Goal: Task Accomplishment & Management: Manage account settings

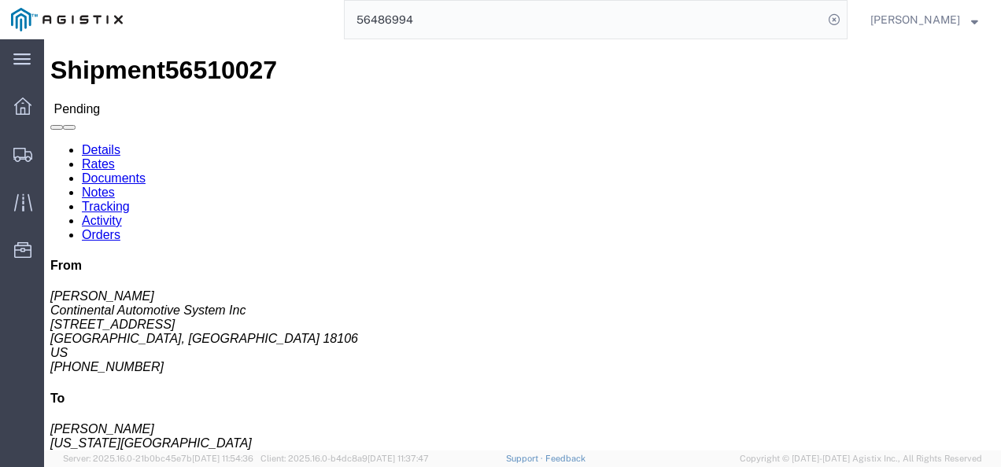
click div "Shipment Detail Ship From Continental Automotive System Inc ([PERSON_NAME]) [ST…"
click button "Enter / Modify Bid"
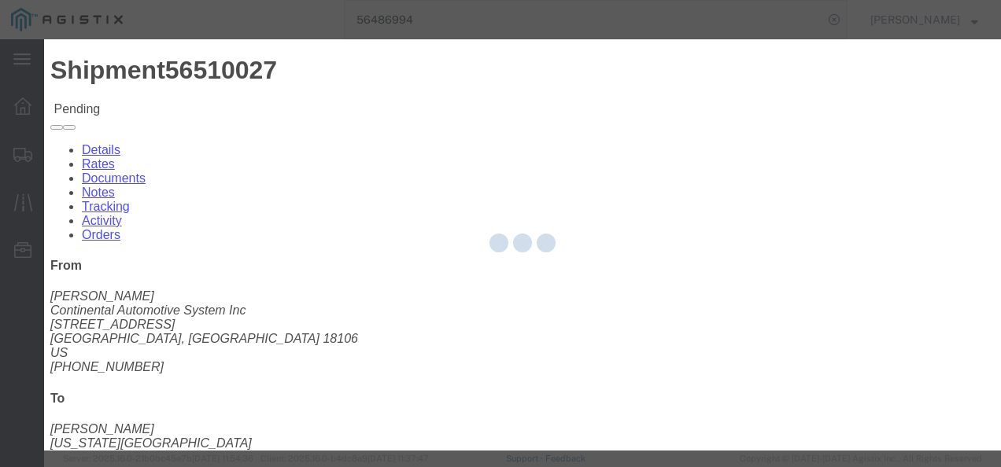
select select "4622"
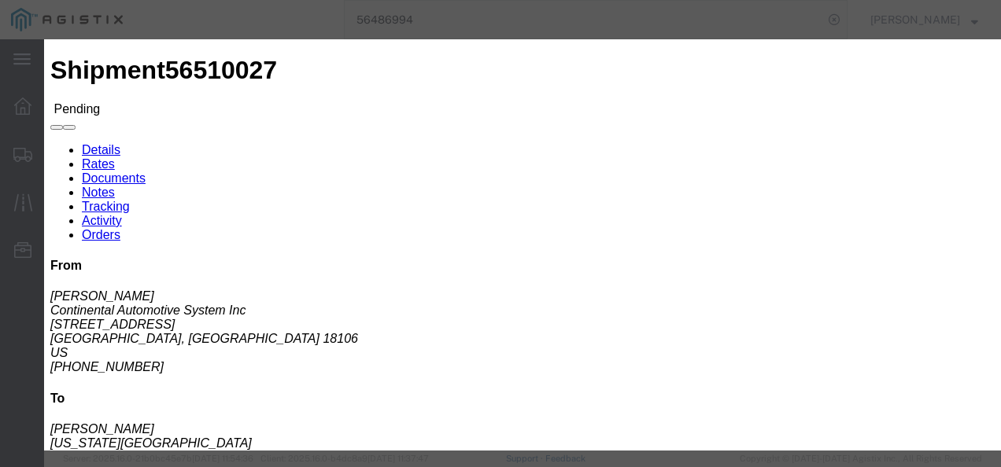
click div "Previous Bids Click a bid below to modify it or add a new bid in the form below…"
click link "ks_ga - Echo Global Logistics - TL Standard 3 - 5 Day"
drag, startPoint x: 812, startPoint y: 247, endPoint x: 570, endPoint y: 243, distance: 242.4
click div "Select 2 Day Service 3 Axle Winch Truck 3 to 5 Day Service 96L Domestic Flat Ra…"
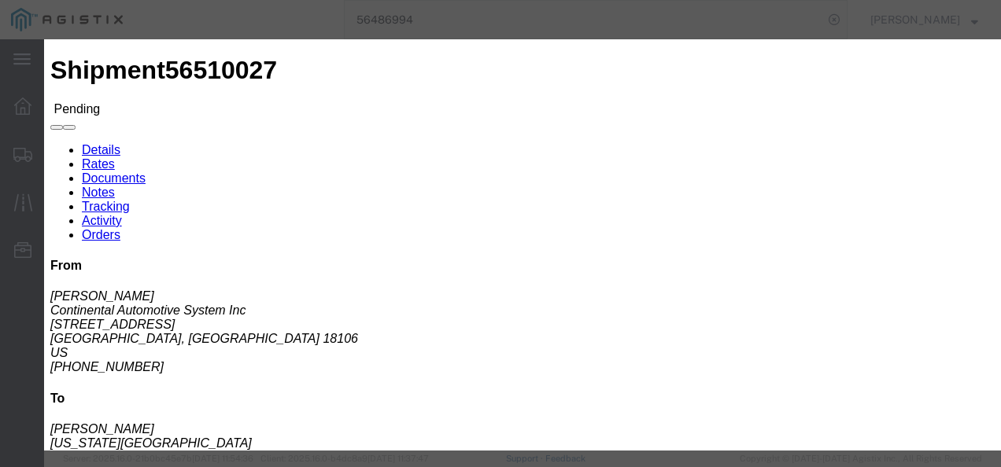
type input "1400"
click button "Submit"
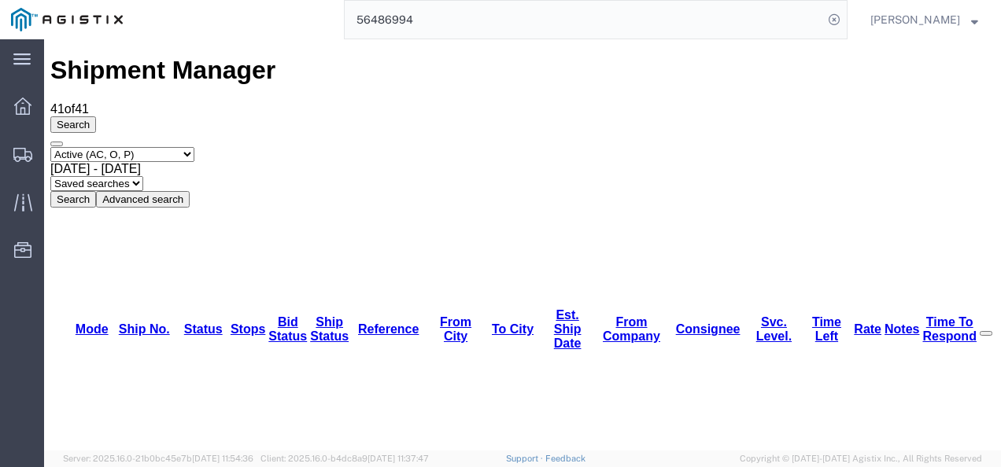
click at [461, 24] on input "56486994" at bounding box center [584, 20] width 478 height 38
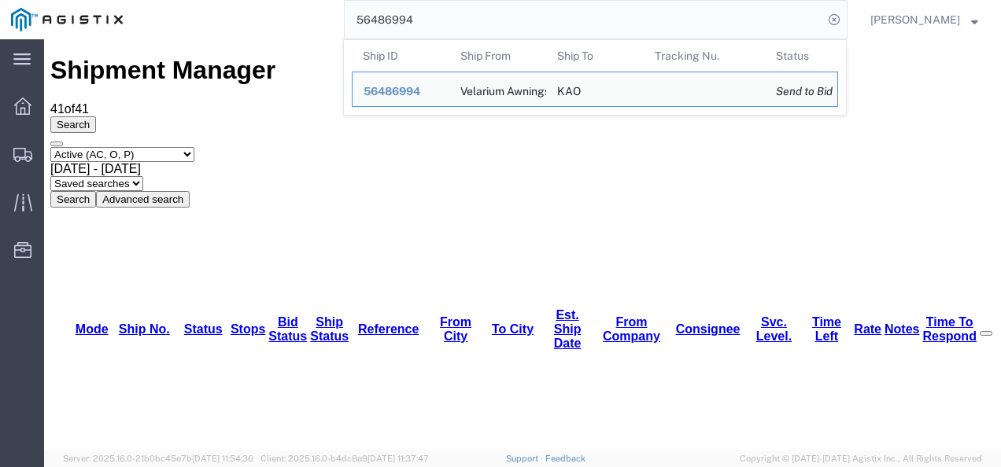
click at [461, 24] on input "56486994" at bounding box center [584, 20] width 478 height 38
paste input "95628"
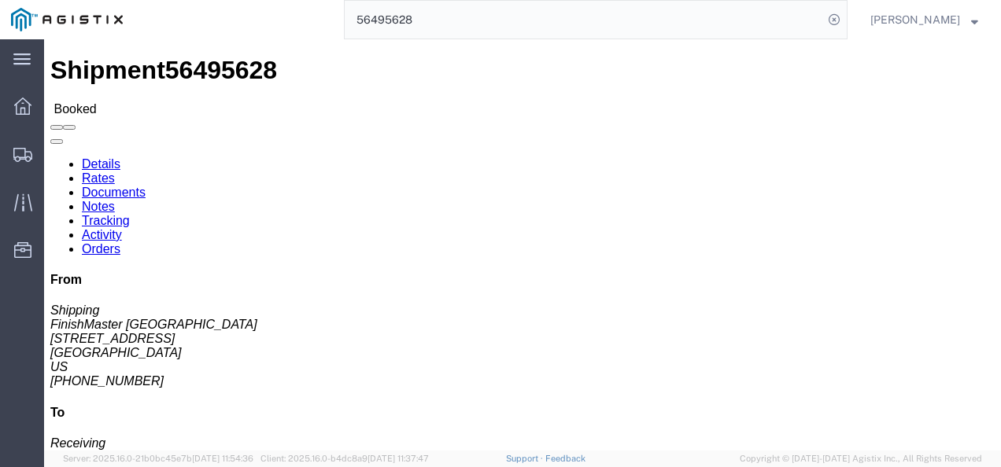
click h4 "Routing & Vehicle Information"
drag, startPoint x: 425, startPoint y: 247, endPoint x: 489, endPoint y: 343, distance: 115.7
click div "Ship From FinishMaster Grand Prairie (Shipping) 3520 4003 Grand Lakes Way Suite…"
drag, startPoint x: 469, startPoint y: 271, endPoint x: 459, endPoint y: 293, distance: 25.0
click div "Shipment Detail Ship From FinishMaster Grand Prairie (Shipping) 3520 4003 Grand…"
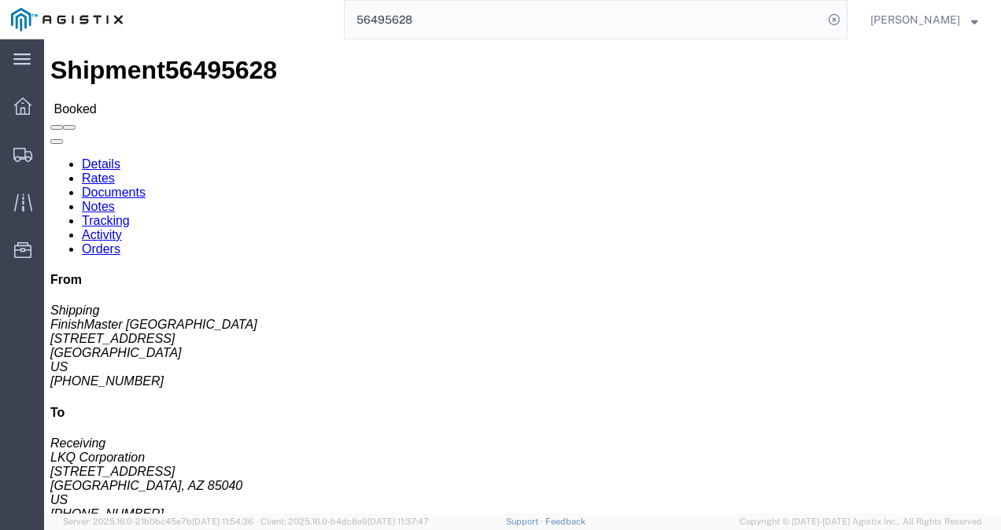
click at [503, 22] on input "56495628" at bounding box center [584, 20] width 478 height 38
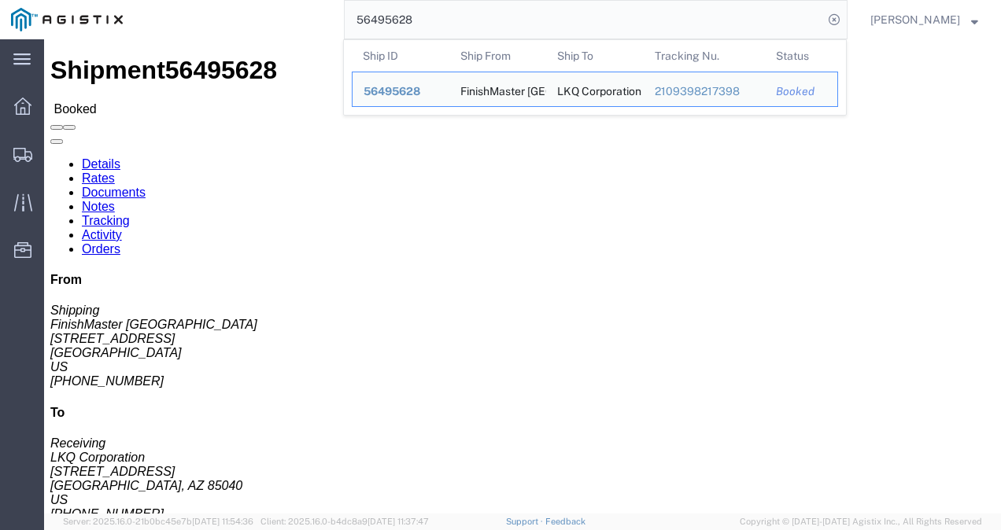
click at [503, 22] on input "56495628" at bounding box center [584, 20] width 478 height 38
paste input "509140"
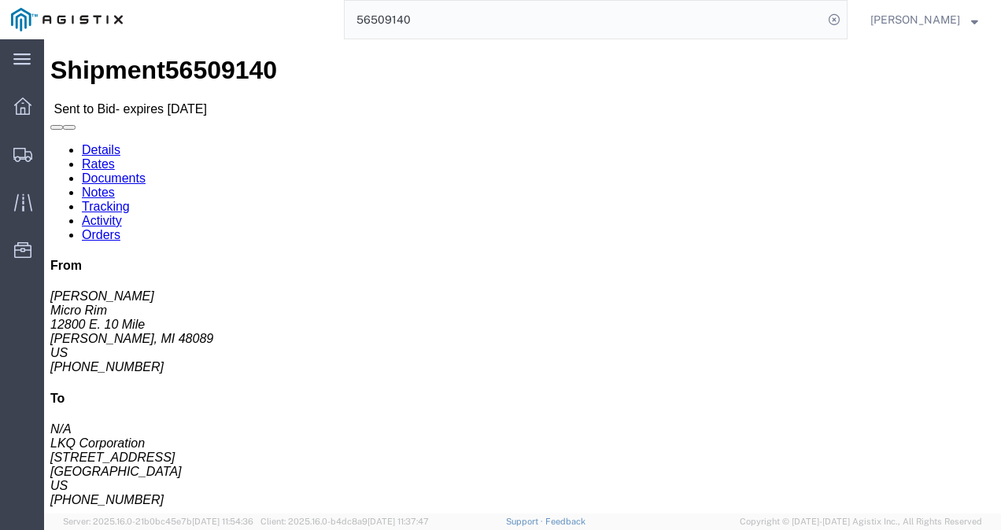
click at [518, 17] on input "56509140" at bounding box center [584, 20] width 478 height 38
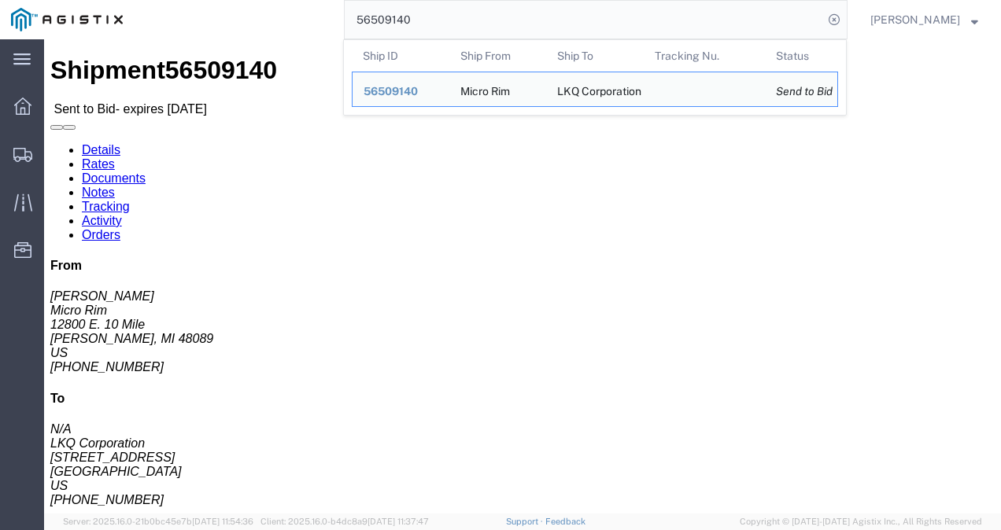
click at [518, 17] on input "56509140" at bounding box center [584, 20] width 478 height 38
paste input "39"
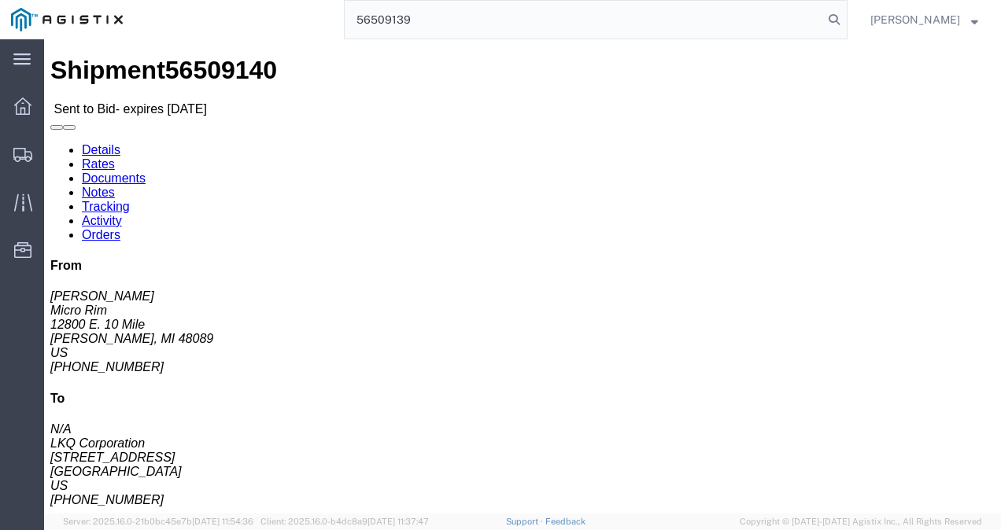
type input "56509139"
click div "Ship To LKQ Corporation (N/A) 3064 1700 Westgate Pkwy SW Atlanta, GA 30336 Unit…"
click div "Shipment Detail Ship From Micro Rim (Jim) 12800 E. 10 Mile Warren, MI 48089 Uni…"
click at [54, 156] on span "Shipments" at bounding box center [48, 153] width 11 height 31
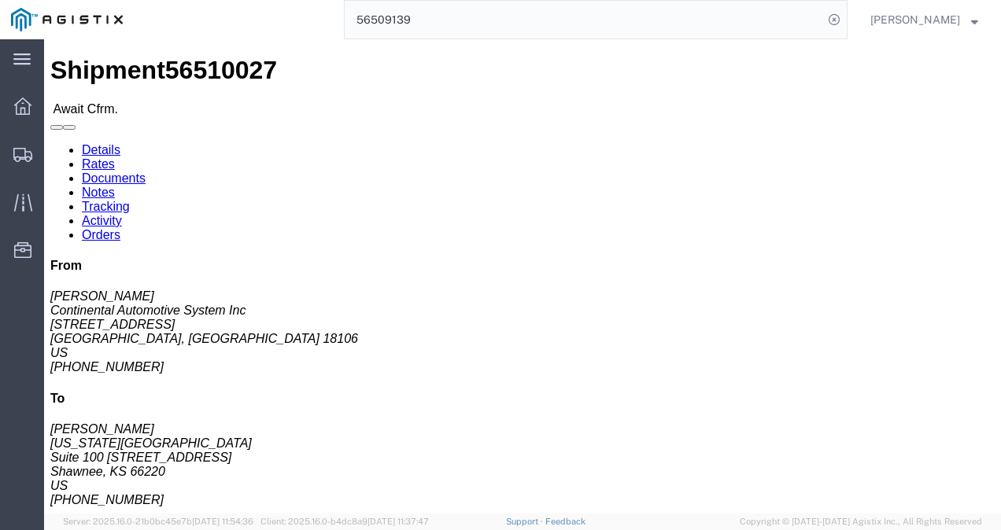
drag, startPoint x: 443, startPoint y: 294, endPoint x: 391, endPoint y: 263, distance: 60.7
click div "Leg 1 - Truckload Vehicle 1: Standard Dry Van (53 Feet) Number of trucks: 1"
click link "Rates"
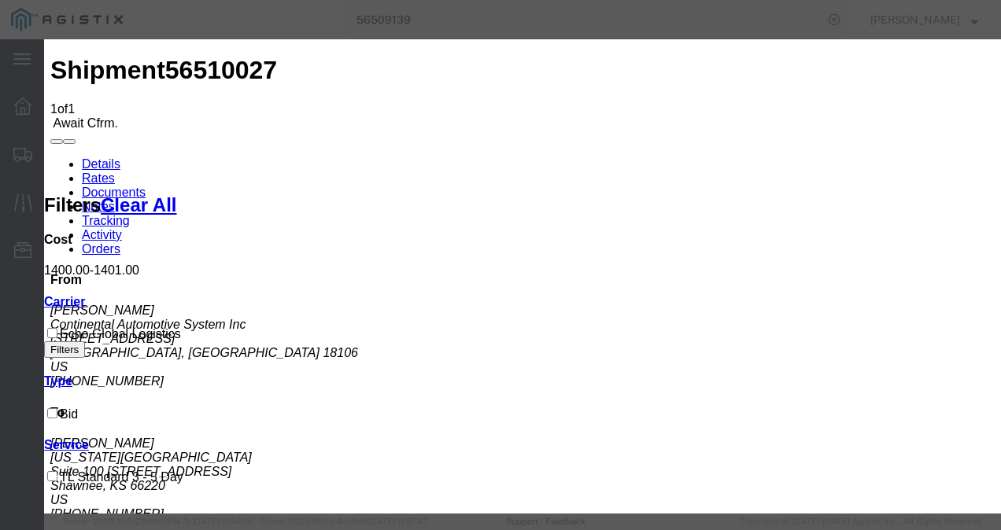
type input "02"
type input "898213987"
type input "02987987987"
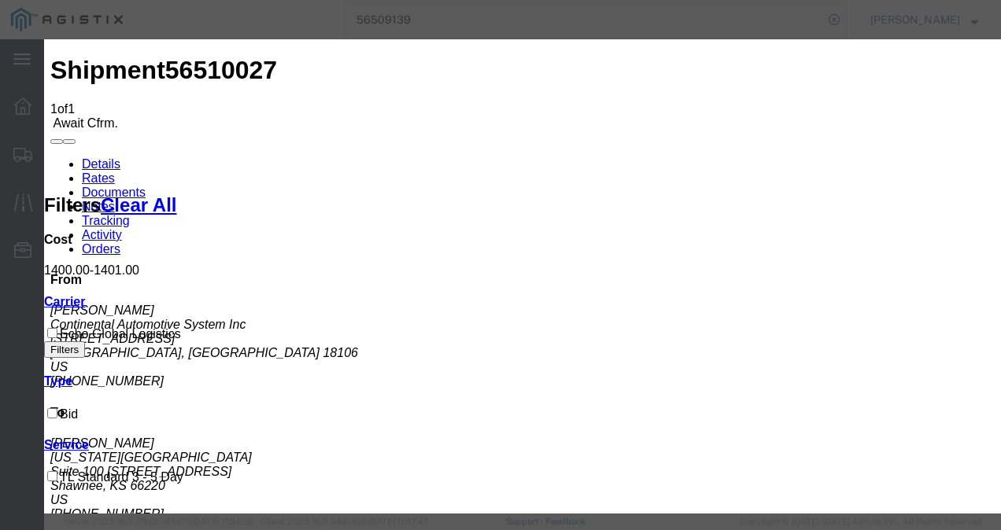
type input "9872937982173"
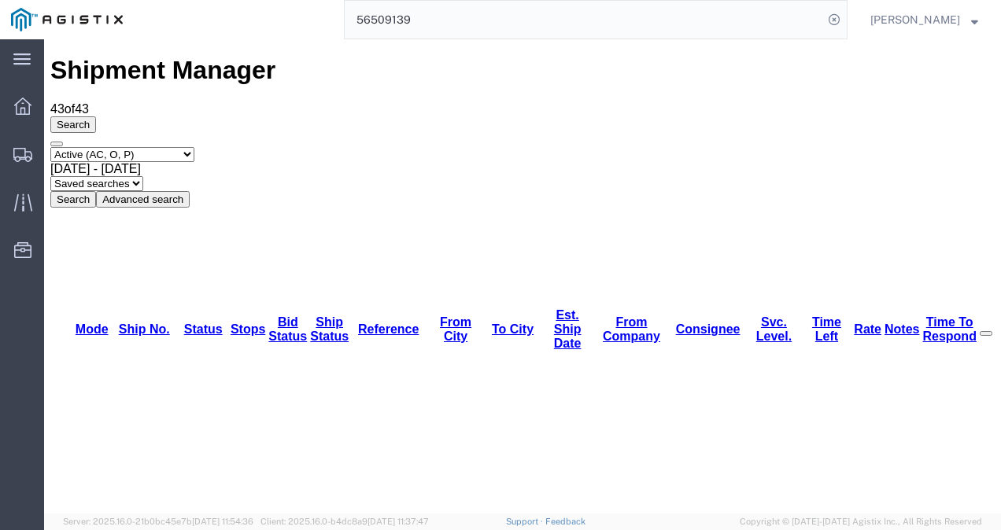
click at [517, 17] on input "56509139" at bounding box center [584, 20] width 478 height 38
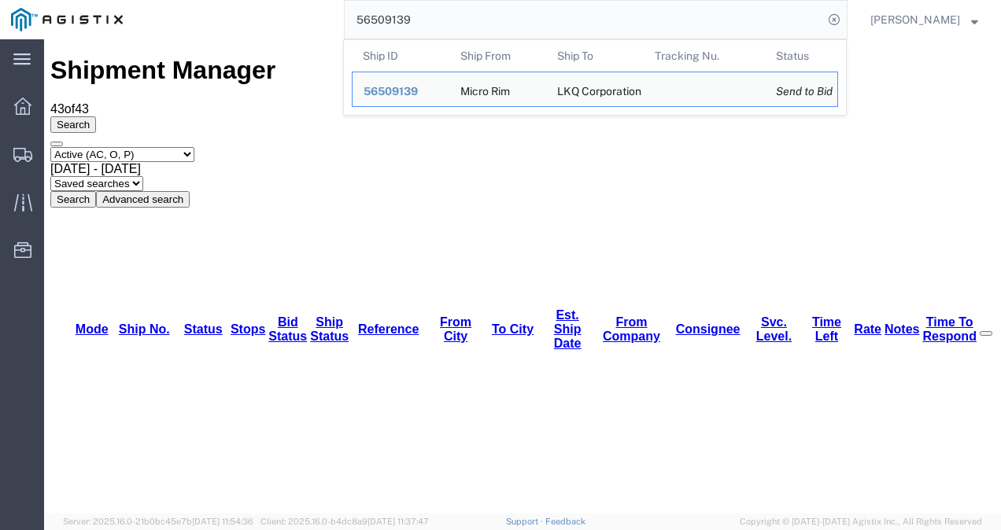
drag, startPoint x: 518, startPoint y: 17, endPoint x: 512, endPoint y: 31, distance: 15.2
click at [516, 18] on input "56509139" at bounding box center [584, 20] width 478 height 38
paste input "486587"
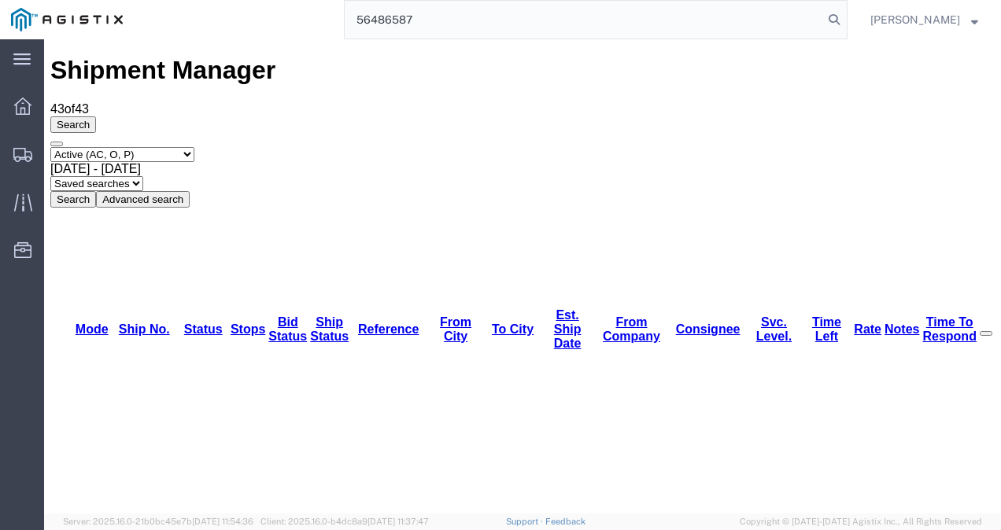
type input "56486587"
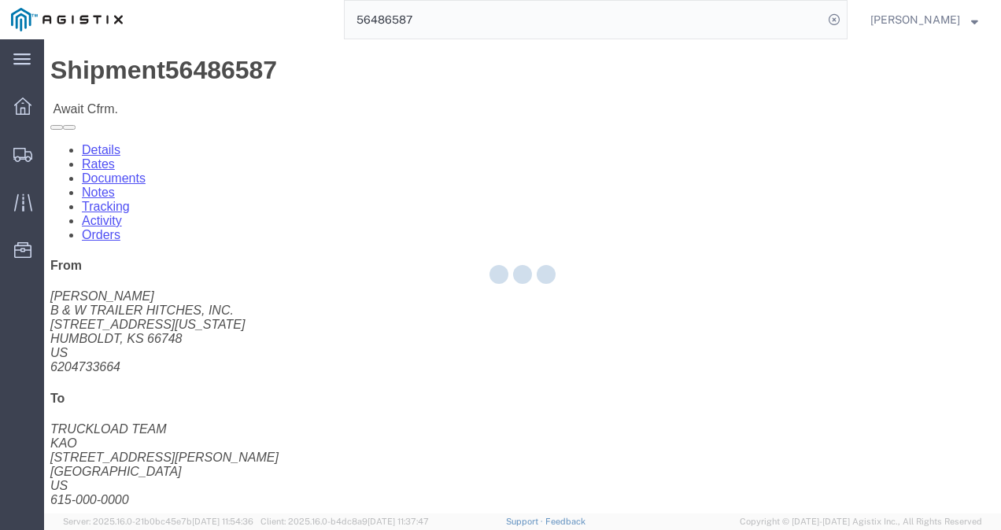
click at [415, 264] on div at bounding box center [522, 276] width 957 height 474
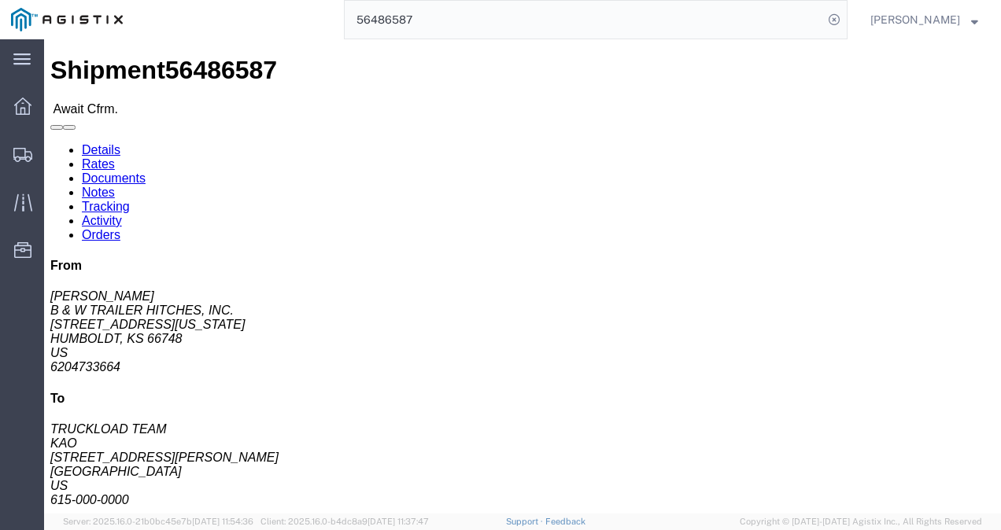
click link "Rates"
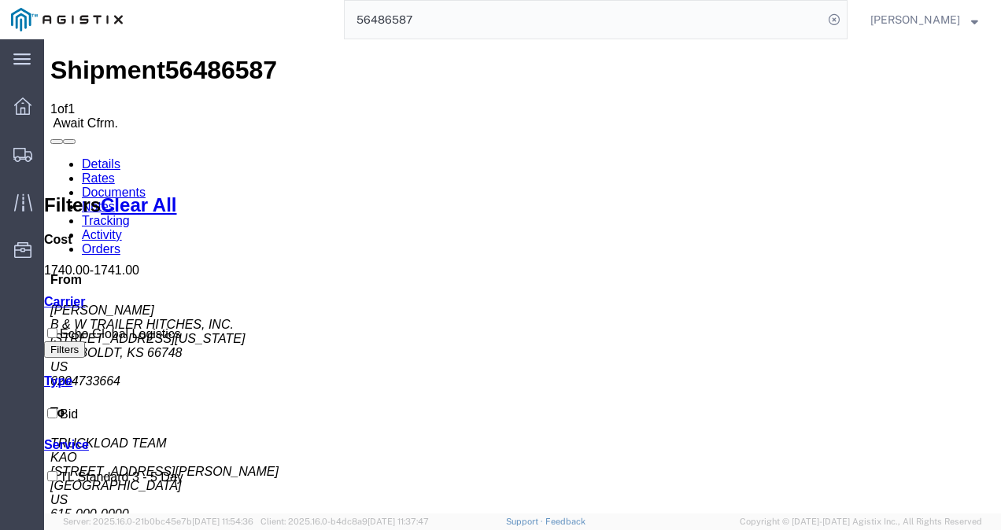
drag, startPoint x: 566, startPoint y: 336, endPoint x: 617, endPoint y: 348, distance: 51.7
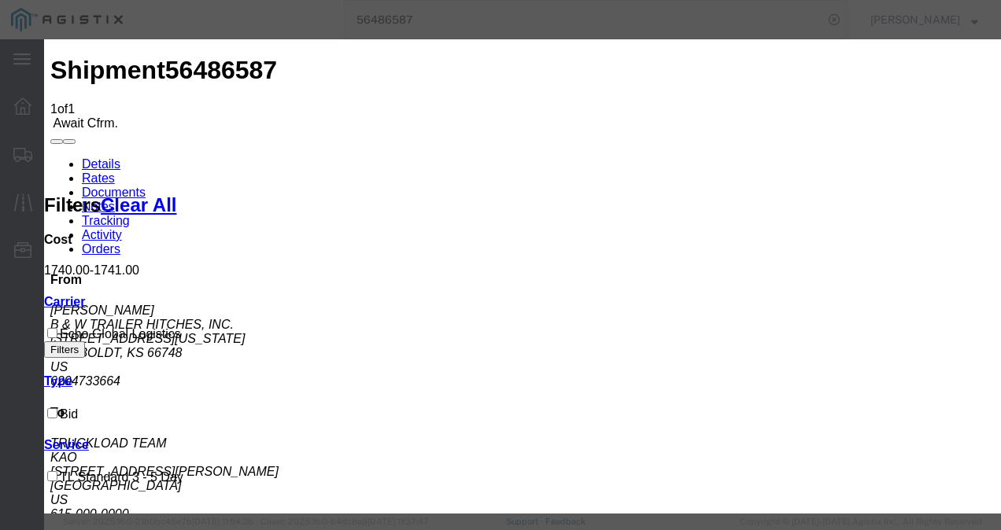
type input "12387218973987"
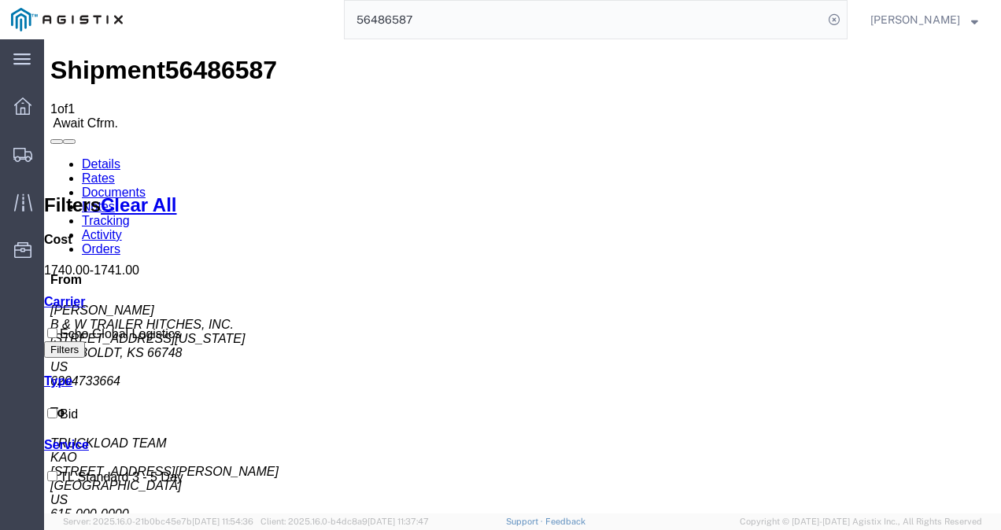
click at [87, 157] on link "Details" at bounding box center [101, 163] width 39 height 13
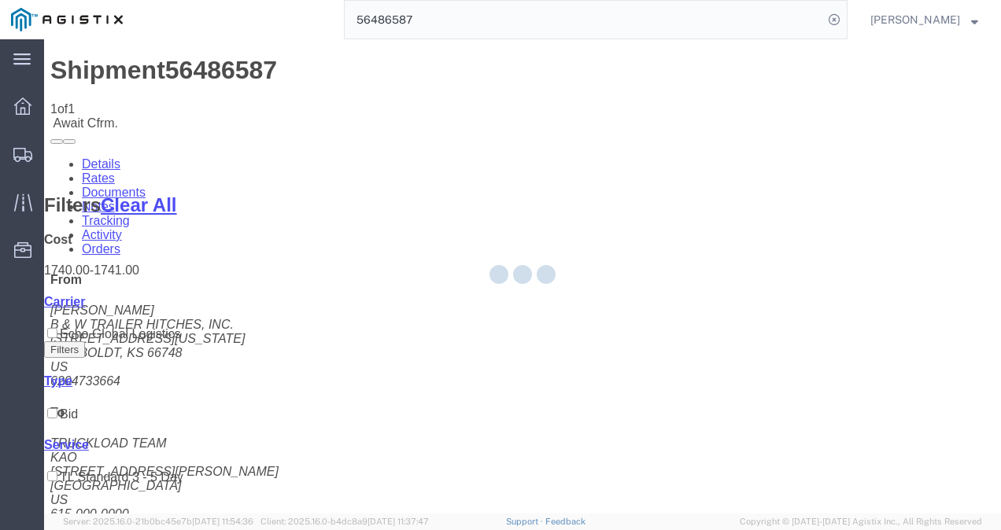
click at [589, 444] on div at bounding box center [522, 276] width 957 height 474
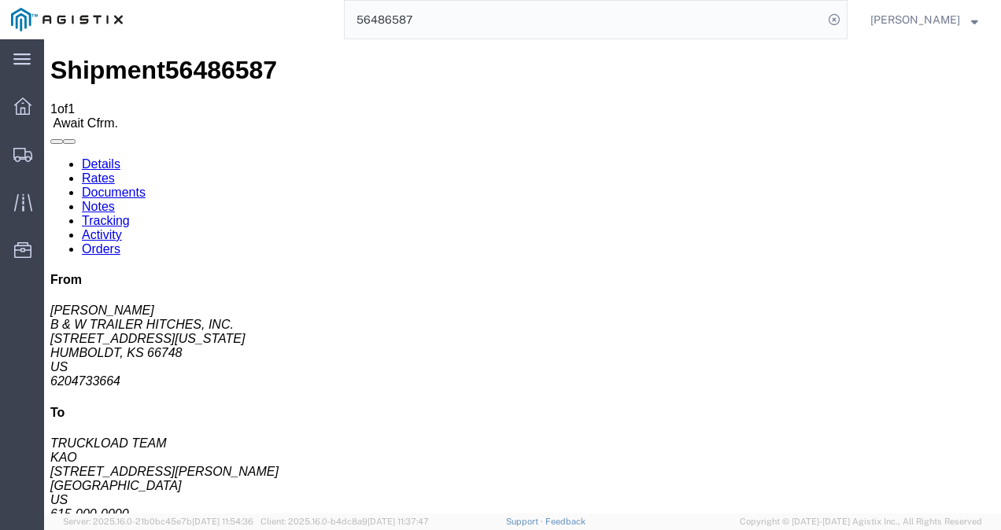
click at [582, 11] on input "56486587" at bounding box center [584, 20] width 478 height 38
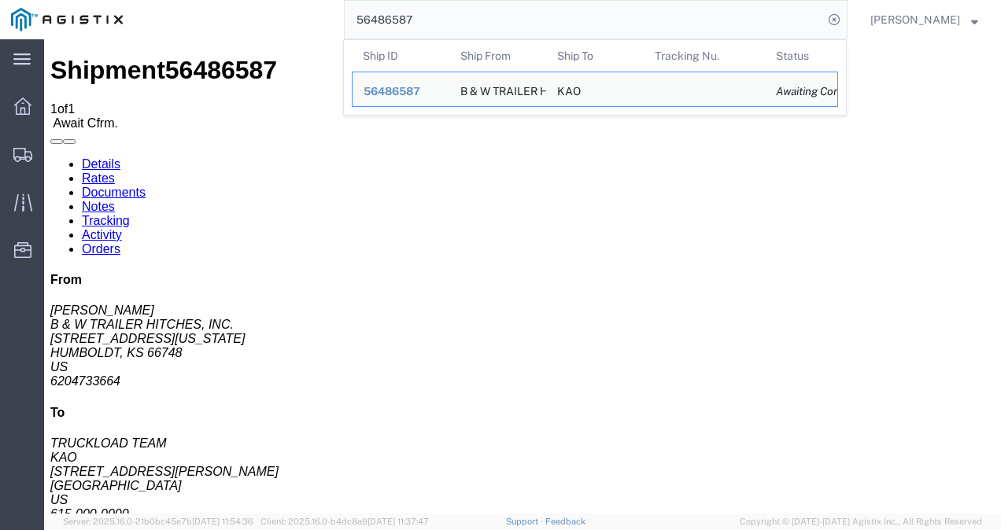
click at [582, 12] on input "56486587" at bounding box center [584, 20] width 478 height 38
paste input "97456"
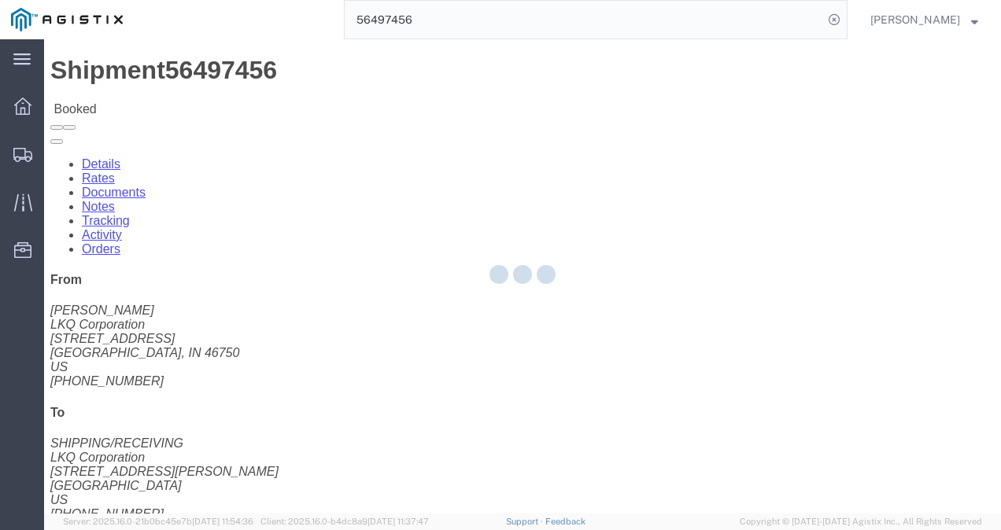
drag, startPoint x: 380, startPoint y: 277, endPoint x: 382, endPoint y: 285, distance: 8.2
click div "Shipment Detail Ship From LKQ Corporation (DEE SNEAD) 3238 1870 Riverfork Drive…"
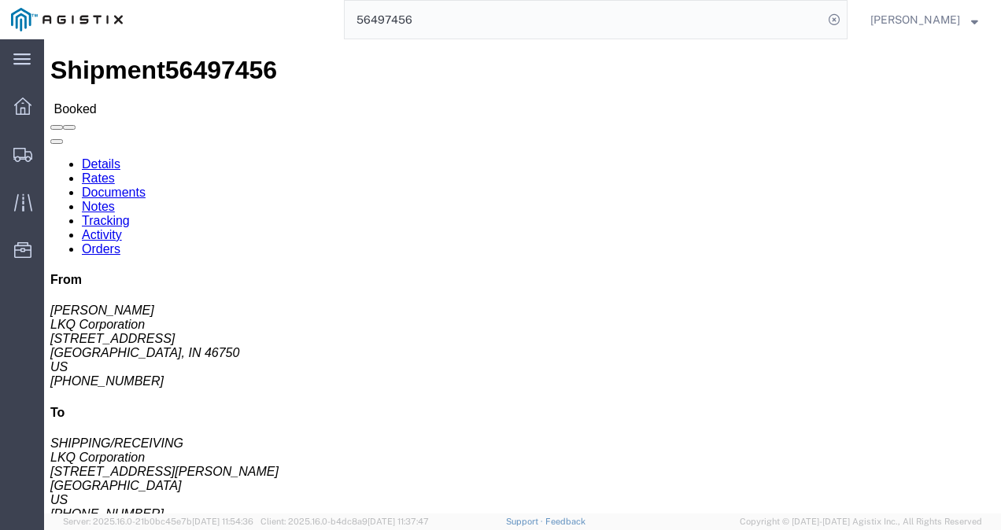
click at [538, 15] on input "56497456" at bounding box center [584, 20] width 478 height 38
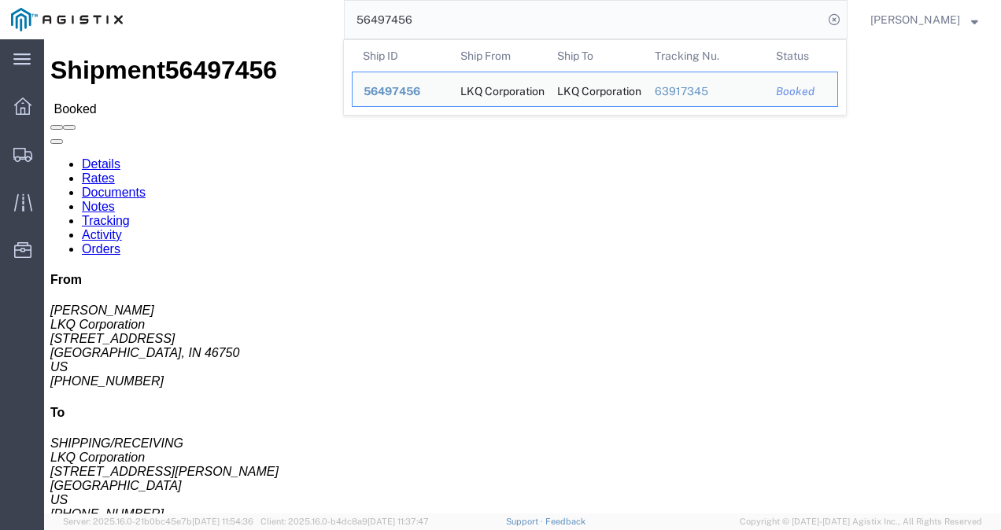
click at [538, 15] on input "56497456" at bounding box center [584, 20] width 478 height 38
paste input "86994"
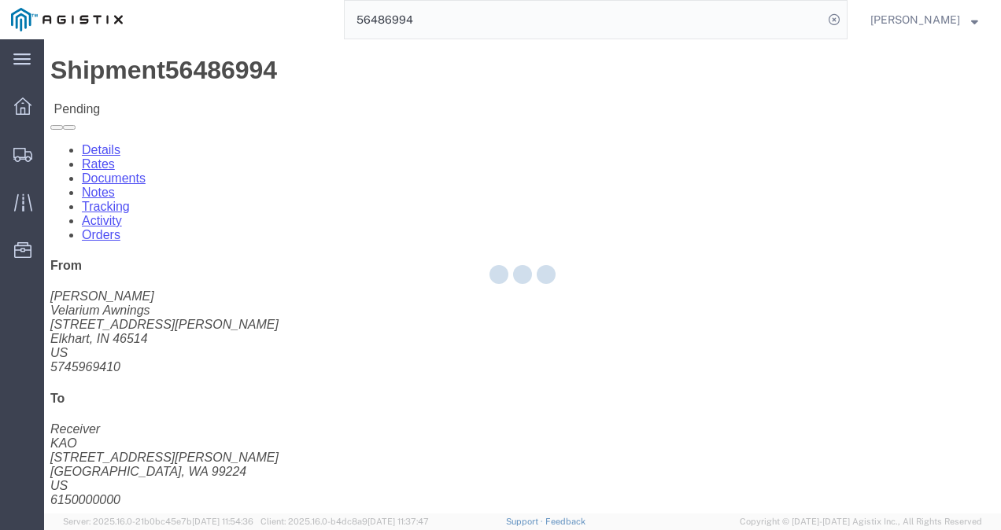
drag, startPoint x: 161, startPoint y: 90, endPoint x: 118, endPoint y: 54, distance: 55.8
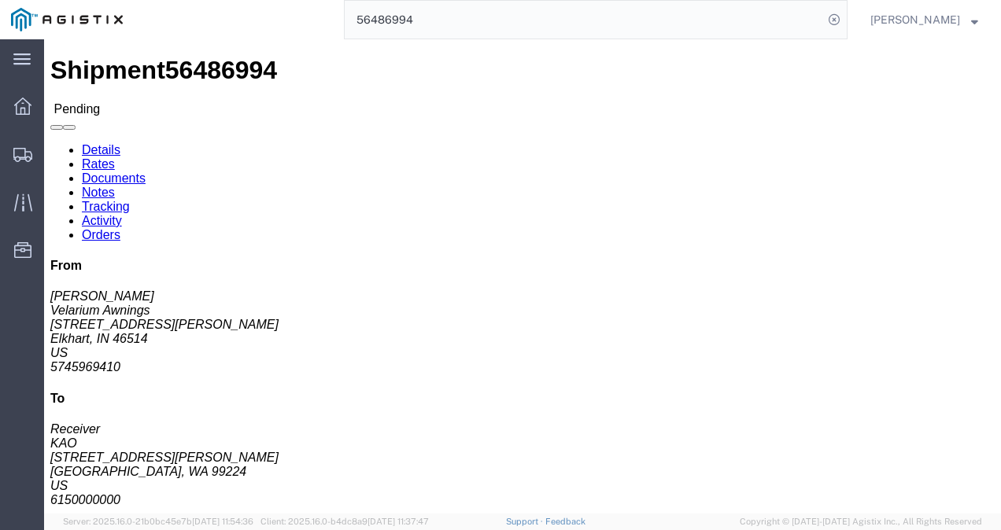
click link "Rates"
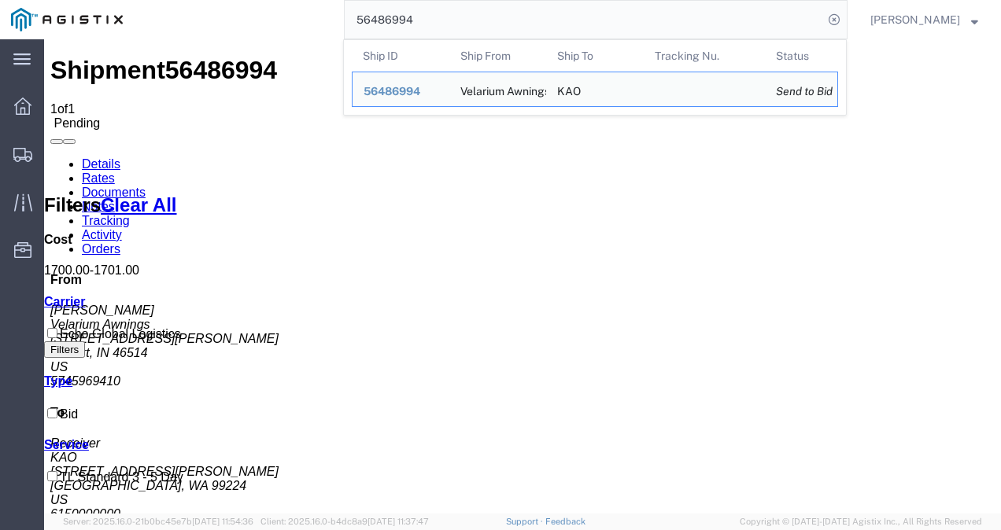
click at [550, 22] on input "56486994" at bounding box center [584, 20] width 478 height 38
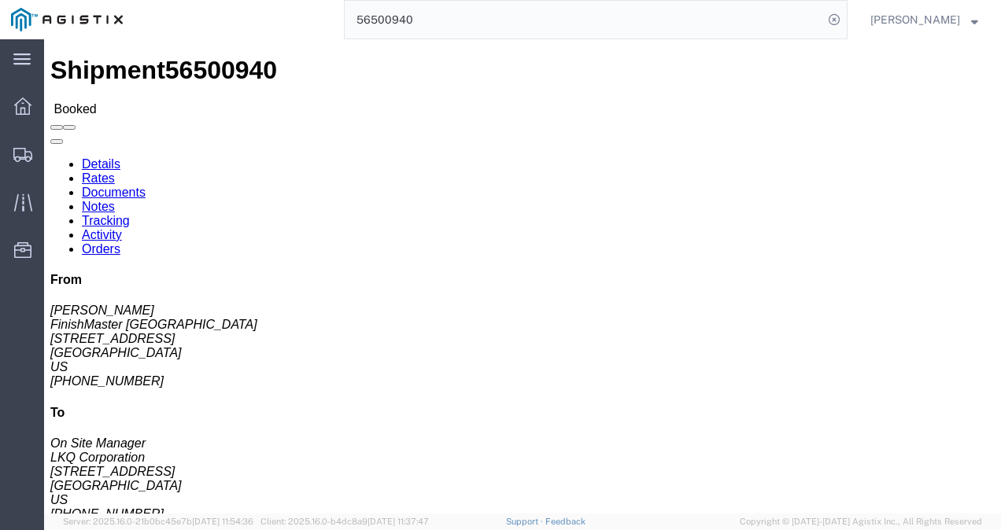
click div "Shipment Detail Ship From FinishMaster Grand Rapids (Joshua Vrooman) 3370 4259 …"
click h4 "Routing & Vehicle Information"
click div "Shipment Detail Ship From FinishMaster Grand Rapids (Joshua Vrooman) 3370 4259 …"
click div "Ship From FinishMaster Grand Rapids (Joshua Vrooman) 3370 4259 40th St. SE Gran…"
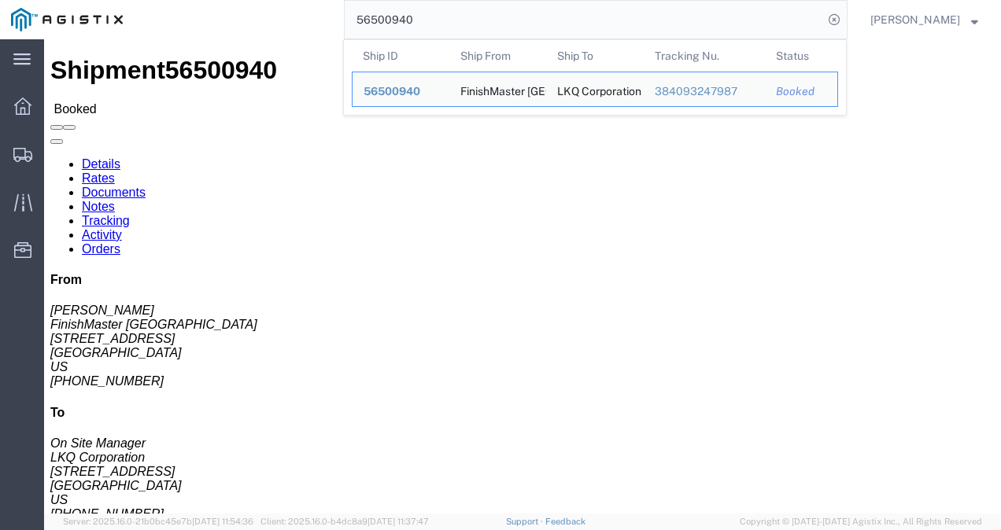
click at [433, 20] on input "56500940" at bounding box center [584, 20] width 478 height 38
click at [433, 19] on input "56500940" at bounding box center [584, 20] width 478 height 38
paste input "482154"
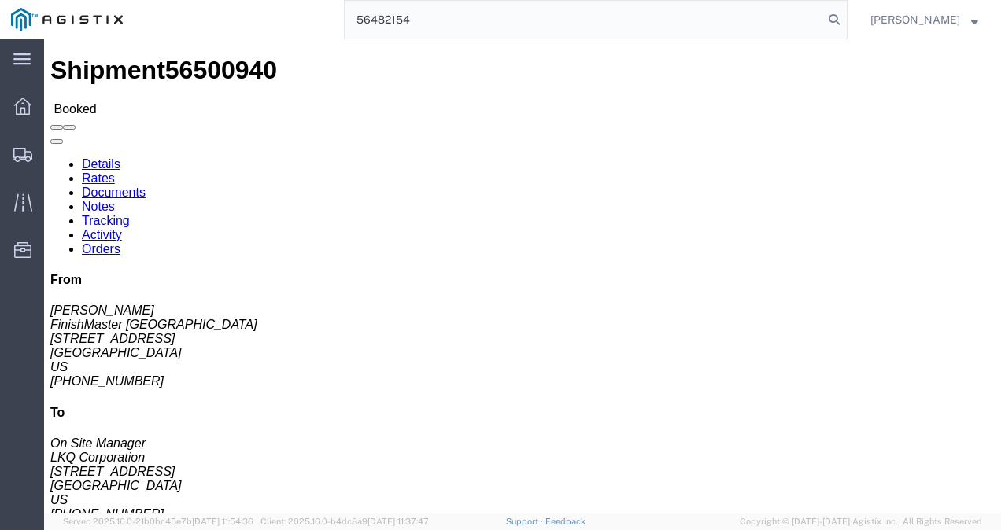
type input "56482154"
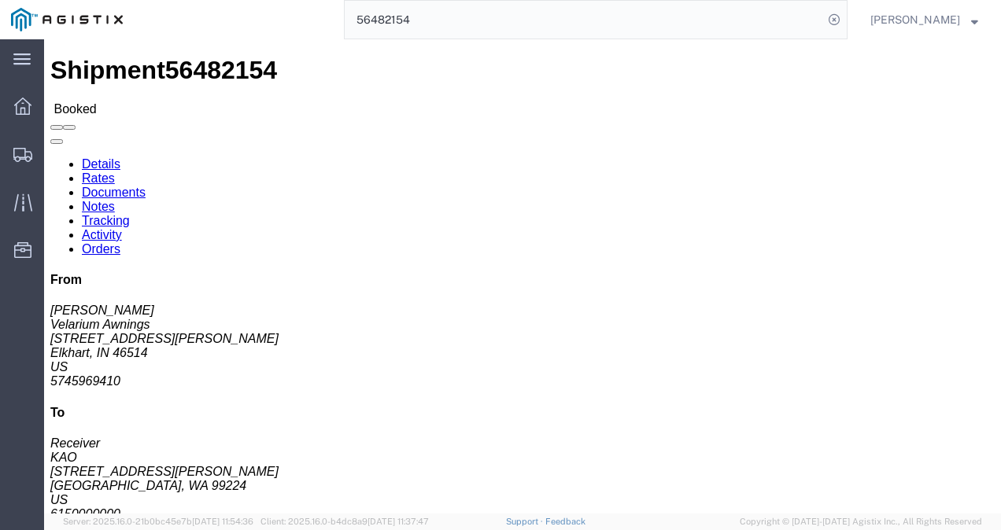
click div "Shipment Detail Ship From Velarium Awnings (Matthew Herbes) 2525 John Weaver PK…"
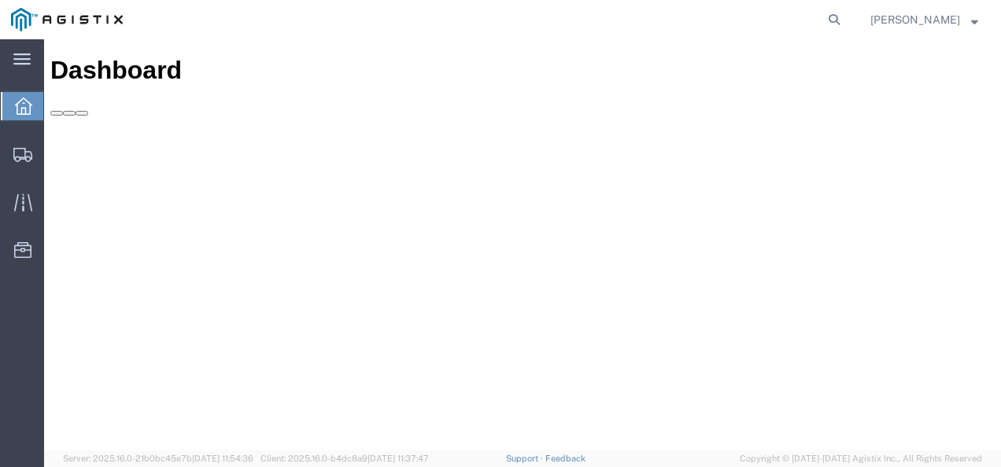
click at [840, 11] on form at bounding box center [834, 19] width 25 height 39
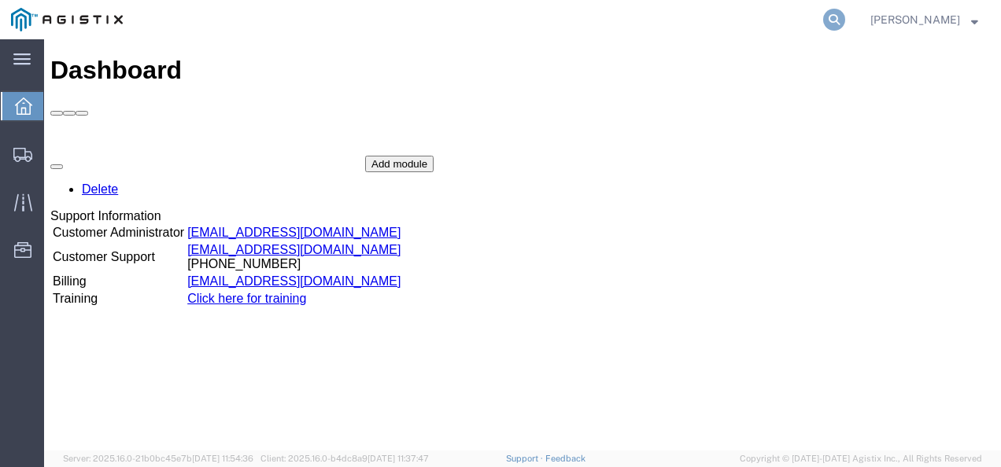
click at [845, 17] on icon at bounding box center [834, 20] width 22 height 22
paste input "56509139"
type input "56509139"
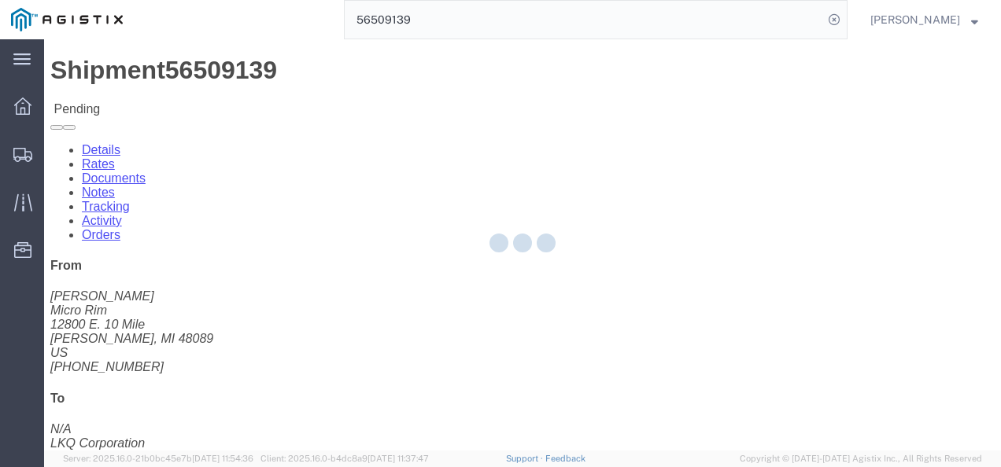
drag, startPoint x: 466, startPoint y: 297, endPoint x: 419, endPoint y: 254, distance: 64.0
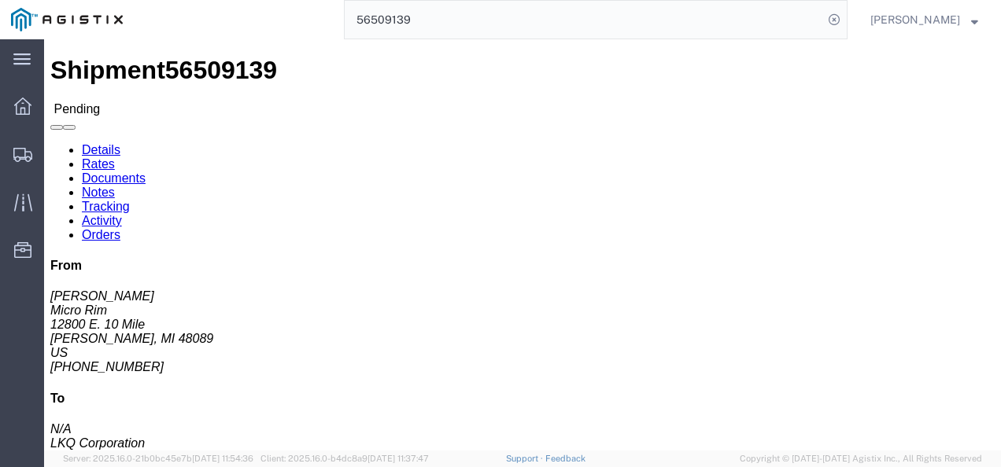
drag, startPoint x: 116, startPoint y: 36, endPoint x: 113, endPoint y: 65, distance: 29.2
click div "Shipment 56509139 Pending"
click link "Rates"
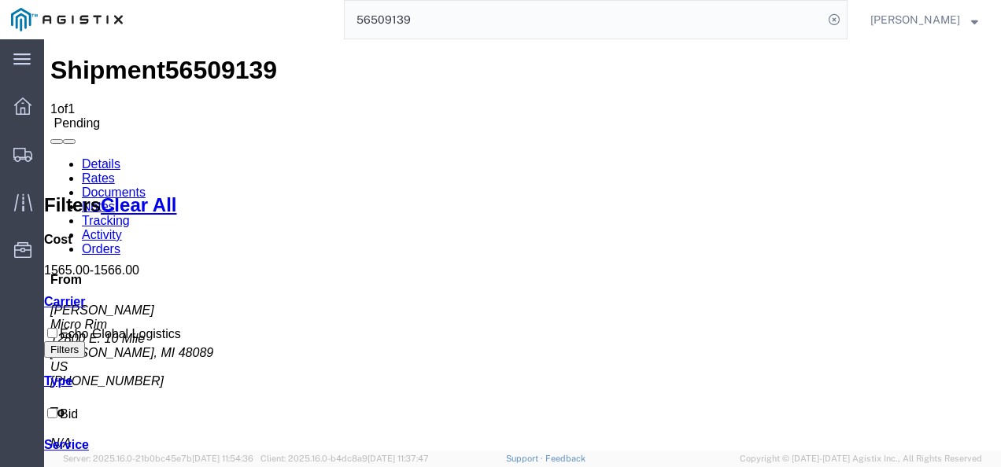
click at [83, 157] on link "Details" at bounding box center [101, 163] width 39 height 13
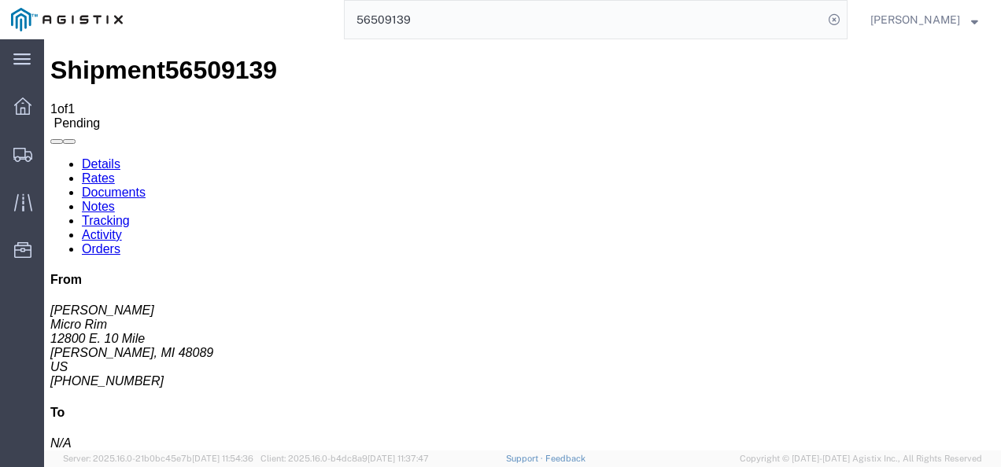
click button "Enter / Modify Bid"
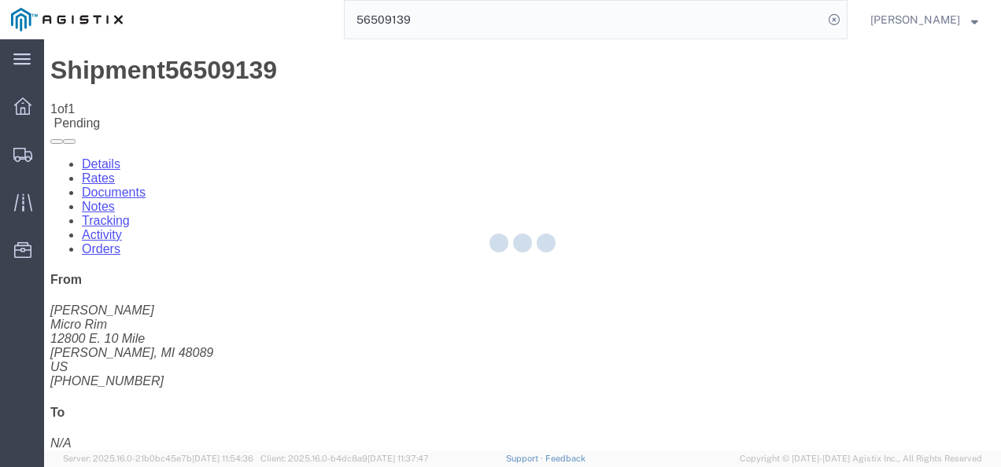
select select "4622"
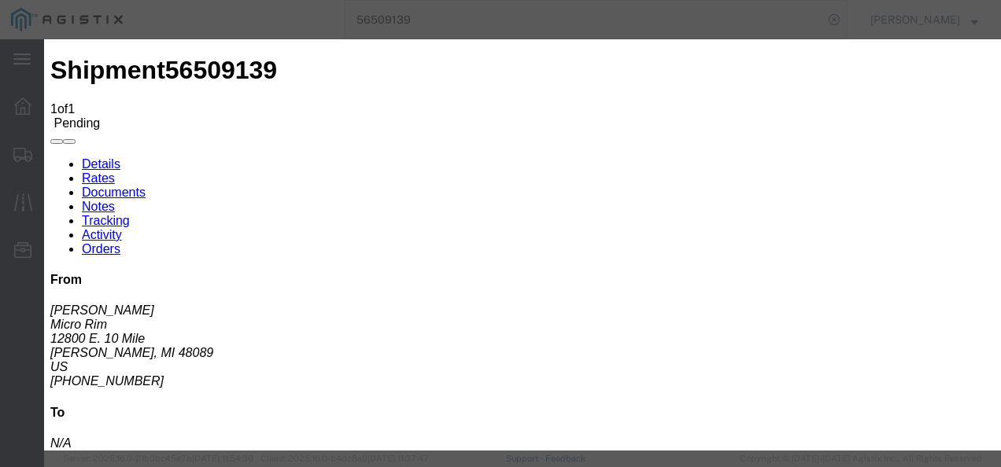
click link "ks_ga - Echo Global Logistics - TL Standard 3 - 5 Day"
drag, startPoint x: 779, startPoint y: 239, endPoint x: 625, endPoint y: 232, distance: 154.4
click div "Select 2 Day Service 3 Axle Winch Truck 3 to 5 Day Service 96L Domestic Flat Ra…"
type input "1400"
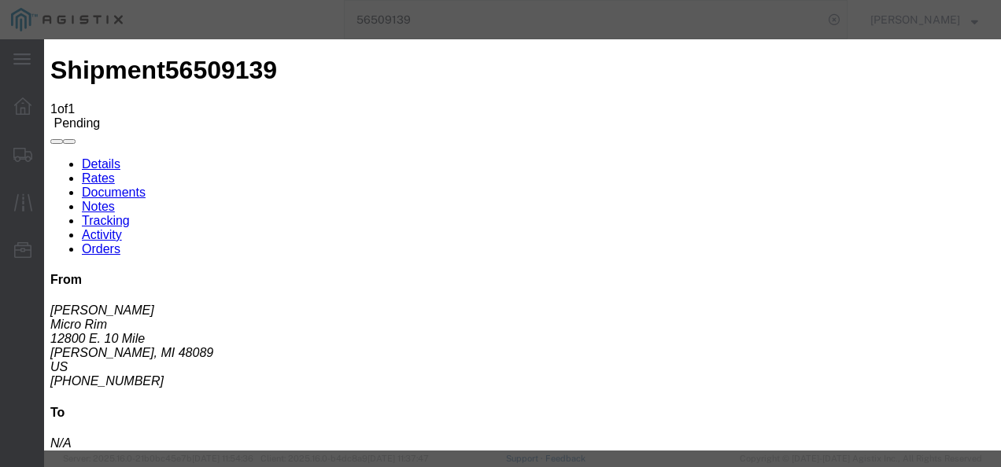
click button "Submit"
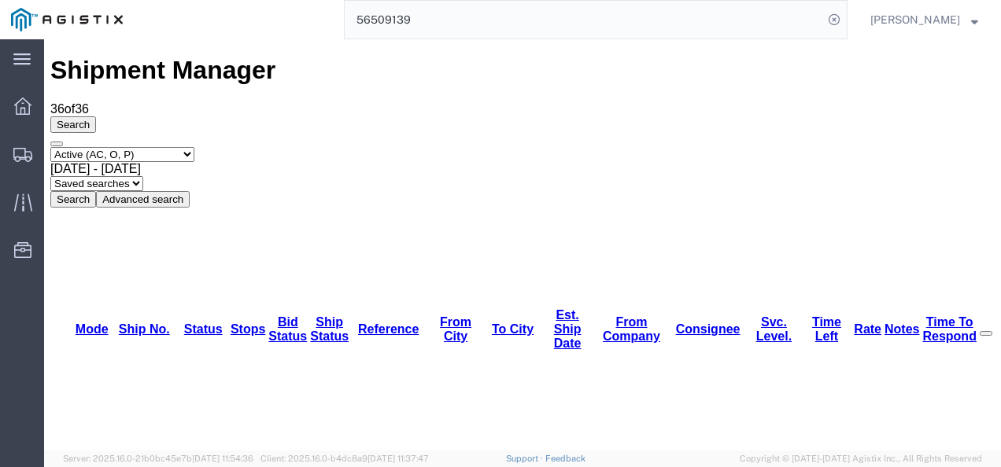
click at [445, 56] on div "Shipment Manager 36 of 36 Search Select status Active (AC, O, P) All Approved A…" at bounding box center [522, 131] width 944 height 151
click at [453, 14] on input "56509139" at bounding box center [584, 20] width 478 height 38
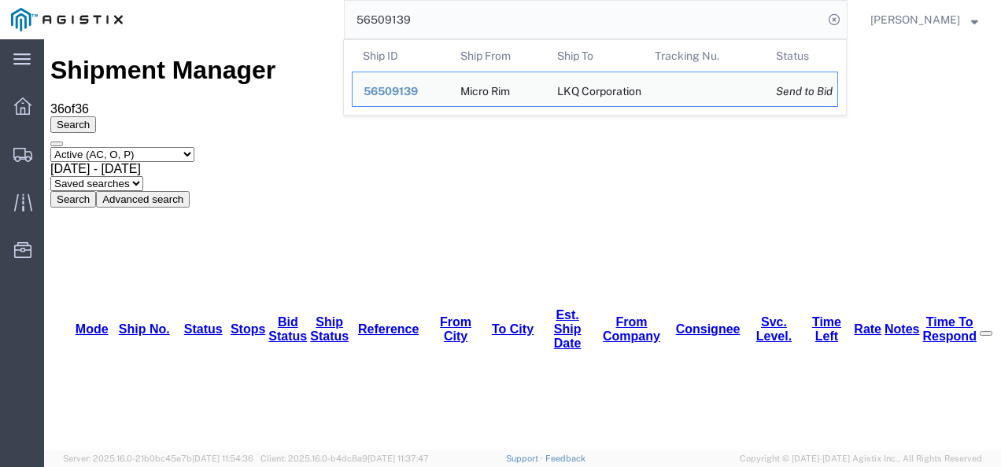
click at [453, 14] on input "56509139" at bounding box center [584, 20] width 478 height 38
paste input "40"
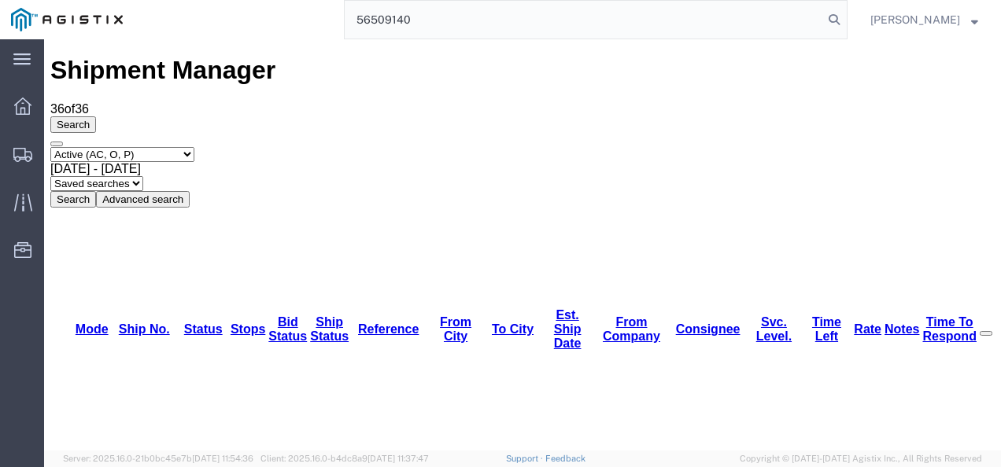
type input "56509140"
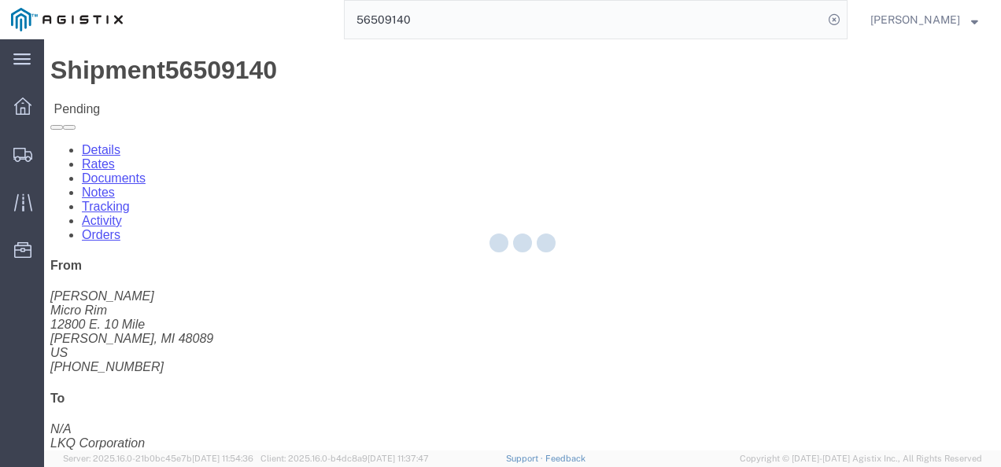
click at [499, 249] on div at bounding box center [522, 246] width 71 height 24
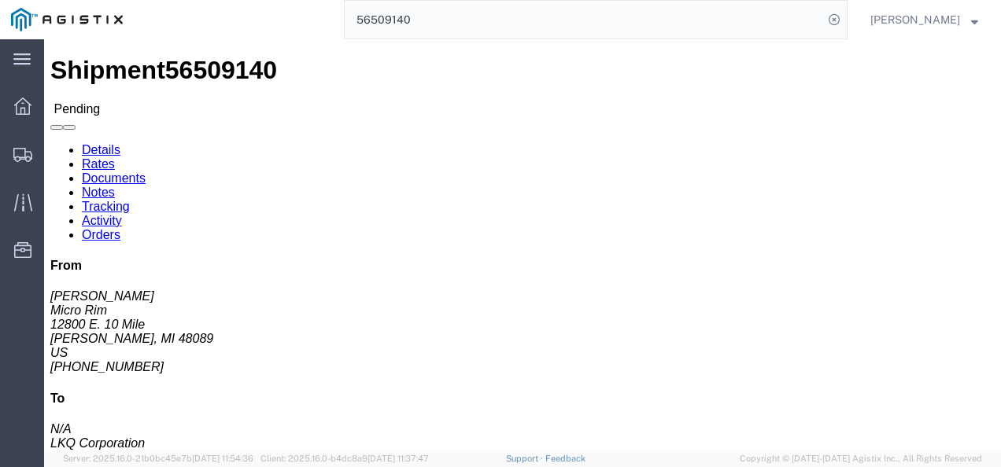
click button "Enter / Modify Bid"
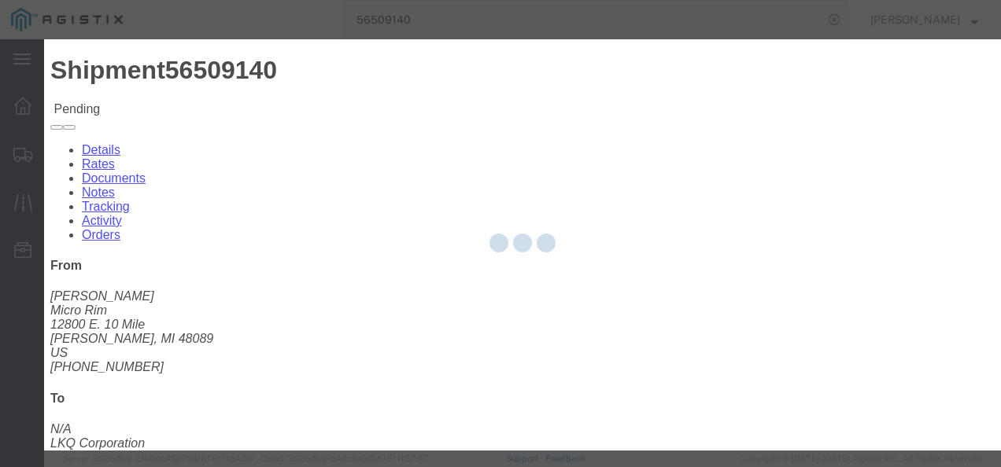
select select "4622"
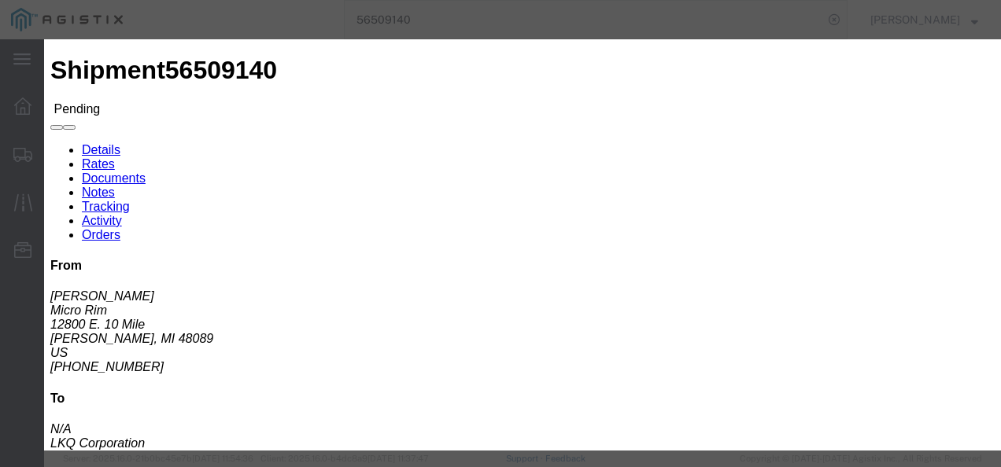
click link "ks_ga - Echo Global Logistics - TL Standard 3 - 5 Day"
drag, startPoint x: 805, startPoint y: 163, endPoint x: 579, endPoint y: 136, distance: 227.4
click div "Mode Select Air Less than Truckload Multi-Leg Ocean Freight Rail Small Parcel T…"
type input "14"
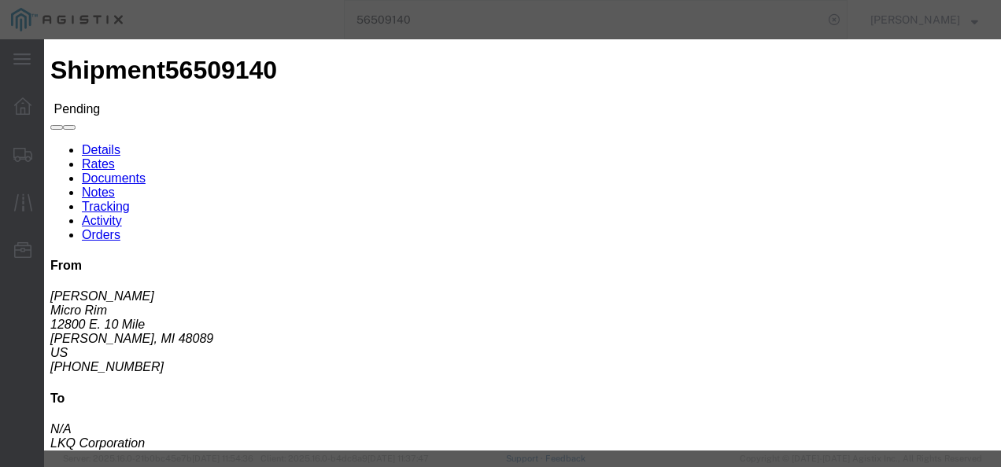
type input "1400"
click button "Submit"
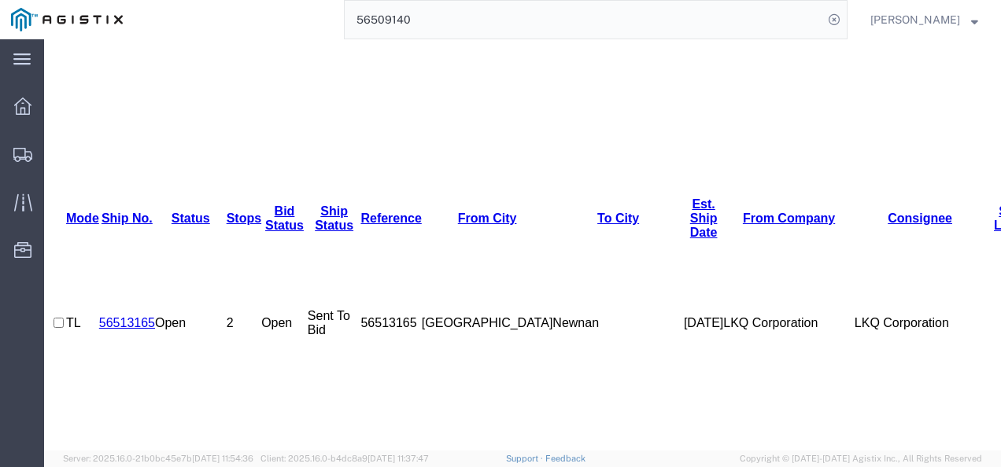
scroll to position [666, 0]
click at [54, 153] on span "Shipments" at bounding box center [48, 153] width 11 height 31
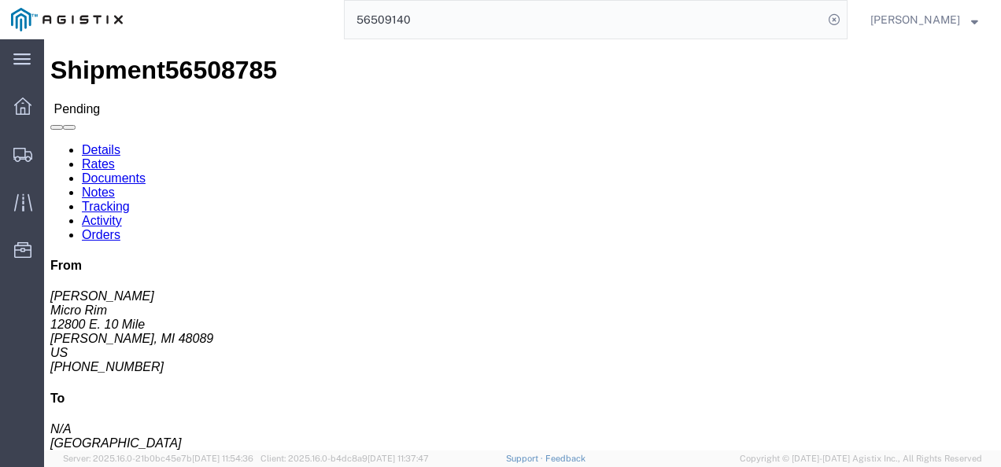
click div "Shipment Detail Ship From Micro Rim ([PERSON_NAME]) [STREET_ADDRESS] [PHONE_NUM…"
click link "Rates"
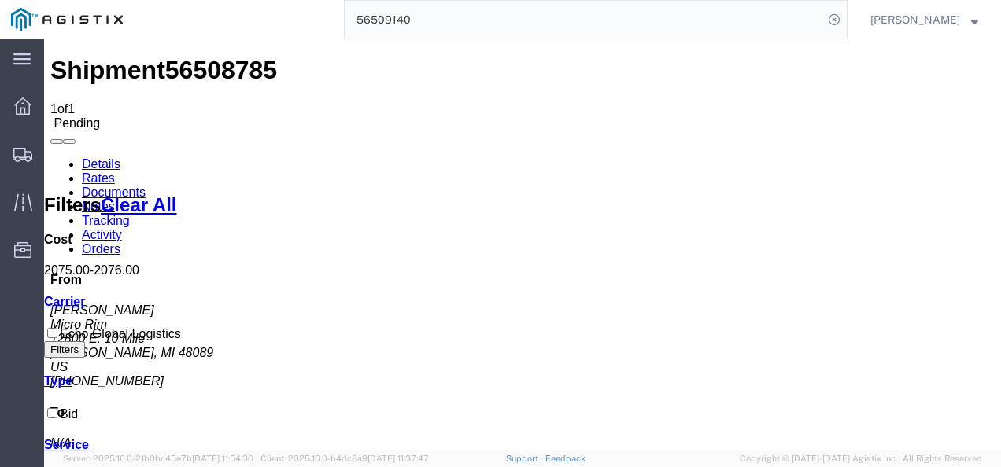
click at [93, 157] on link "Details" at bounding box center [101, 163] width 39 height 13
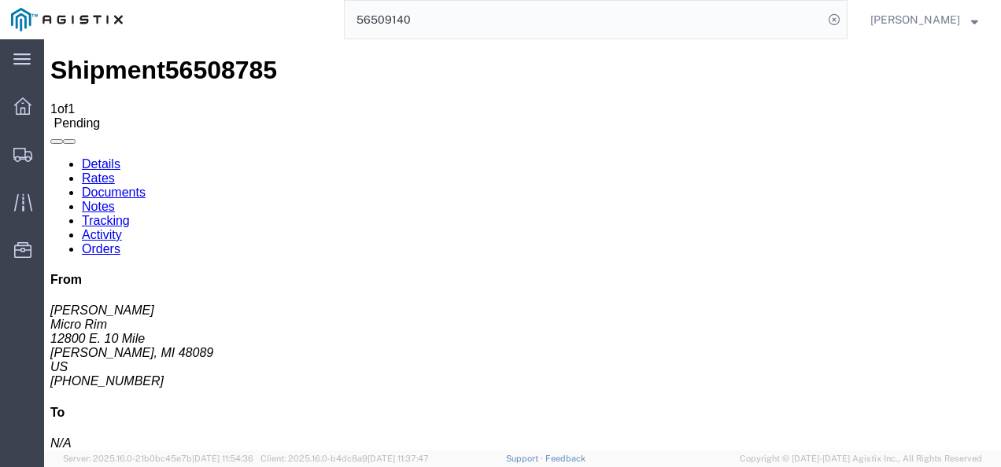
click button "Enter / Modify Bid"
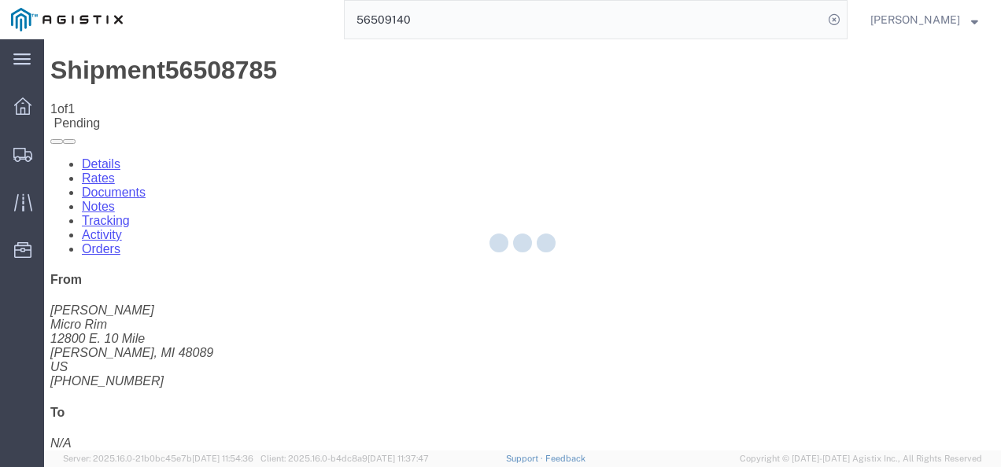
select select "4622"
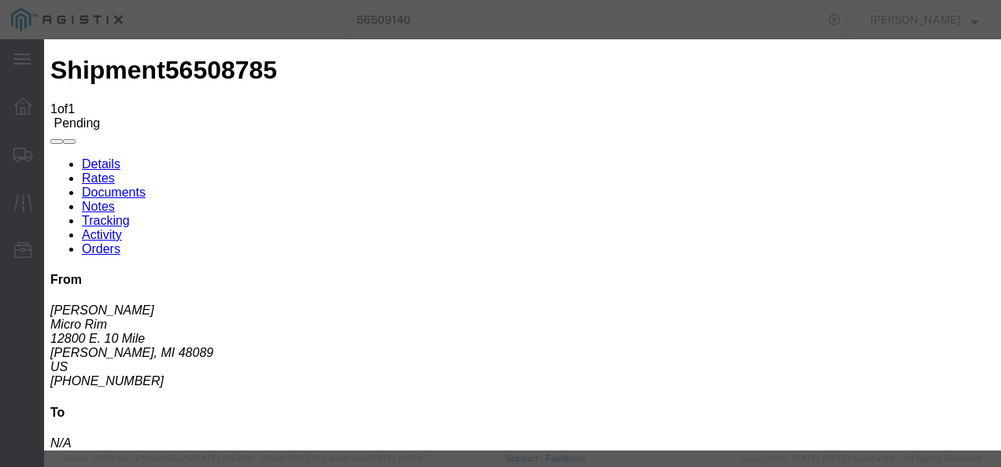
click link "ks_ga - Echo Global Logistics - TL Standard 3 - 5 Day"
drag, startPoint x: 677, startPoint y: 234, endPoint x: 582, endPoint y: 233, distance: 94.4
click div "Select 2 Day Service 3 Axle Winch Truck 3 to 5 Day Service 96L Domestic Flat Ra…"
type input "1845"
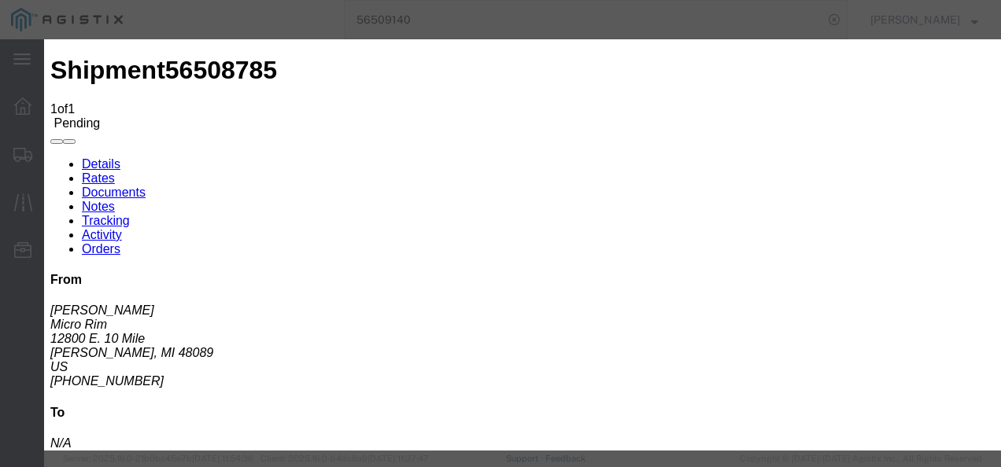
click button "Submit"
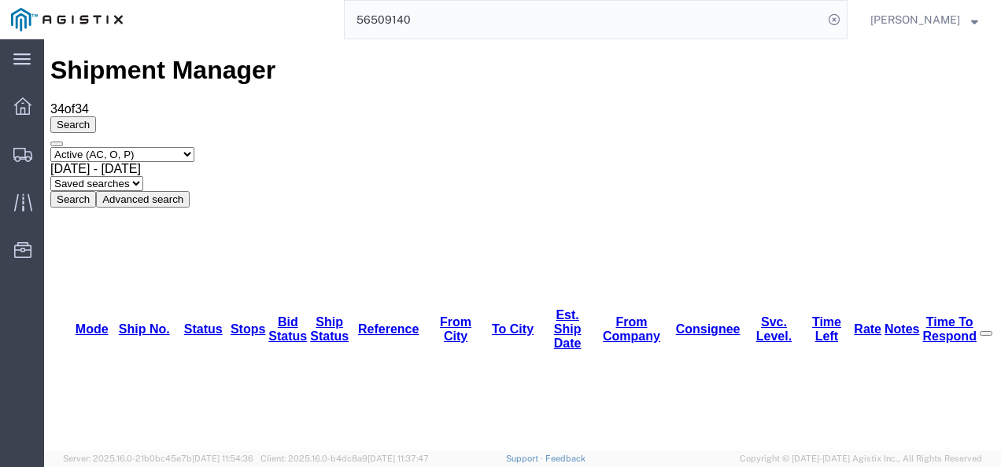
click at [932, 147] on div "Select status Active (AC, O, P) All Approved Awaiting Confirmation (AC) Booked …" at bounding box center [522, 177] width 944 height 61
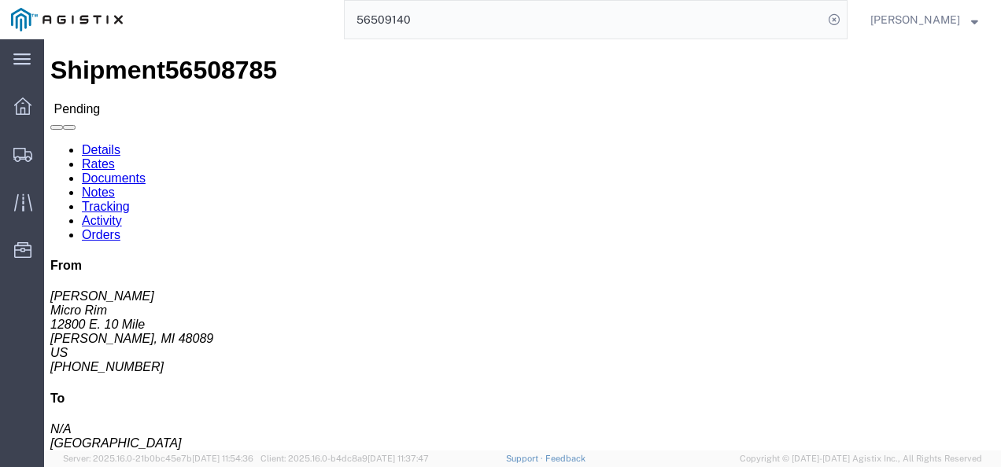
click button "Enter / Modify Bid"
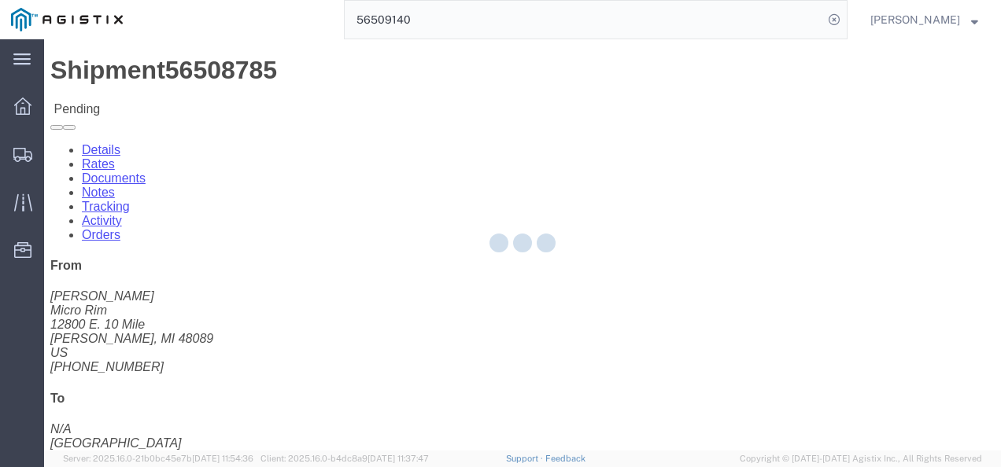
select select "4622"
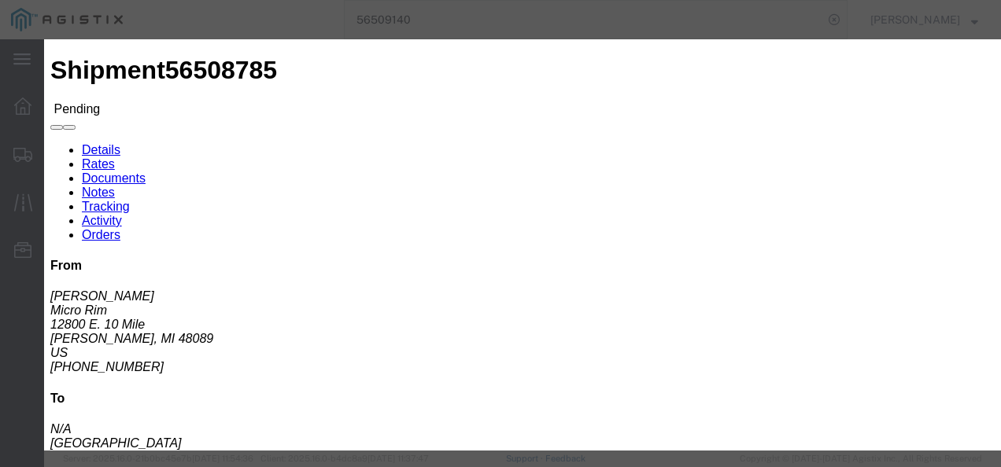
click link "ks_ga - Echo Global Logistics - TL Standard 3 - 5 Day"
click input "1845.00"
type input "1825.00"
click button "Submit"
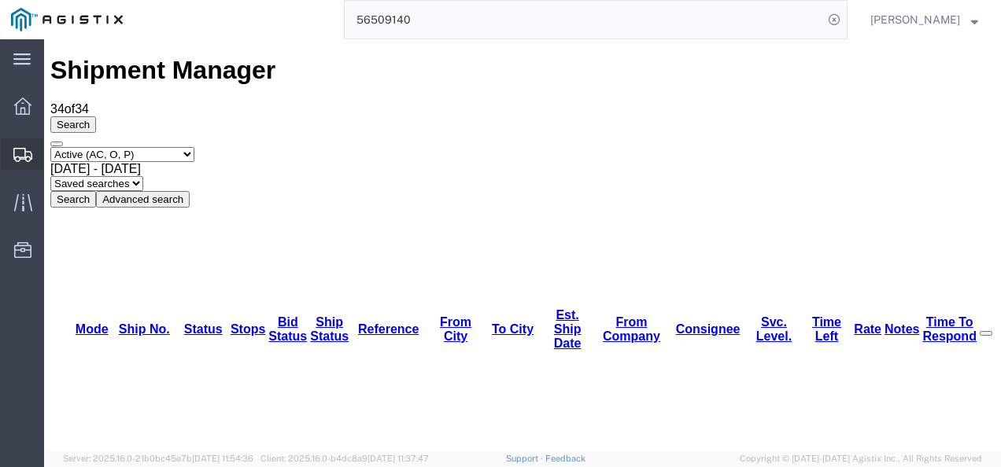
click at [54, 154] on span "Shipments" at bounding box center [48, 153] width 11 height 31
click at [961, 147] on div "Select status Active (AC, O, P) All Approved Awaiting Confirmation (AC) Booked …" at bounding box center [522, 177] width 944 height 61
click at [436, 30] on input "56509140" at bounding box center [584, 20] width 478 height 38
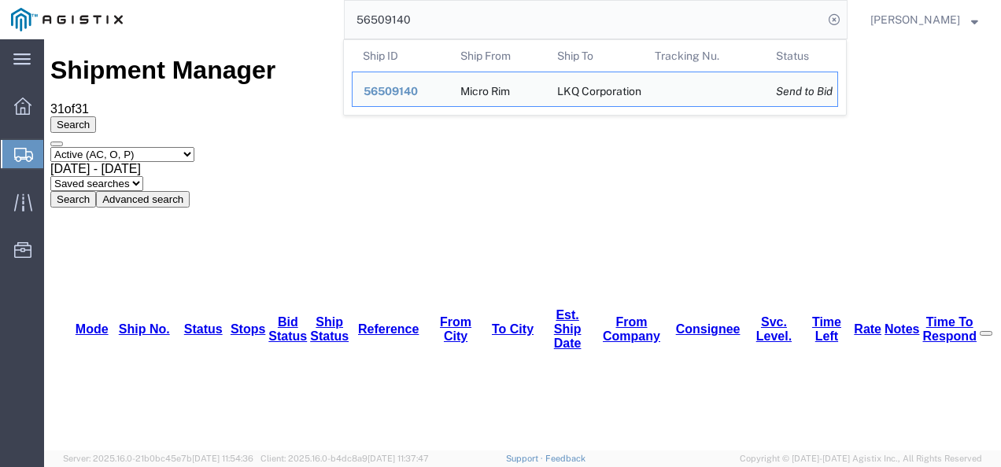
click at [434, 27] on input "56509140" at bounding box center [584, 20] width 478 height 38
paste input "3101"
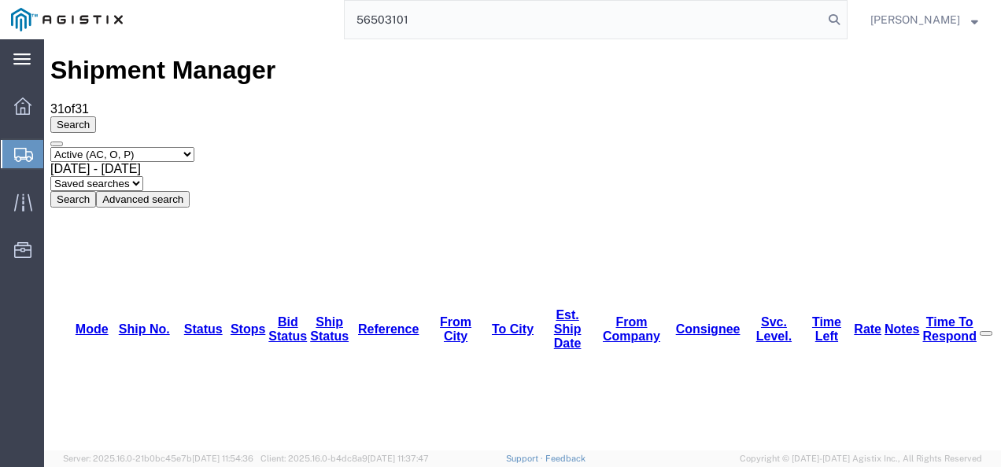
type input "56503101"
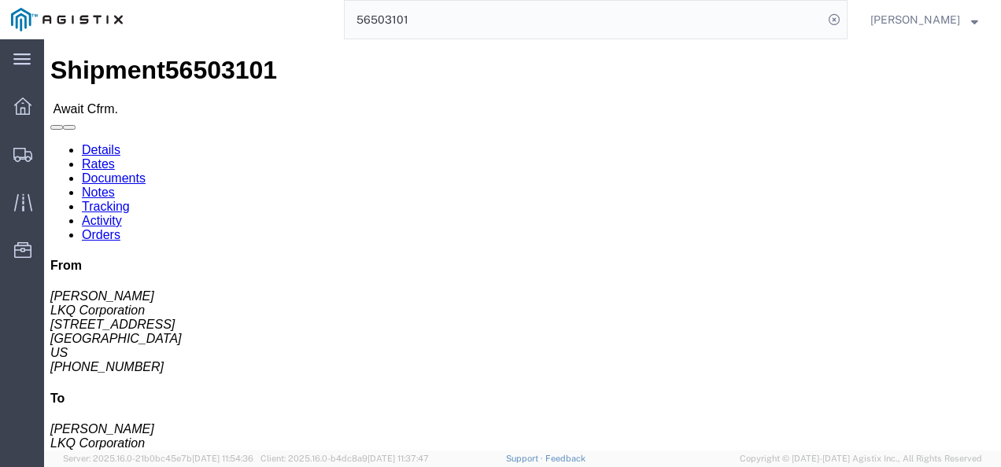
click div "Leg 1 - Truckload Vehicle 1: Standard Dry Van (53 Feet) Number of trucks: 1"
drag, startPoint x: 450, startPoint y: 297, endPoint x: 282, endPoint y: 216, distance: 186.5
click div "Shipment Detail Ship From LKQ Corporation ([PERSON_NAME]) 1880 [STREET_ADDRESS]…"
click link "Rates"
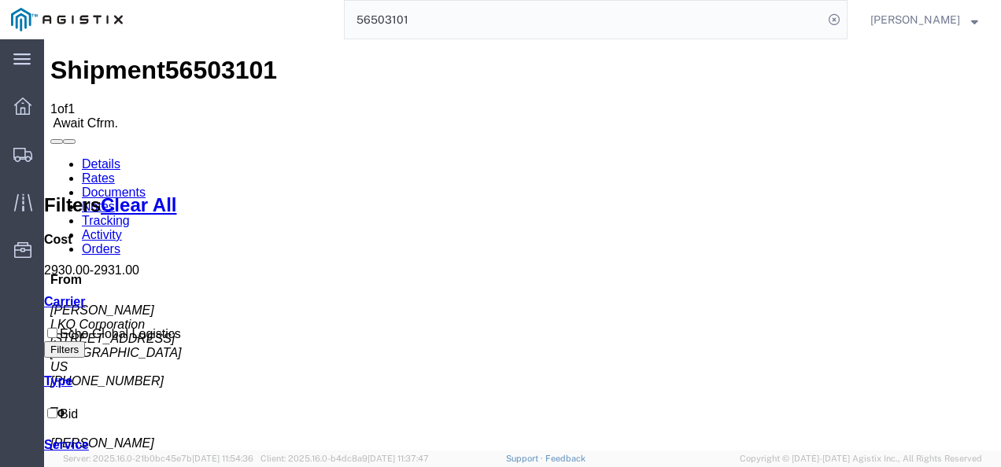
drag, startPoint x: 504, startPoint y: 341, endPoint x: 329, endPoint y: 364, distance: 176.2
drag, startPoint x: 459, startPoint y: 383, endPoint x: 426, endPoint y: 349, distance: 47.3
click at [205, 61] on span "56503101" at bounding box center [221, 70] width 112 height 28
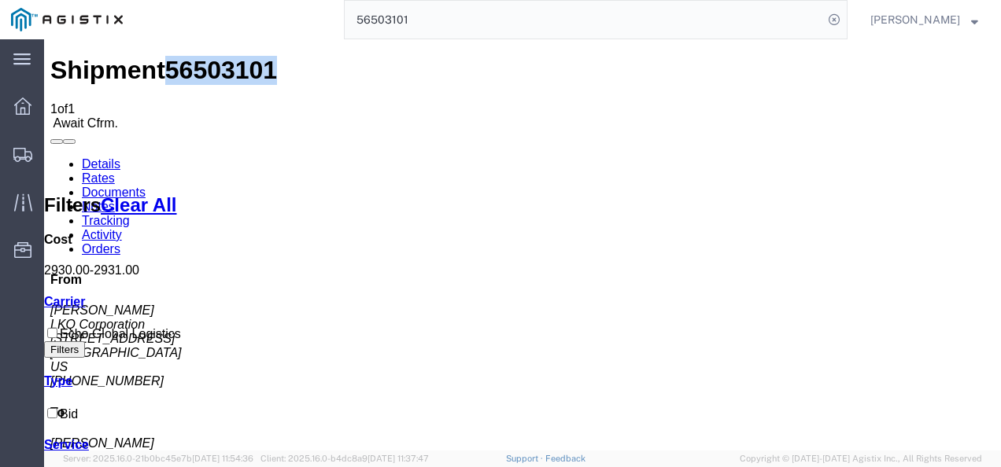
click at [205, 61] on span "56503101" at bounding box center [221, 70] width 112 height 28
copy span "56503101"
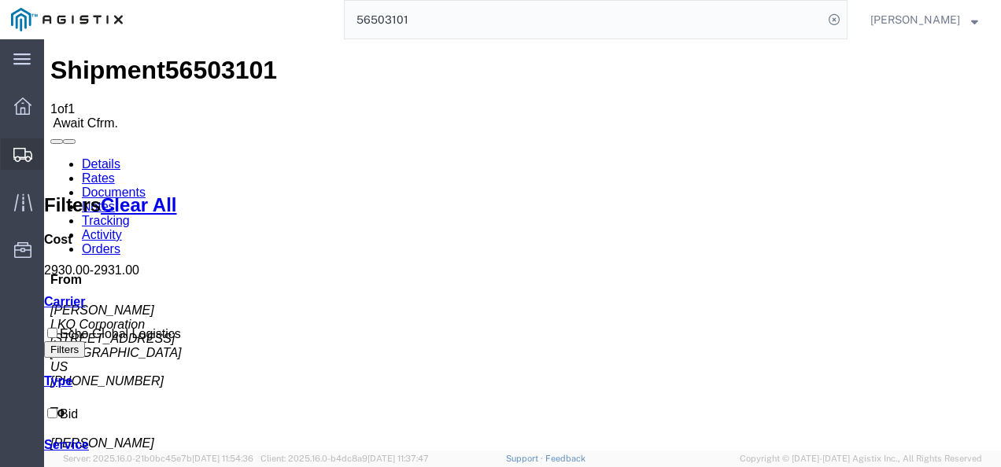
click at [54, 152] on span "Shipments" at bounding box center [48, 153] width 11 height 31
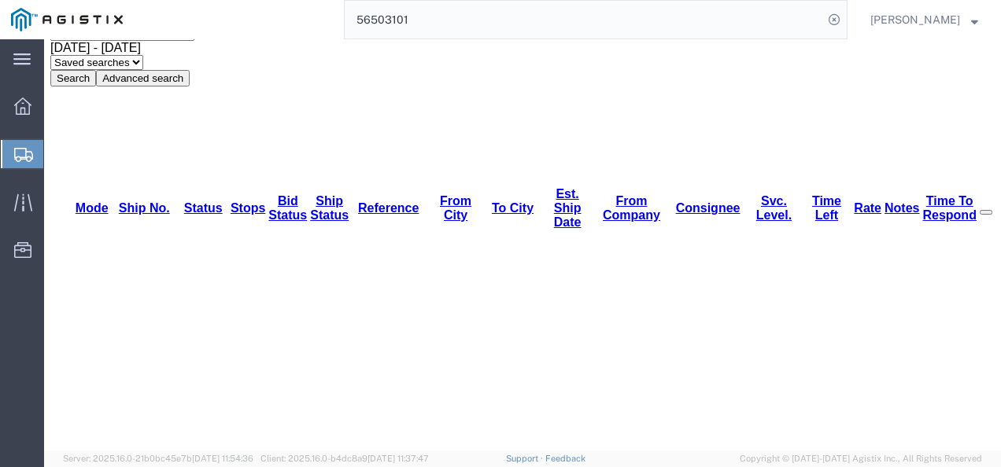
scroll to position [157, 0]
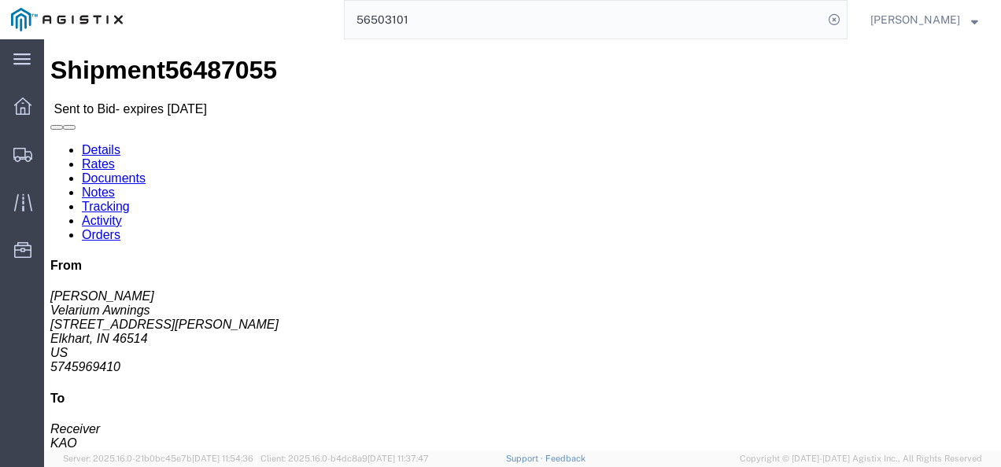
drag, startPoint x: 425, startPoint y: 312, endPoint x: 362, endPoint y: 249, distance: 89.0
click div "Leg 1 - Truckload Vehicle 1: Standard Dry Van (53 Feet) Number of trucks: 1"
click link "Rates"
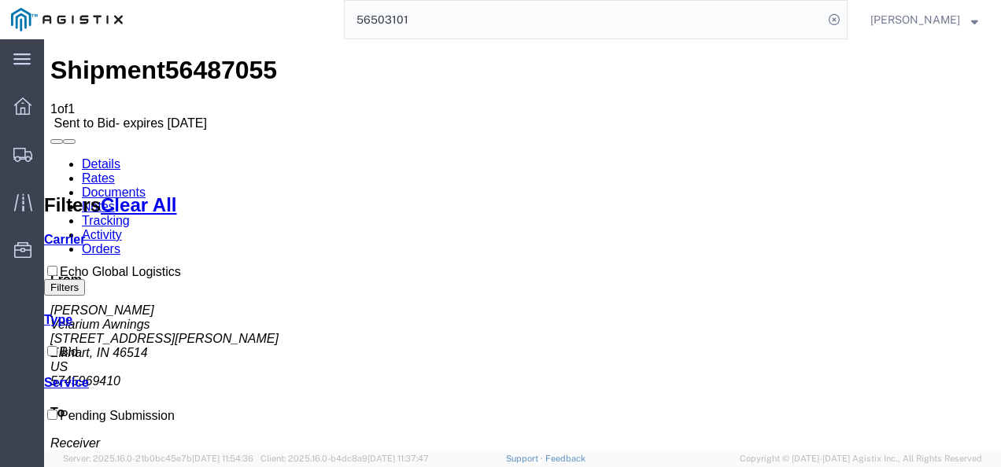
drag, startPoint x: 583, startPoint y: 324, endPoint x: 538, endPoint y: 286, distance: 58.6
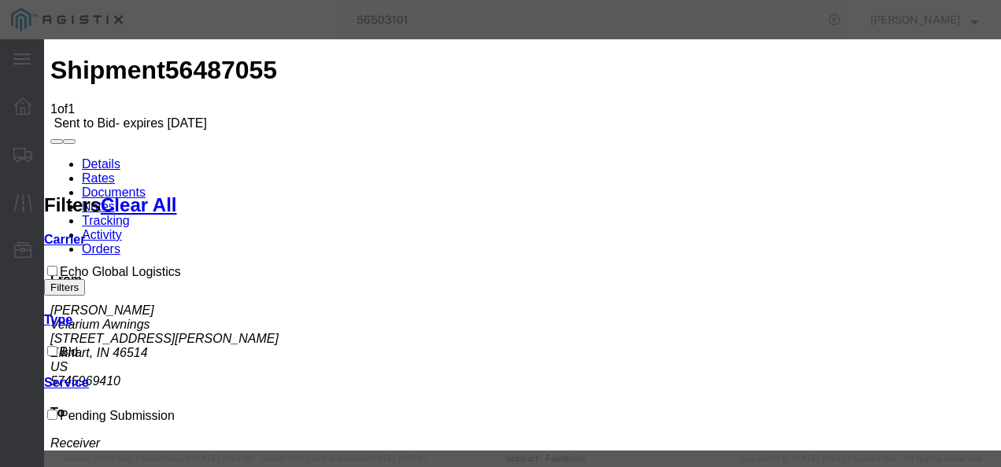
drag, startPoint x: 319, startPoint y: 177, endPoint x: 319, endPoint y: 196, distance: 18.9
select select "4622"
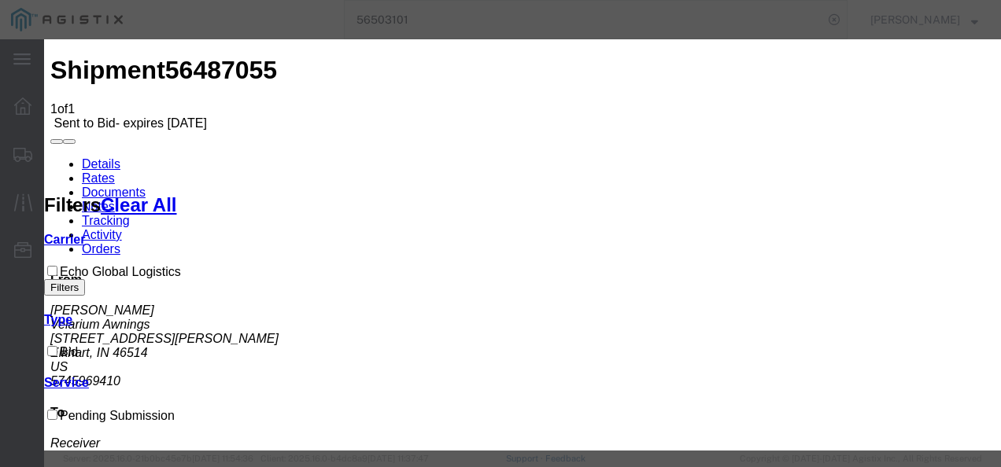
drag, startPoint x: 552, startPoint y: 170, endPoint x: 552, endPoint y: 190, distance: 19.7
select select "13989"
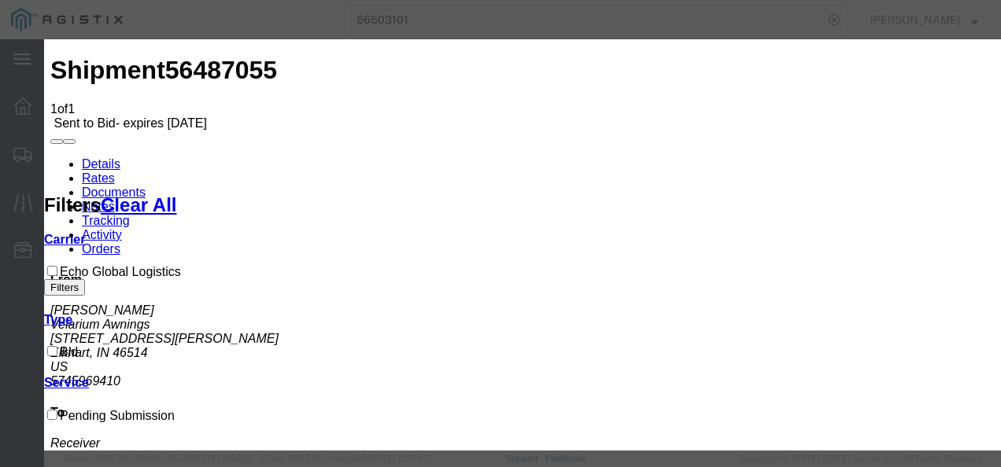
drag, startPoint x: 821, startPoint y: 252, endPoint x: 841, endPoint y: 191, distance: 63.9
type input "q33244"
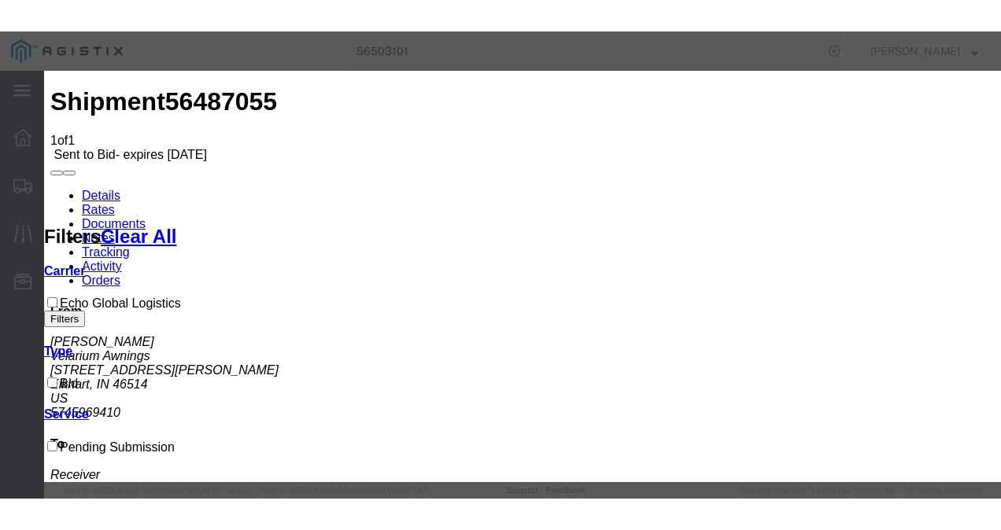
scroll to position [157, 0]
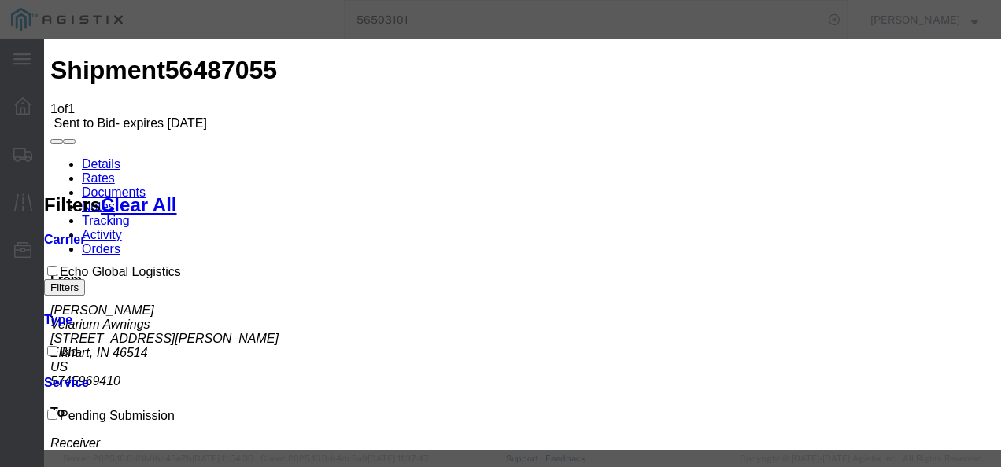
type input "1000"
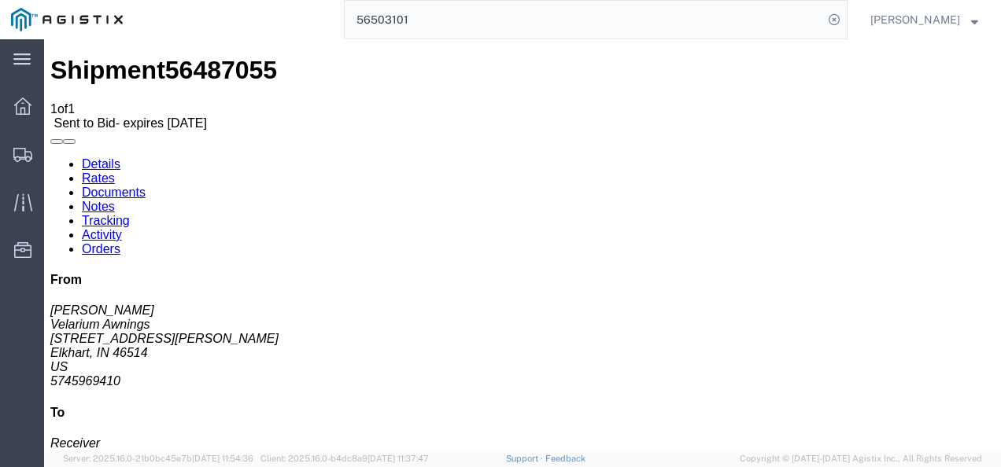
click at [471, 19] on input "56503101" at bounding box center [584, 20] width 478 height 38
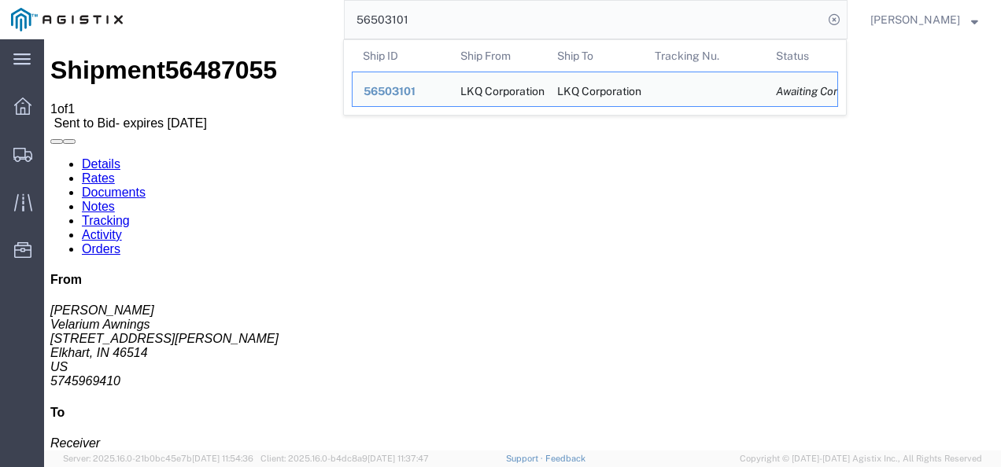
click at [471, 19] on input "56503101" at bounding box center [584, 20] width 478 height 38
paste input "49965"
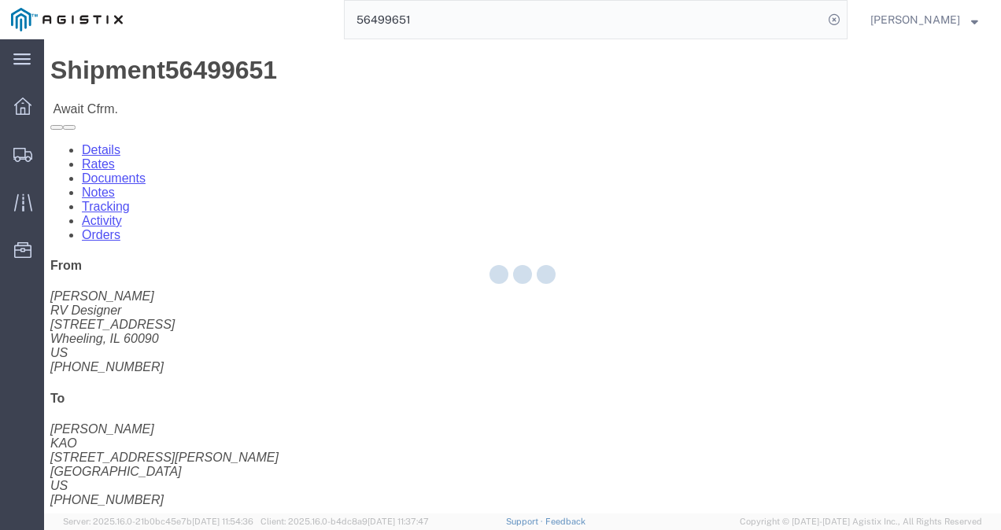
click at [531, 268] on div at bounding box center [522, 276] width 957 height 474
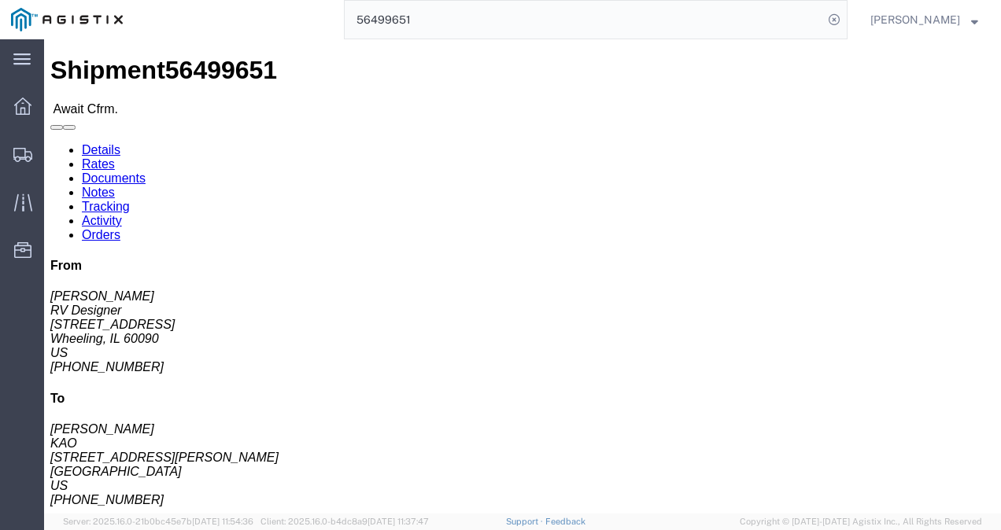
click div "Ship From RV Designer ([PERSON_NAME]) [STREET_ADDRESS] [PHONE_NUMBER] [EMAIL_AD…"
click link "Rates"
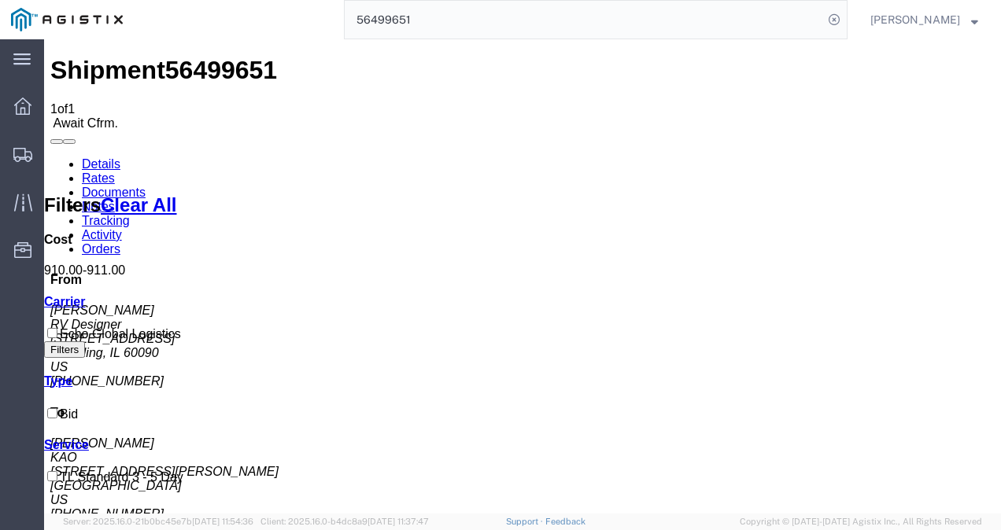
click at [54, 148] on span "Shipments" at bounding box center [48, 153] width 11 height 31
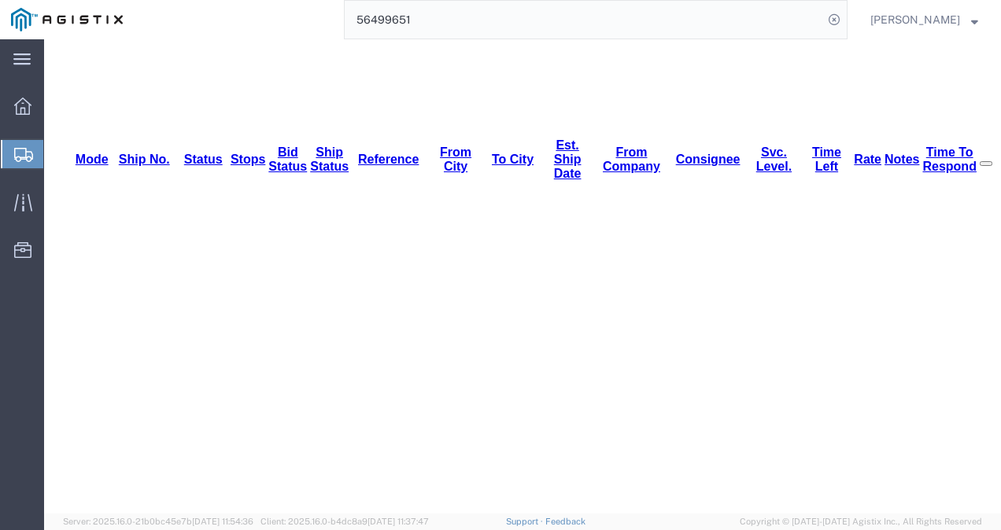
scroll to position [236, 0]
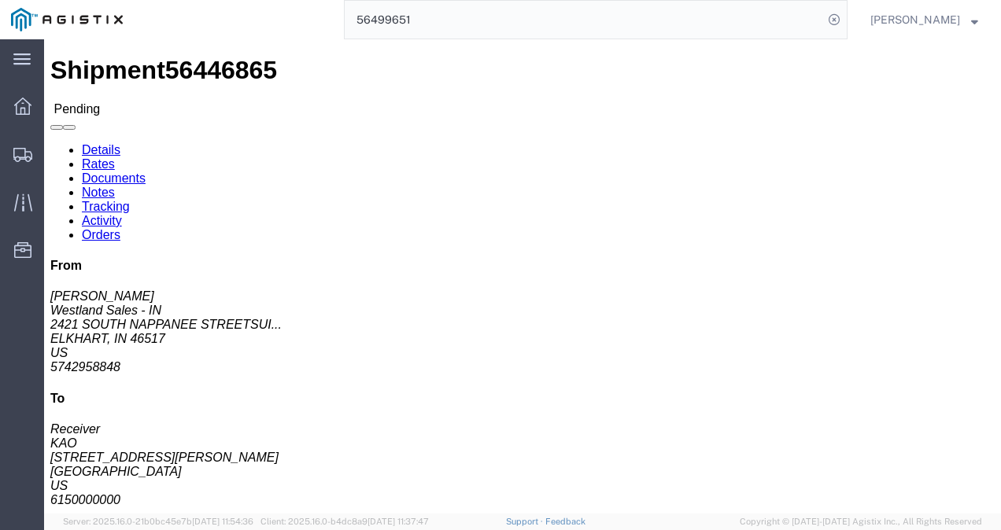
drag, startPoint x: 389, startPoint y: 272, endPoint x: 375, endPoint y: 268, distance: 14.9
click div "Shipment Detail Ship From [GEOGRAPHIC_DATA] Sales - IN ([PERSON_NAME]) [STREET_…"
click link "Rates"
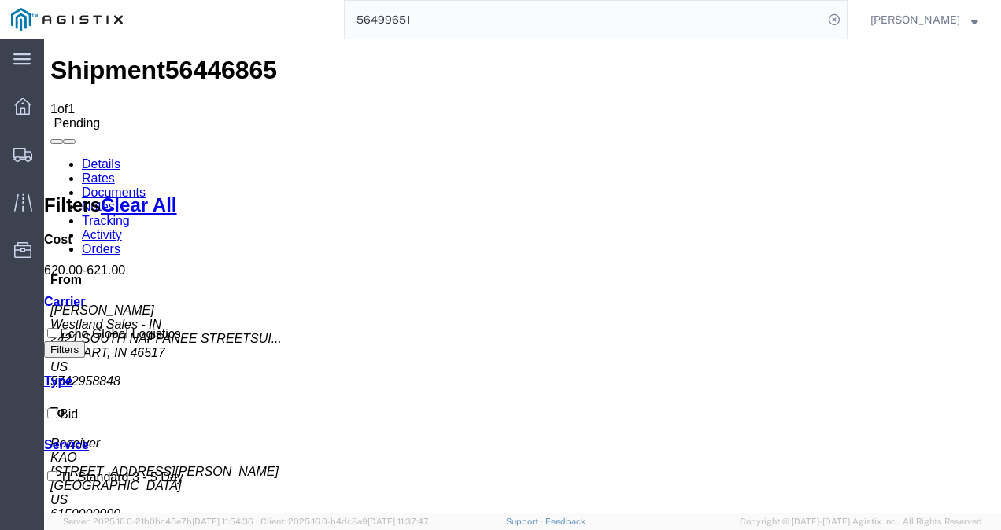
click at [98, 157] on link "Details" at bounding box center [101, 163] width 39 height 13
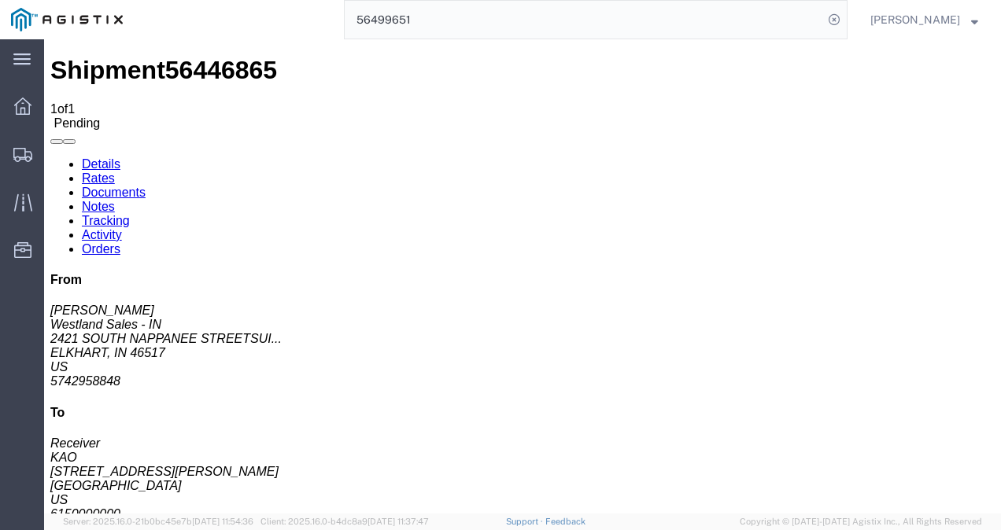
click div "Shipment Detail Ship From Westland Sales - IN ([PERSON_NAME]) [STREET_ADDRESS] …"
drag, startPoint x: 452, startPoint y: 294, endPoint x: 483, endPoint y: 445, distance: 153.5
click div "Shipment Detail Ship From Westland Sales - IN ([PERSON_NAME]) [STREET_ADDRESS] …"
drag, startPoint x: 412, startPoint y: 232, endPoint x: 323, endPoint y: 221, distance: 89.6
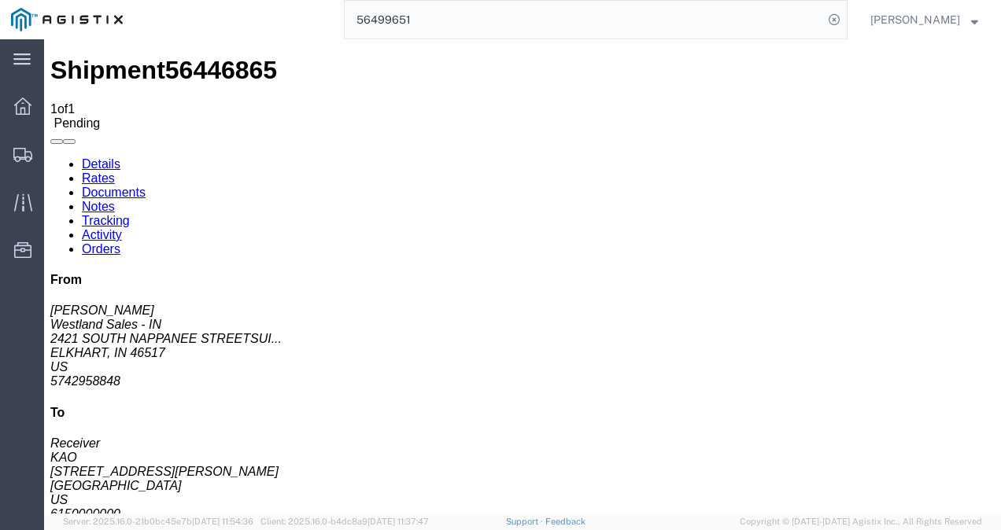
click div "Ship From Westland Sales - IN ([PERSON_NAME]) [STREET_ADDRESS] 5742958848 [PERS…"
click at [54, 154] on span "Shipments" at bounding box center [48, 153] width 11 height 31
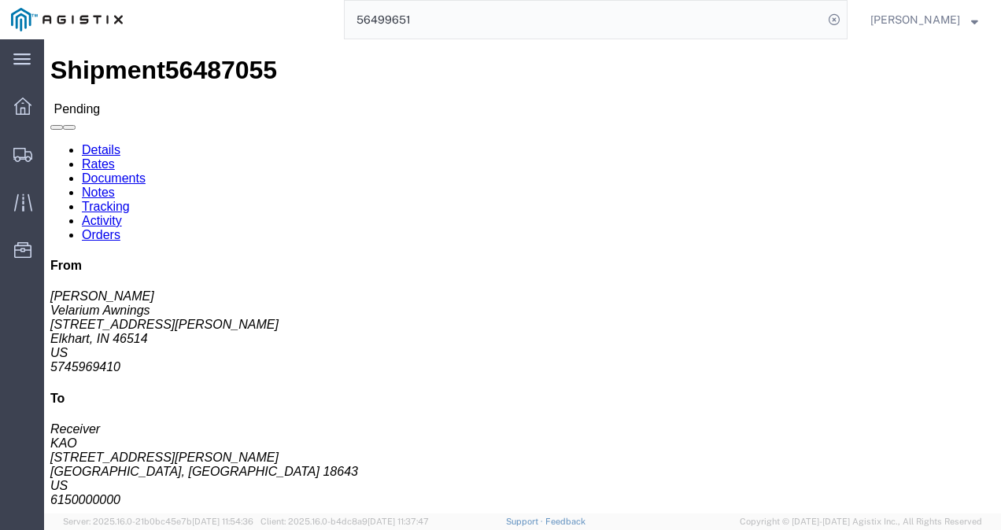
click div "Leg 1 - Truckload Vehicle 1: Standard Dry Van (53 Feet) Number of trucks: 1"
click span "56487055"
copy span "56487055"
click h4 "Routing & Vehicle Information"
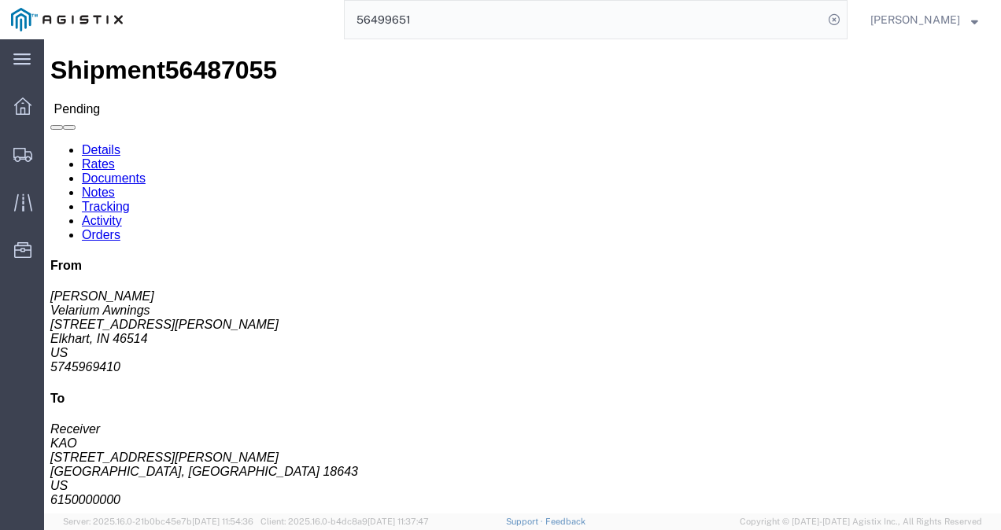
drag, startPoint x: 449, startPoint y: 248, endPoint x: 455, endPoint y: 413, distance: 165.3
click div "Ship From Velarium Awnings ([PERSON_NAME]) [STREET_ADDRESS][PERSON_NAME] 574596…"
drag, startPoint x: 561, startPoint y: 238, endPoint x: 533, endPoint y: 305, distance: 73.1
click div "Ship From Velarium Awnings ([PERSON_NAME]) [STREET_ADDRESS][PERSON_NAME] 574596…"
click div "Leg 1 - Truckload Vehicle 1: Standard Dry Van (53 Feet) Number of trucks: 1"
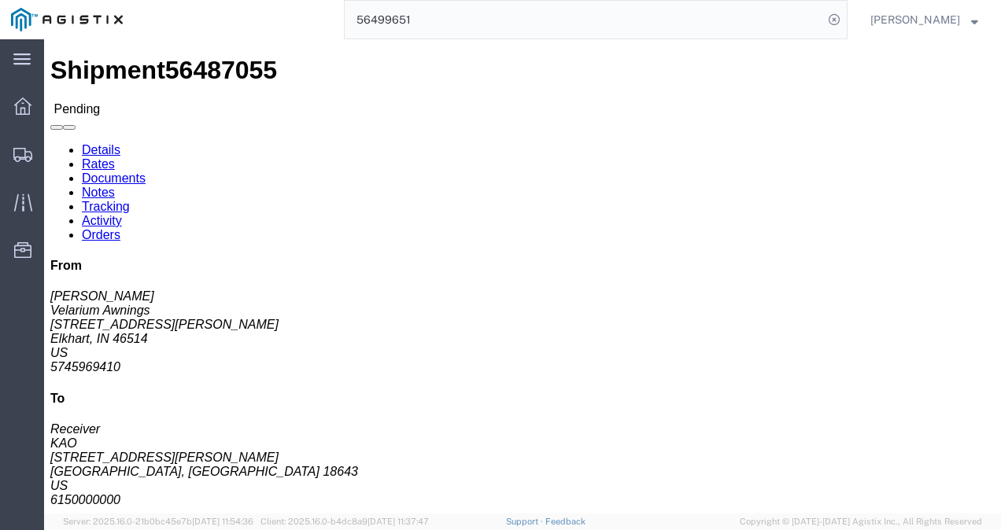
click span "56487055"
copy span "56487055"
click div "Pickup & Delivery Dates [DATE] 09:00 - [DATE] 10:00 [DATE] 10:00 Edit Date and …"
click h4 "Routing & Vehicle Information"
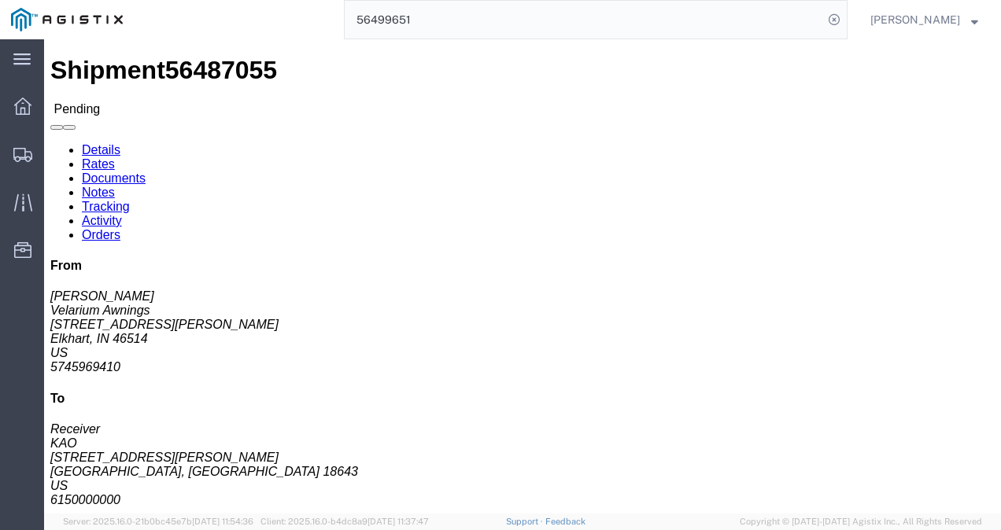
click b "56487055"
copy b "56487055"
click at [464, 23] on input "56499651" at bounding box center [584, 20] width 478 height 38
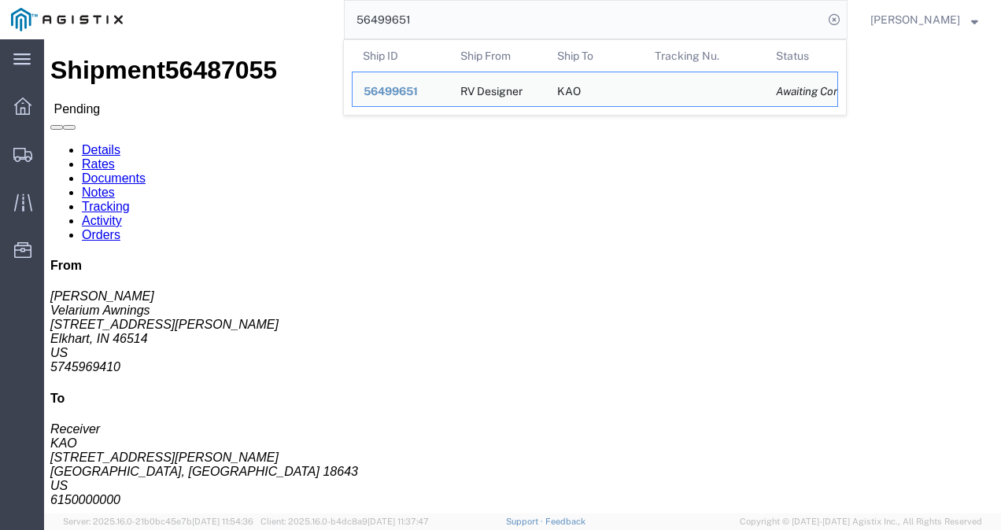
click at [464, 22] on input "56499651" at bounding box center [584, 20] width 478 height 38
paste input "514578"
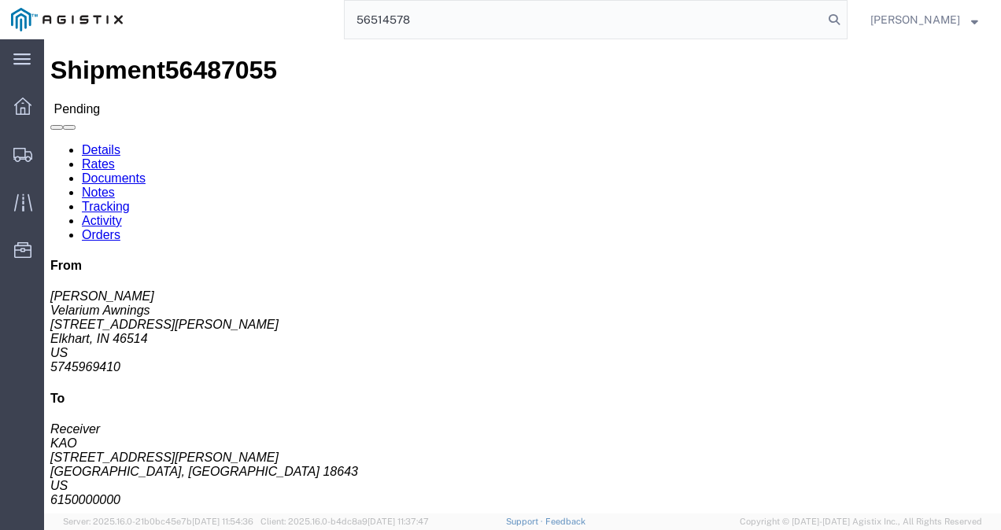
type input "56514578"
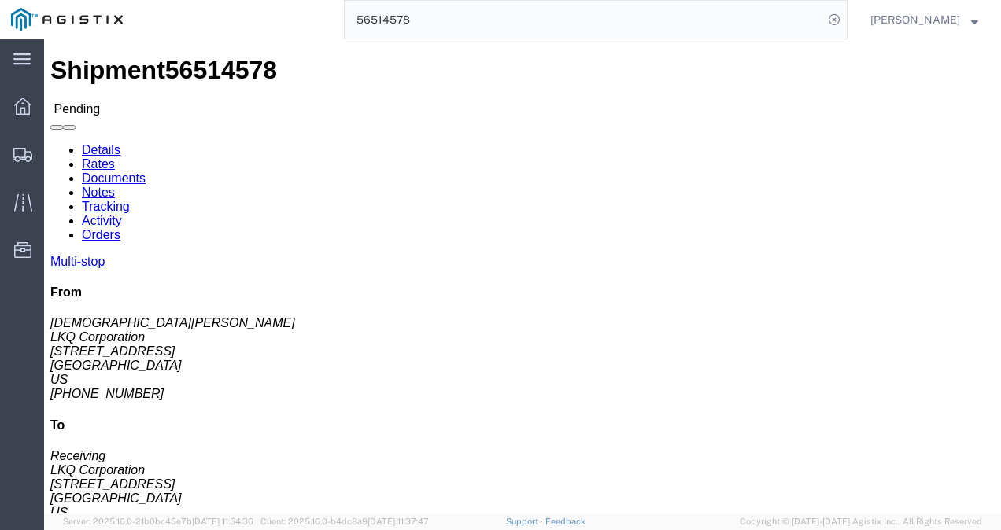
click h4 "Routing & Vehicle Information"
drag, startPoint x: 372, startPoint y: 272, endPoint x: 290, endPoint y: 214, distance: 100.4
click div "Shipment Detail Multi-stop Ship From LKQ Corporation ([PERSON_NAME]) 3116 [STRE…"
click link "Rates"
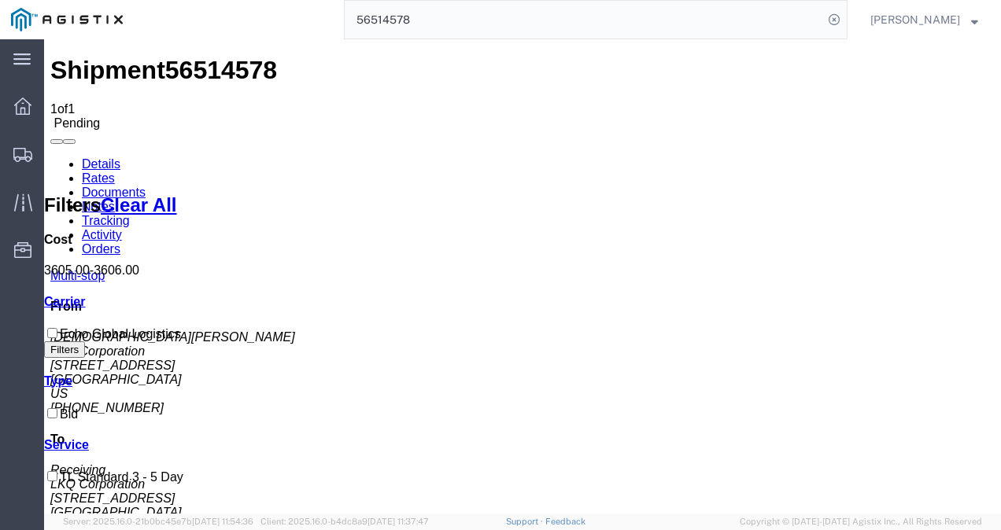
drag, startPoint x: 590, startPoint y: 343, endPoint x: 176, endPoint y: 208, distance: 435.4
click at [100, 157] on link "Details" at bounding box center [101, 163] width 39 height 13
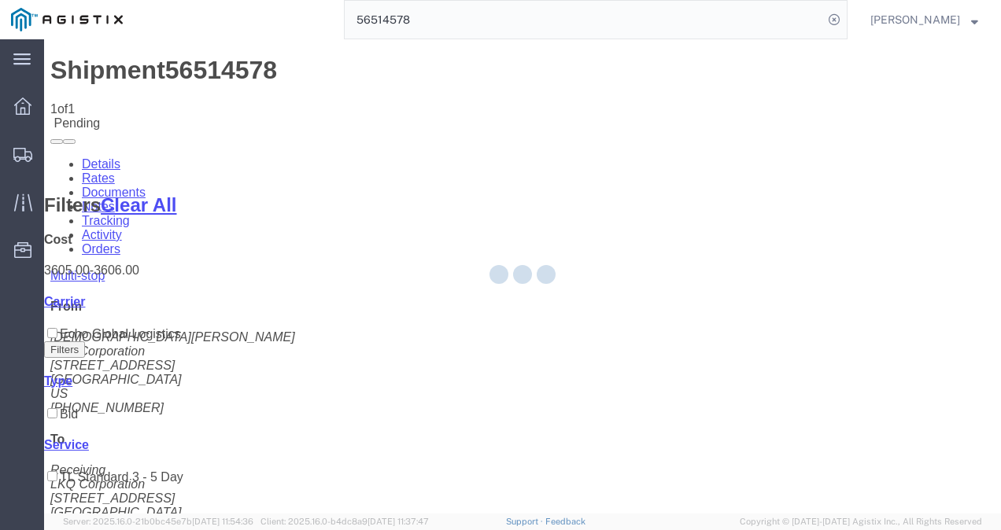
click at [535, 352] on div at bounding box center [522, 276] width 957 height 474
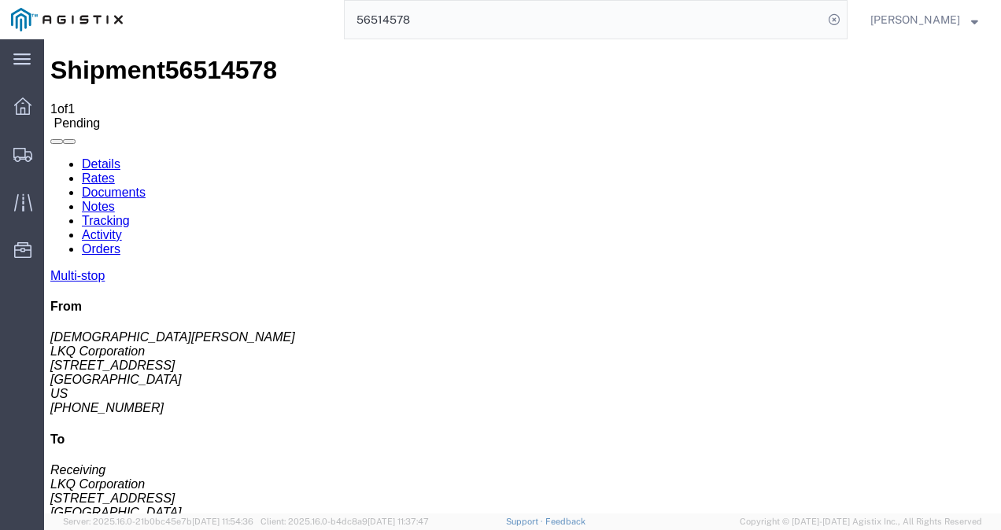
click div "Leg 1 - Truckload Vehicle 1: Standard Dry Van (53 Feet) Number of trucks: 1"
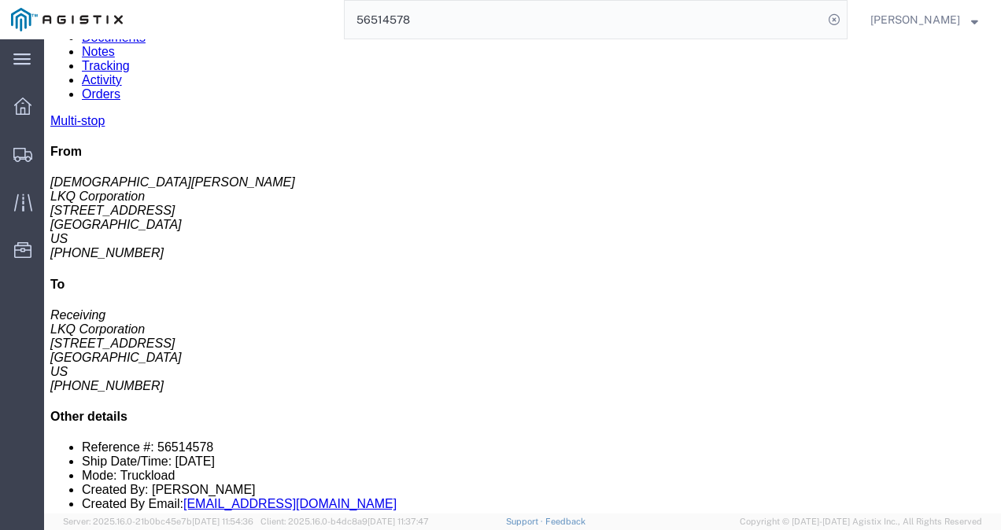
scroll to position [79, 0]
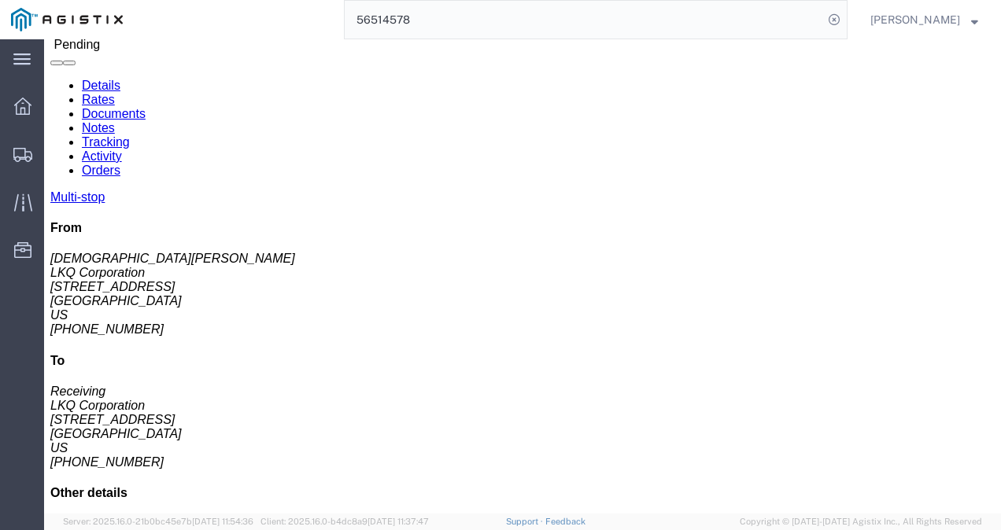
click div "Leg 1 - Truckload Vehicle 1: Standard Dry Van (53 Feet) Number of trucks: 1"
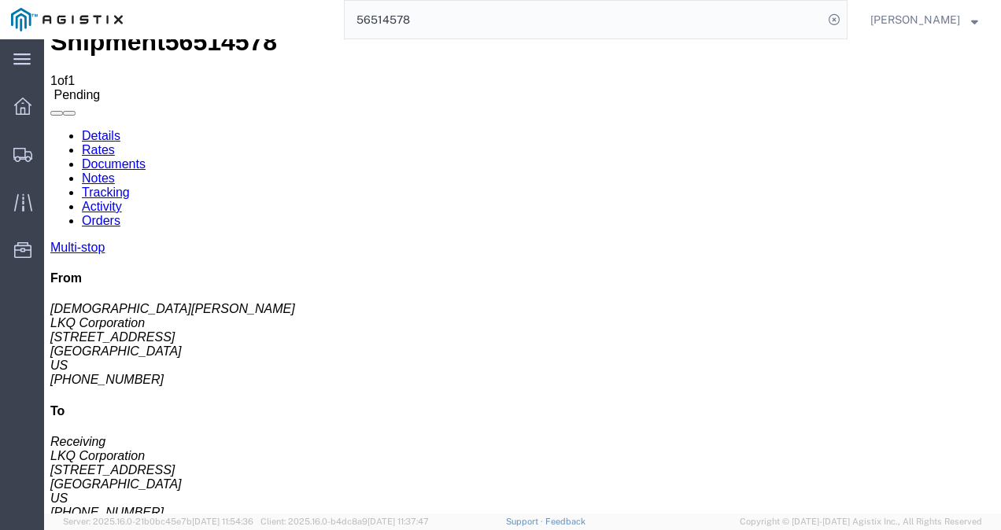
scroll to position [0, 0]
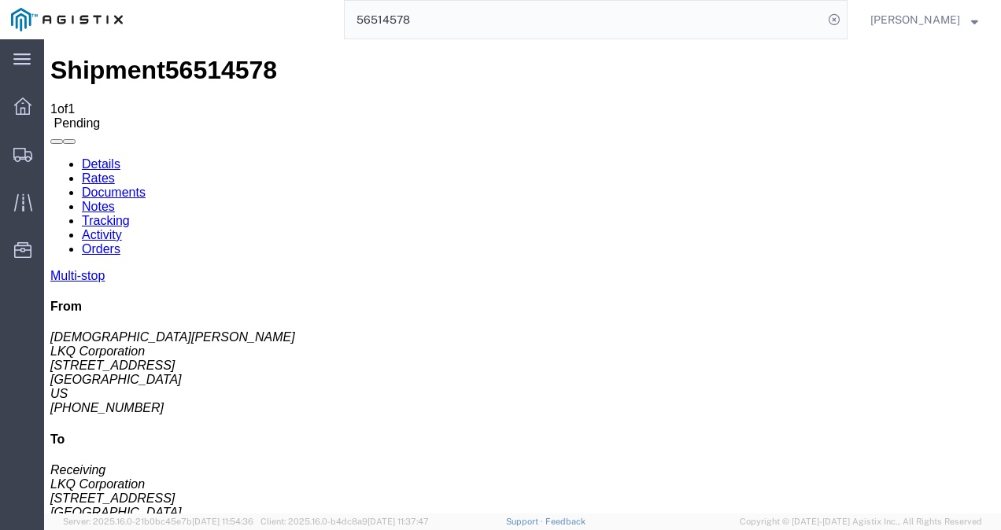
click div "Ship From LKQ Corporation ([PERSON_NAME]) [STREET_ADDRESS] [PHONE_NUMBER] [PERS…"
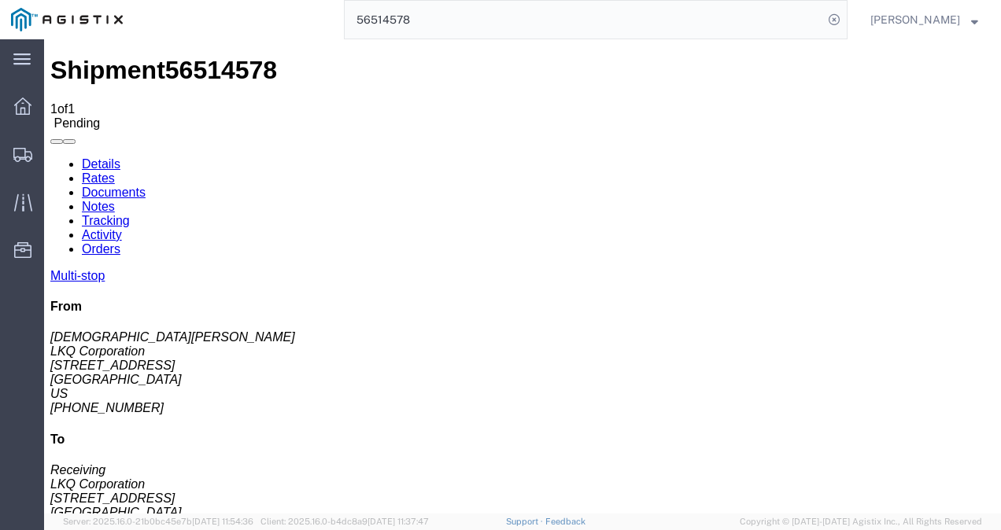
click div "Ship From LKQ Corporation ([PERSON_NAME]) [STREET_ADDRESS] [PHONE_NUMBER] [PERS…"
click link "Rates"
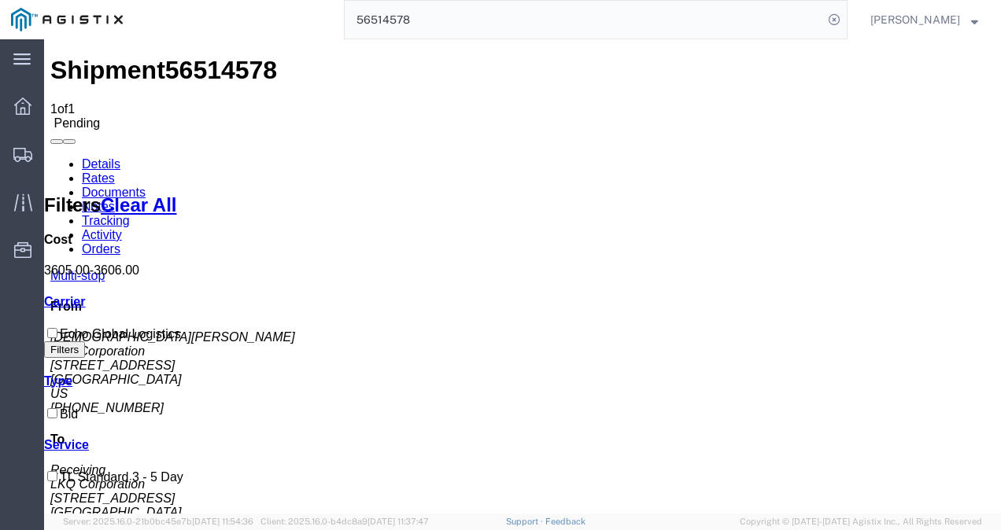
click at [100, 157] on link "Details" at bounding box center [101, 163] width 39 height 13
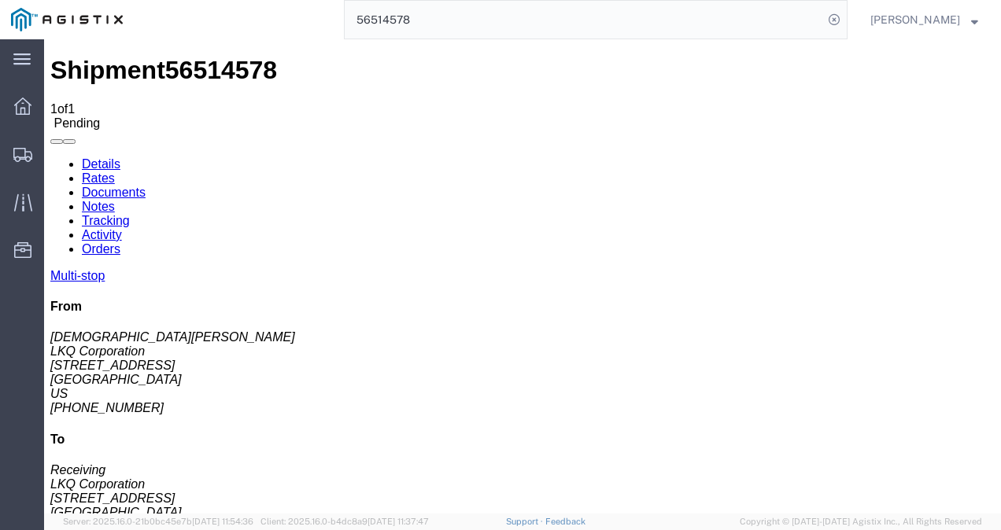
click button "Enter / Modify Bid"
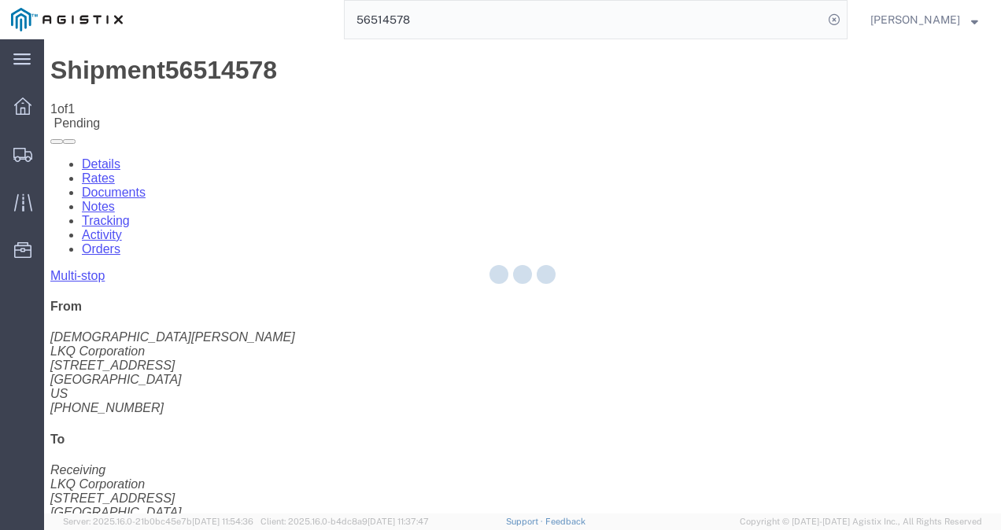
select select "4622"
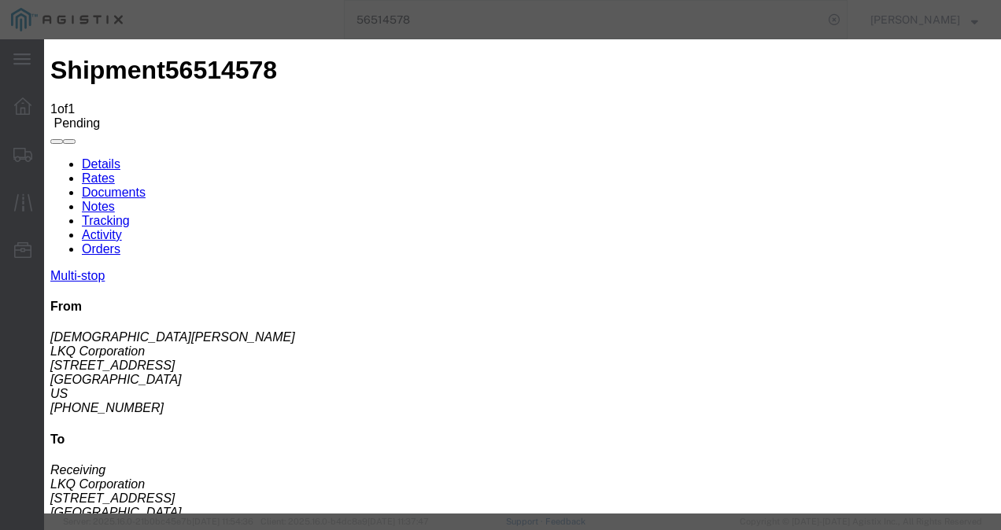
click link "ks_ga - Echo Global Logistics - TL Standard 3 - 5 Day"
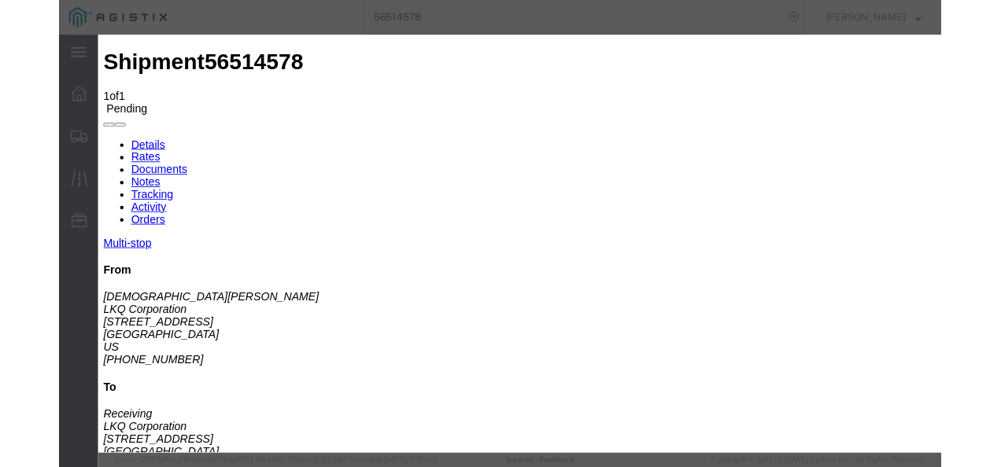
scroll to position [79, 0]
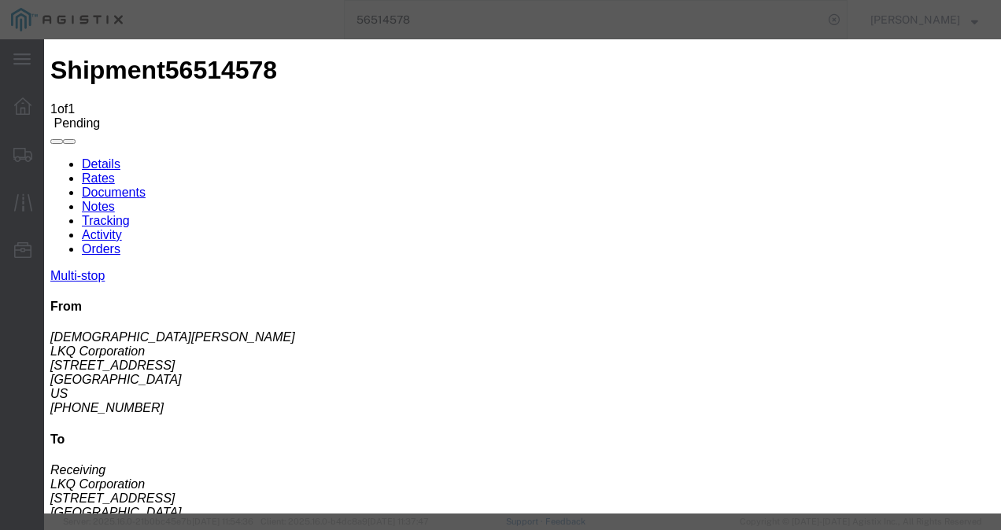
drag, startPoint x: 808, startPoint y: 242, endPoint x: 578, endPoint y: 244, distance: 230.5
click div "Select 2 Day Service 3 Axle Winch Truck 3 to 5 Day Service 96L Domestic Flat Ra…"
type input "3950"
click button "Submit"
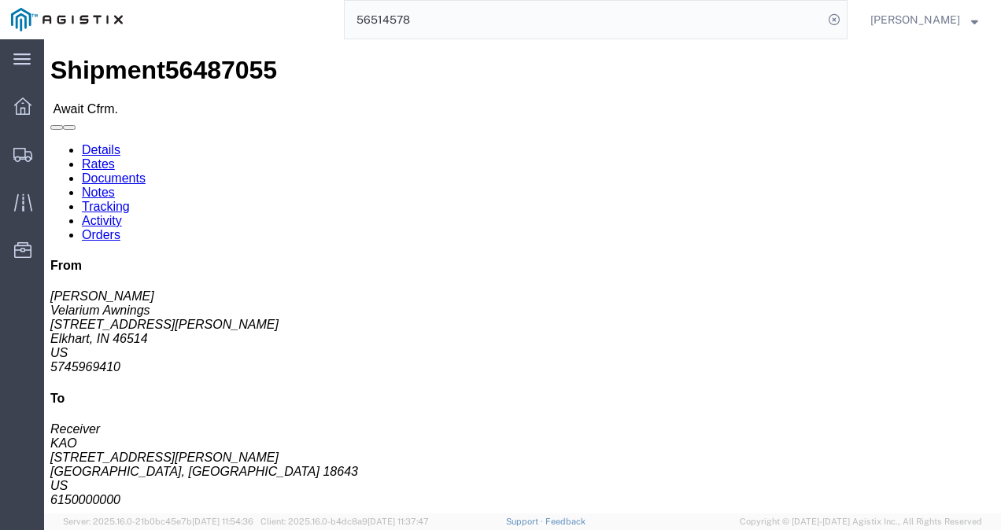
click address "KAO (Receiver) [STREET_ADDRESS][PERSON_NAME]"
click link "Rates"
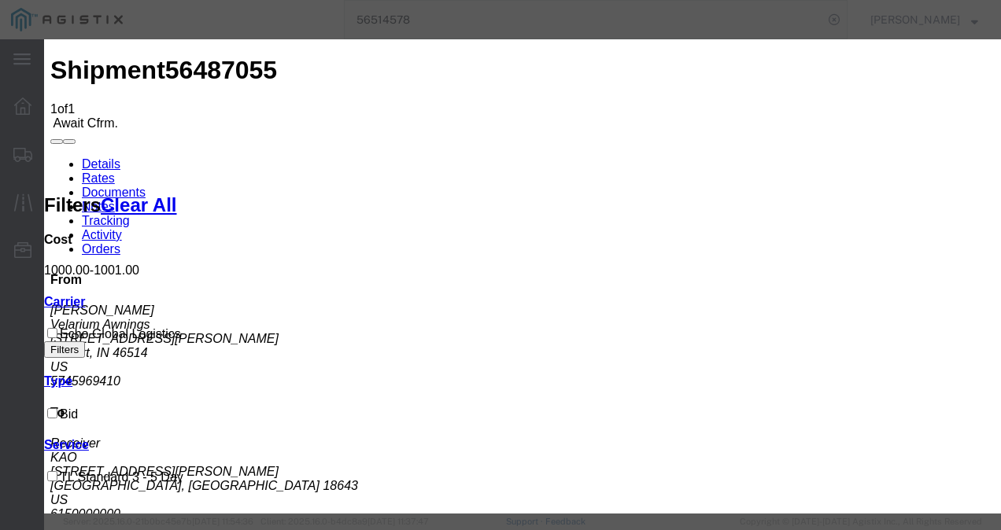
type input "087398213927"
type input "987213"
type input "987213987213987"
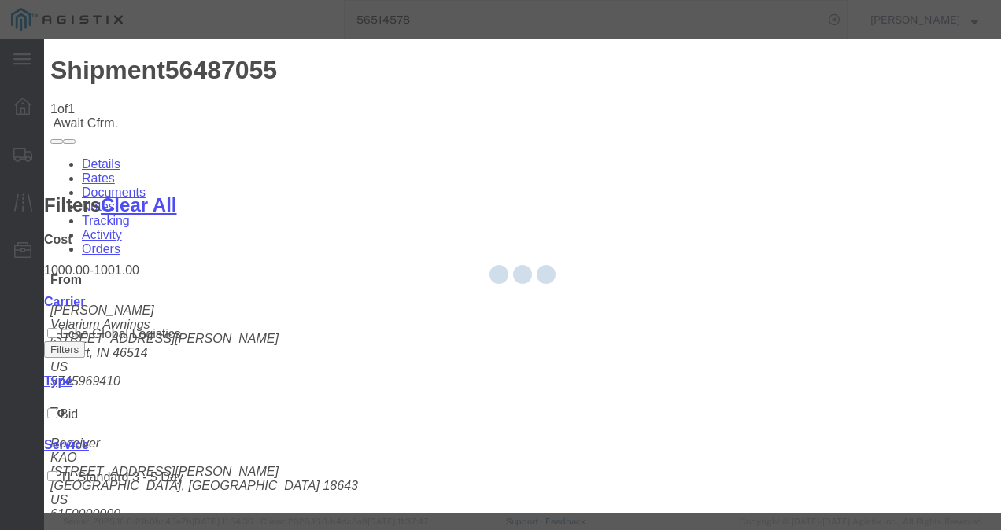
click at [526, 359] on div at bounding box center [522, 276] width 957 height 474
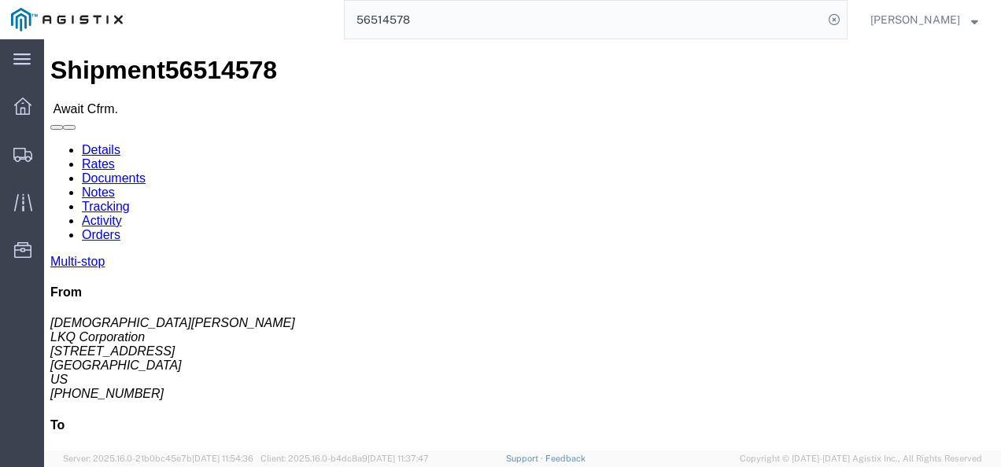
click div "Shipment Detail Multi-stop Ship From LKQ Corporation ([PERSON_NAME]) 3116 [STRE…"
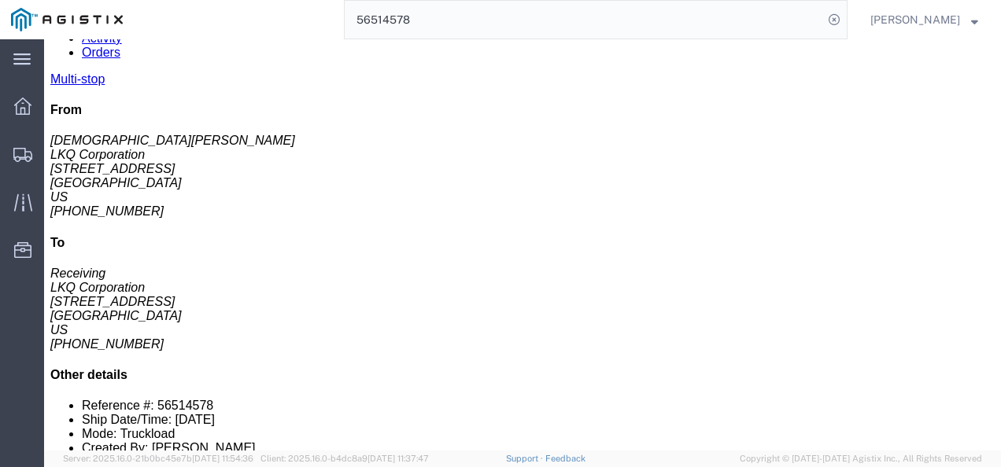
scroll to position [157, 0]
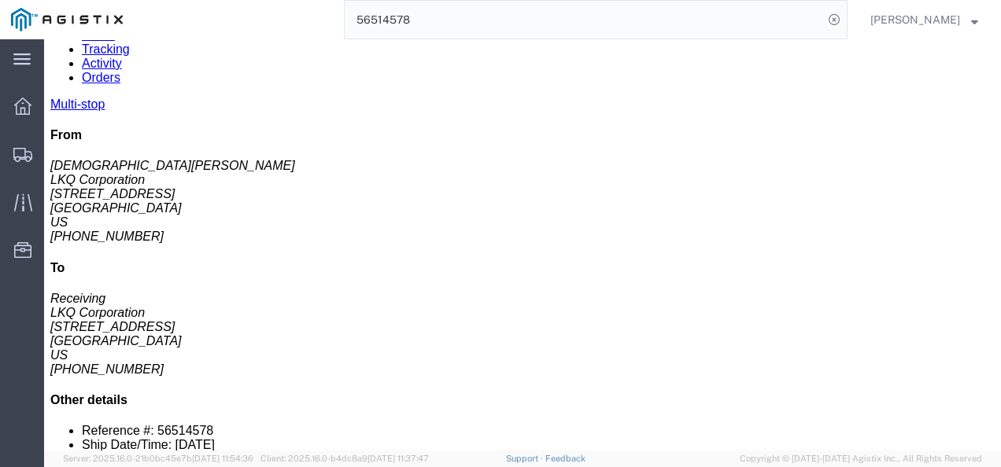
drag, startPoint x: 239, startPoint y: 304, endPoint x: 172, endPoint y: 299, distance: 67.9
click div "[STREET_ADDRESS]"
copy div "[STREET_ADDRESS]"
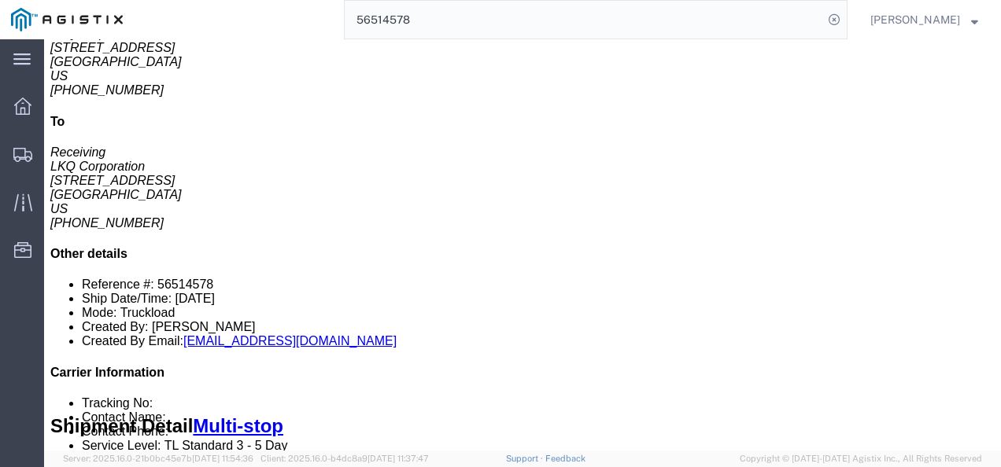
scroll to position [315, 0]
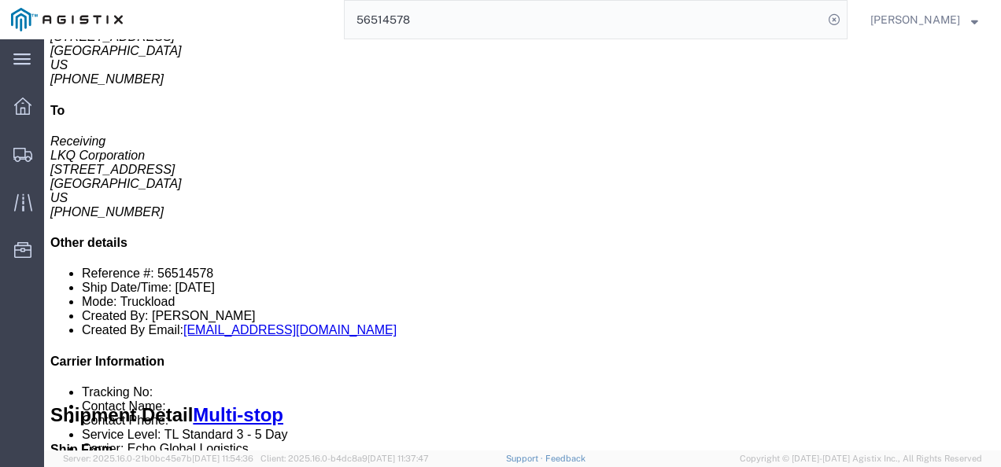
drag, startPoint x: 171, startPoint y: 179, endPoint x: 245, endPoint y: 183, distance: 74.1
click div "[STREET_ADDRESS]"
copy div "[STREET_ADDRESS]"
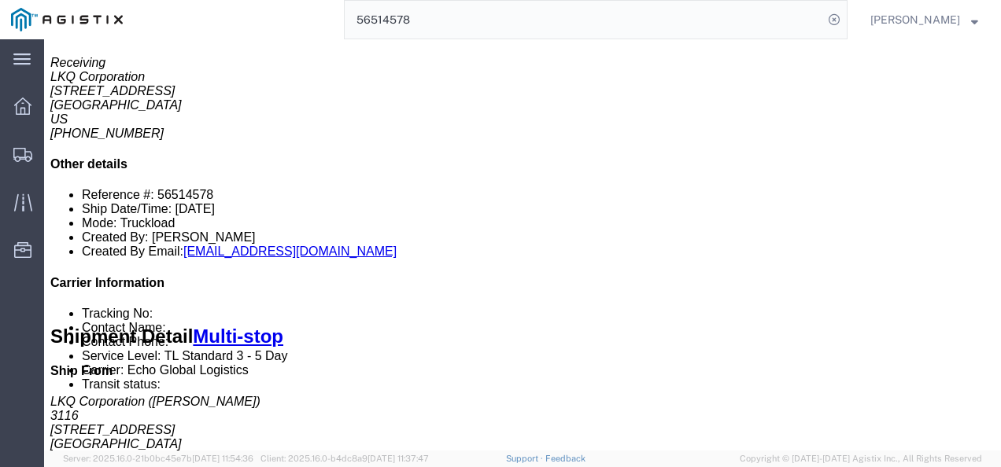
scroll to position [0, 0]
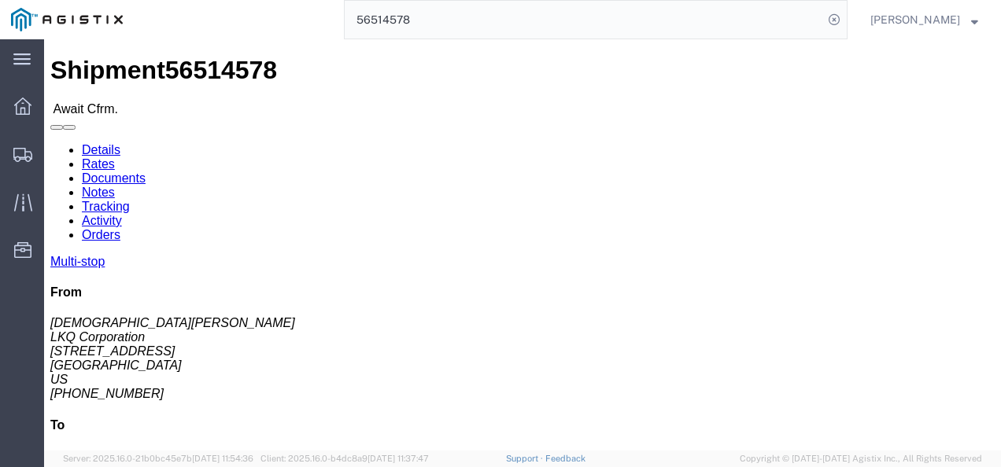
click link "Rates"
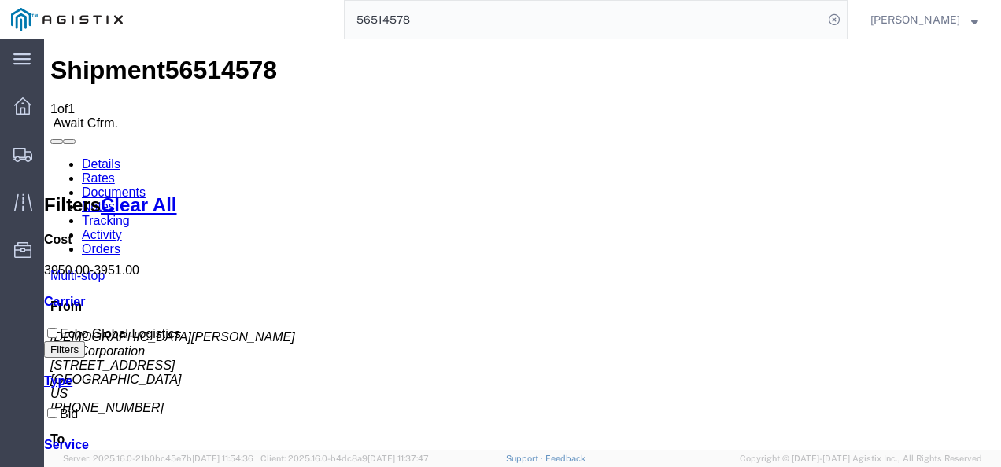
click at [178, 56] on span "56514578" at bounding box center [221, 70] width 112 height 28
copy span "56514578"
drag, startPoint x: 39, startPoint y: 422, endPoint x: 2, endPoint y: 442, distance: 43.0
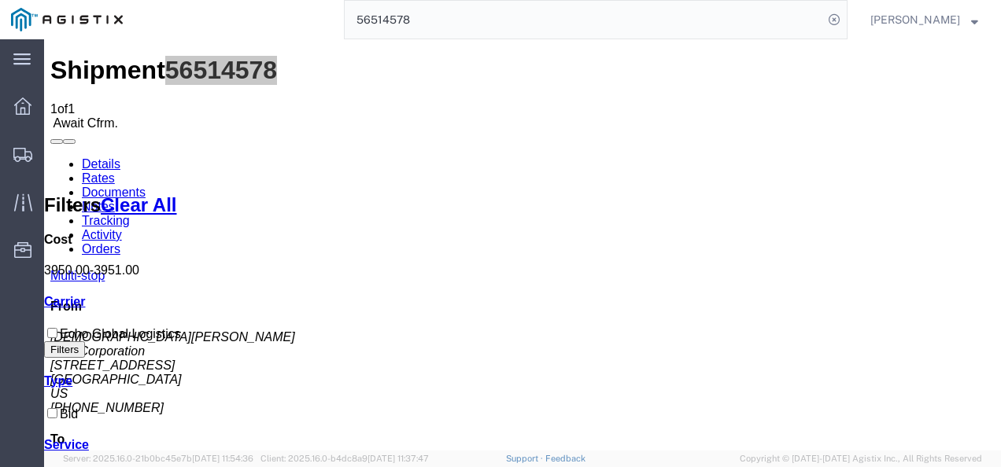
click at [35, 424] on div "main_menu Created with Sketch. Collapse Menu Dashboard Shipments Traffic Resour…" at bounding box center [22, 253] width 44 height 428
drag, startPoint x: 578, startPoint y: 323, endPoint x: 651, endPoint y: 371, distance: 87.9
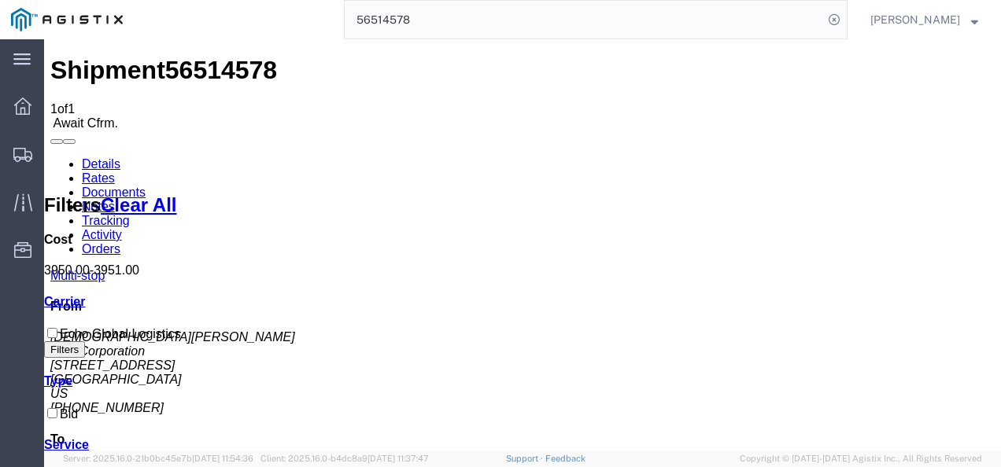
drag, startPoint x: 540, startPoint y: 330, endPoint x: 596, endPoint y: 358, distance: 63.0
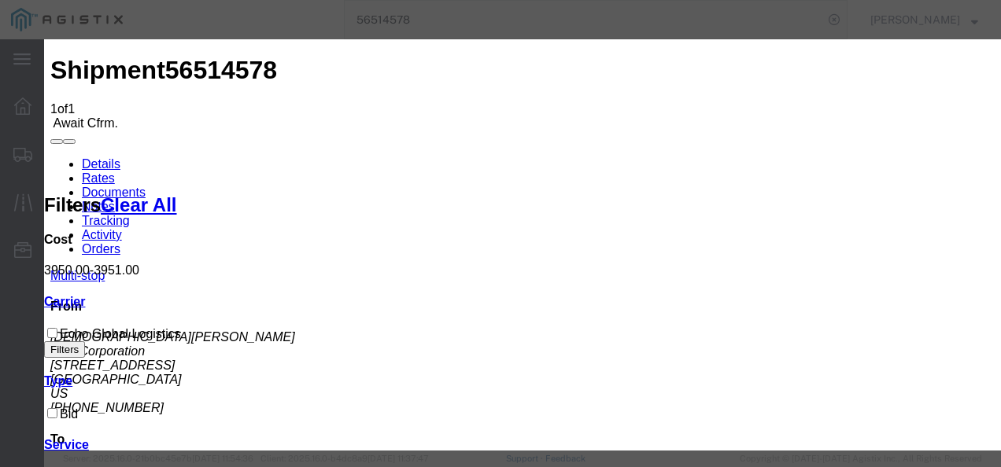
type input "[CREDIT_CARD_NUMBER]"
type input "98729387213"
type input "987187321"
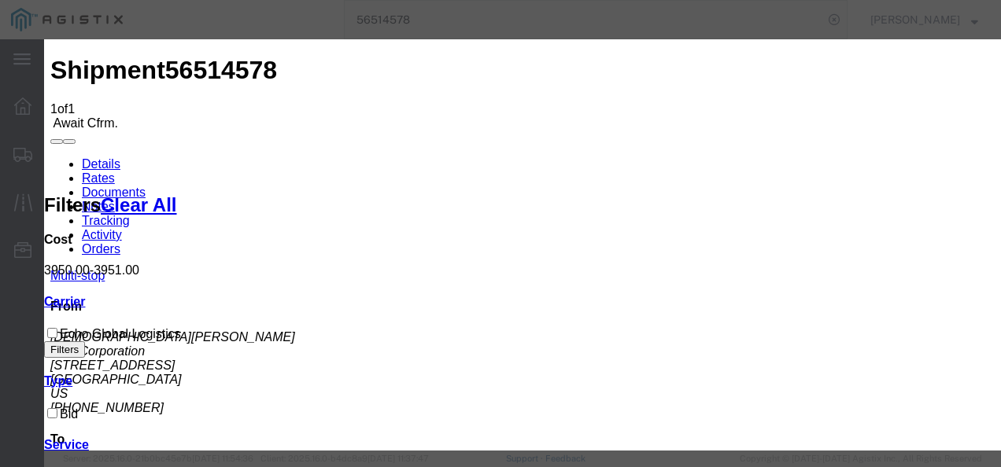
drag, startPoint x: 799, startPoint y: 308, endPoint x: 849, endPoint y: 378, distance: 85.8
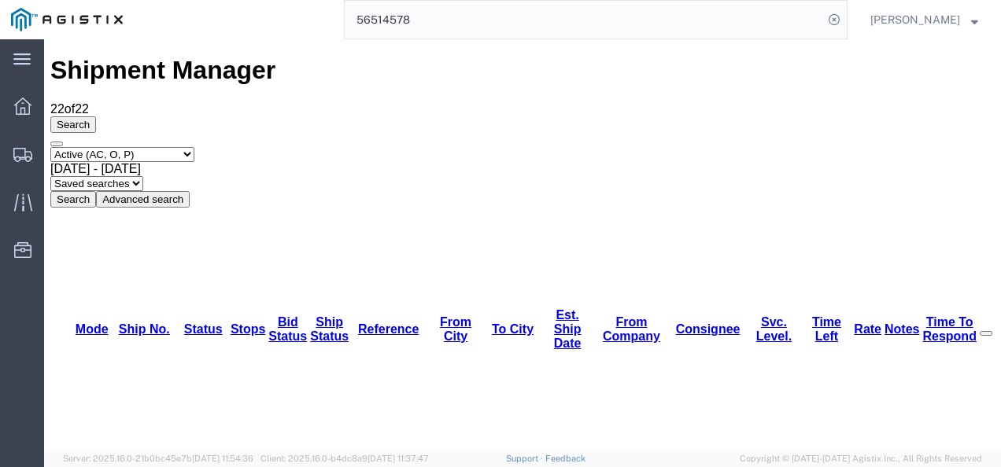
scroll to position [79, 0]
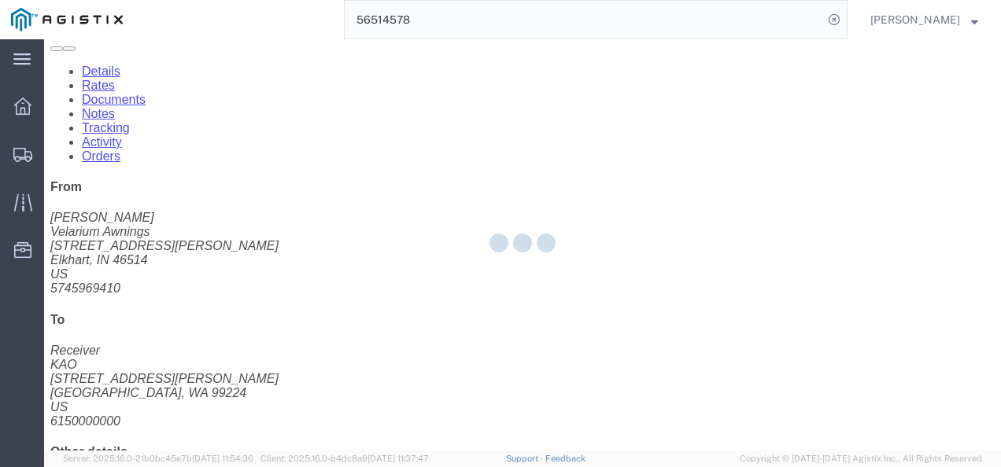
click div "Leg 1 - Truckload Vehicle 1: Standard Dry Van (53 Feet) Number of trucks: 1"
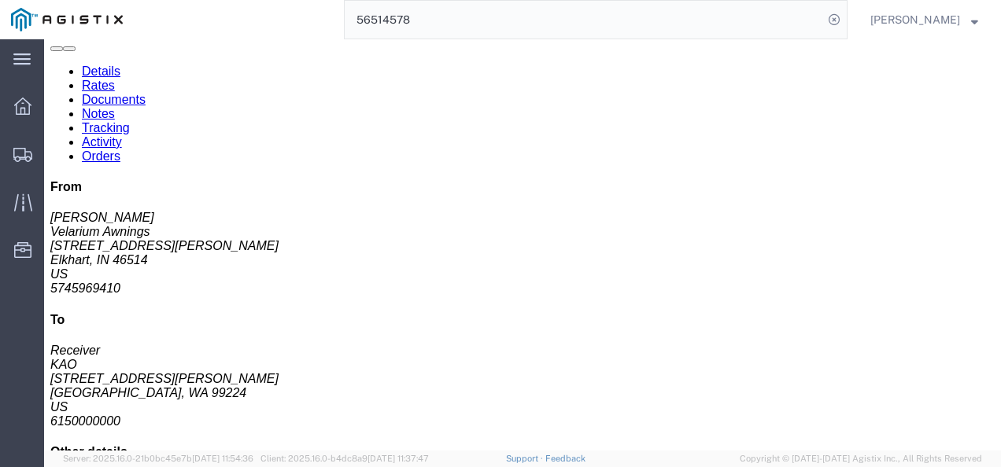
click link "Rates"
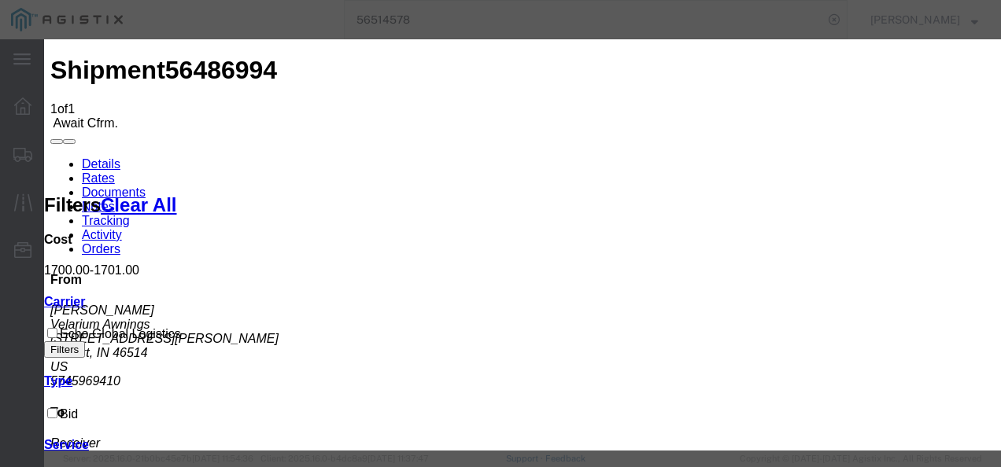
type input "21873982398987"
type input "98721987321987"
type input "98721398721"
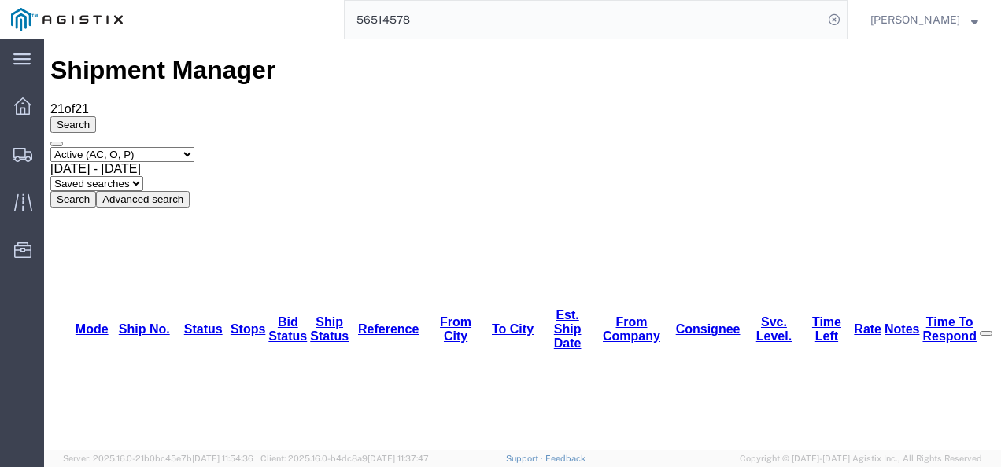
click at [478, 30] on input "56514578" at bounding box center [584, 20] width 478 height 38
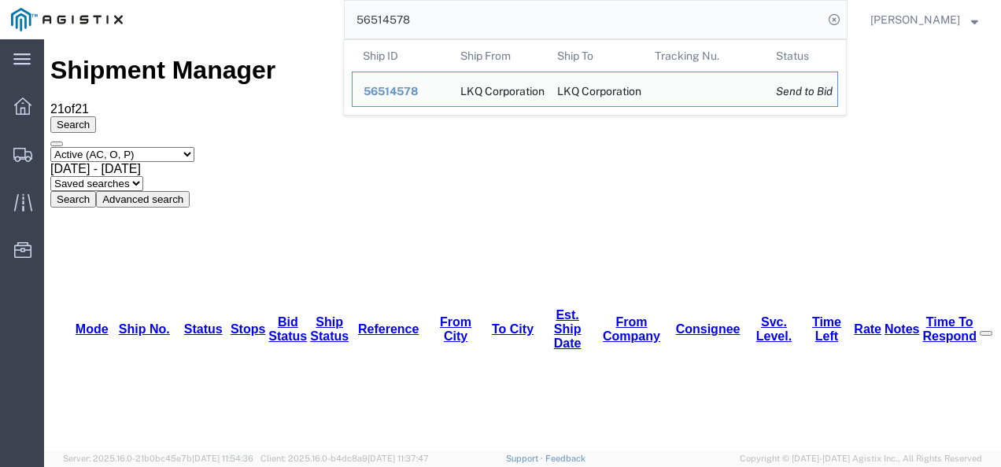
click at [468, 39] on form "56514578 Ship ID Ship From Ship To Tracking Nu. Status Ship ID 56514578 Ship Fr…" at bounding box center [596, 19] width 504 height 39
click at [464, 39] on typeahead-container "Ship ID Ship From Ship To Tracking Nu. Status Ship ID 56514578 Ship From LKQ Co…" at bounding box center [595, 77] width 504 height 76
click at [459, 13] on input "56514578" at bounding box center [584, 20] width 478 height 38
click at [463, 30] on input "56514578" at bounding box center [584, 20] width 478 height 38
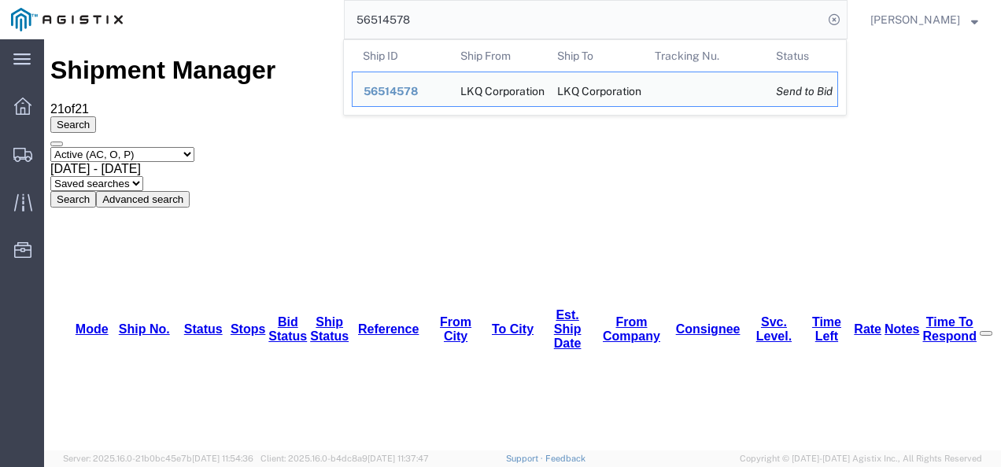
click at [463, 32] on input "56514578" at bounding box center [584, 20] width 478 height 38
paste input "499651"
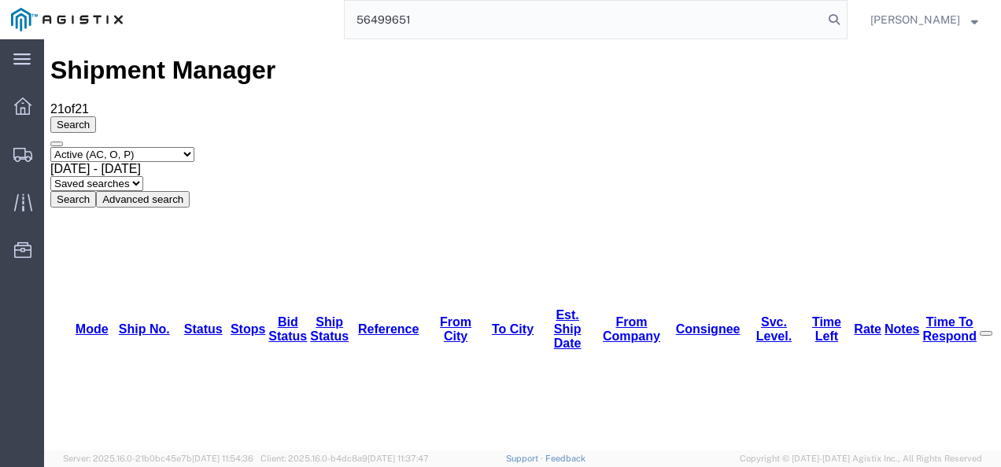
type input "56499651"
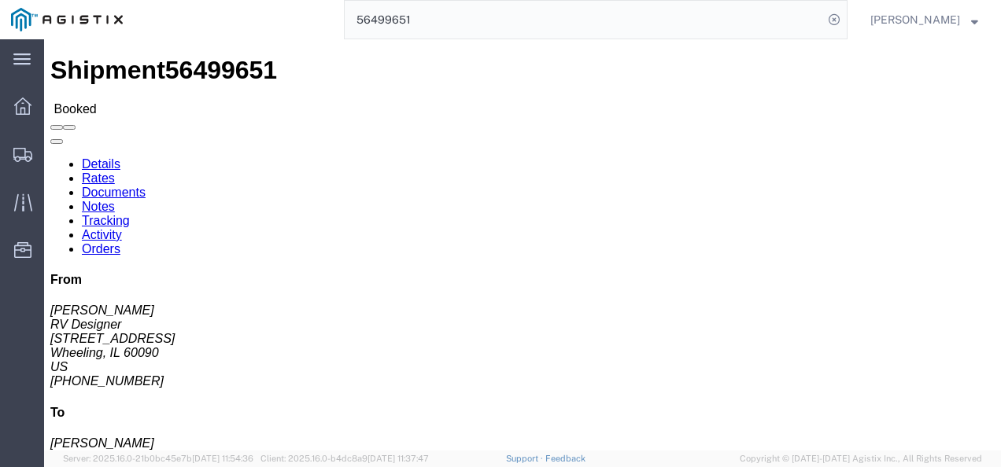
click div "Ship From RV Designer ([PERSON_NAME]) [STREET_ADDRESS] [PHONE_NUMBER] [EMAIL_AD…"
click p "Delivery Number: 485591 Bill Of Lading: 56499651"
click div "Ship From RV Designer ([PERSON_NAME]) [STREET_ADDRESS] [PHONE_NUMBER] [EMAIL_AD…"
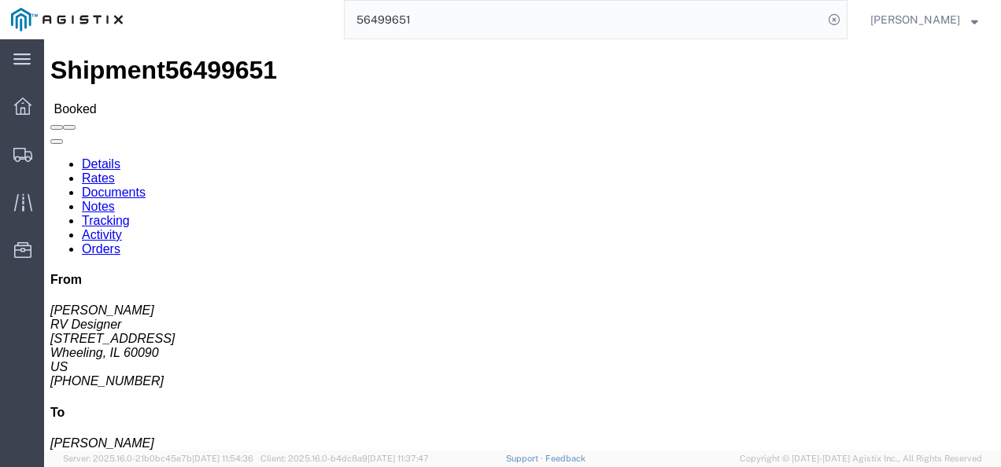
click b "485591"
copy b "485591"
click div "Leg 1 - Truckload Vehicle 1: Standard Dry Van (53 Feet) Number of trucks: 1"
drag, startPoint x: 637, startPoint y: 284, endPoint x: 581, endPoint y: 367, distance: 100.2
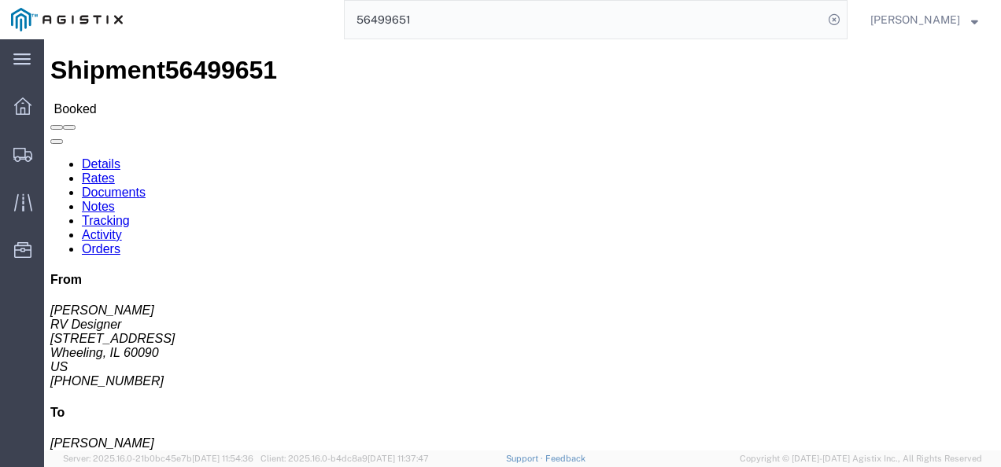
click h4 "Routing & Vehicle Information"
click div "Shipment Detail Ship From RV Designer ([PERSON_NAME]) [STREET_ADDRESS] [PHONE_N…"
click b "485591"
click div "Leg 1 - Truckload Vehicle 1: Standard Dry Van (53 Feet) Number of trucks: 1"
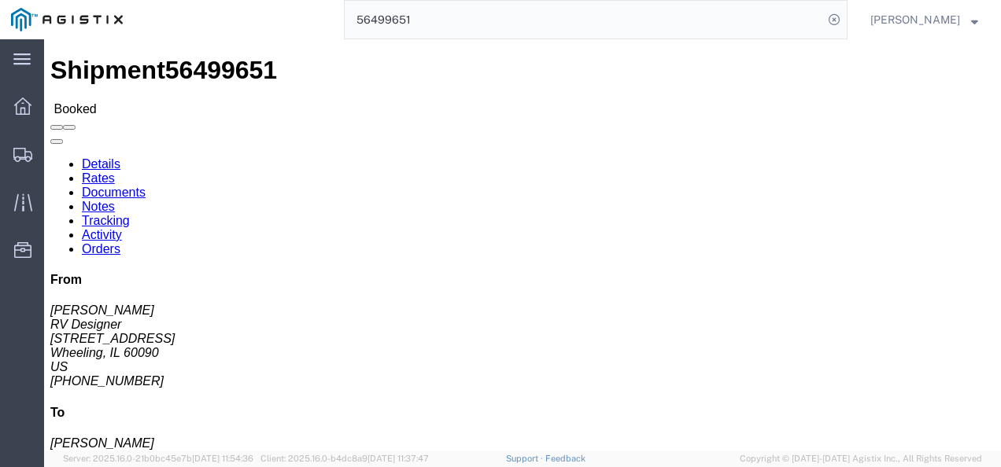
click div "Leg 1 - Truckload Vehicle 1: Standard Dry Van (53 Feet) Number of trucks: 1"
drag, startPoint x: 586, startPoint y: 296, endPoint x: 524, endPoint y: 311, distance: 63.9
click div "Shipment Detail Ship From RV Designer ([PERSON_NAME]) [STREET_ADDRESS] [PHONE_N…"
click h4 "Routing & Vehicle Information"
